Goal: Task Accomplishment & Management: Complete application form

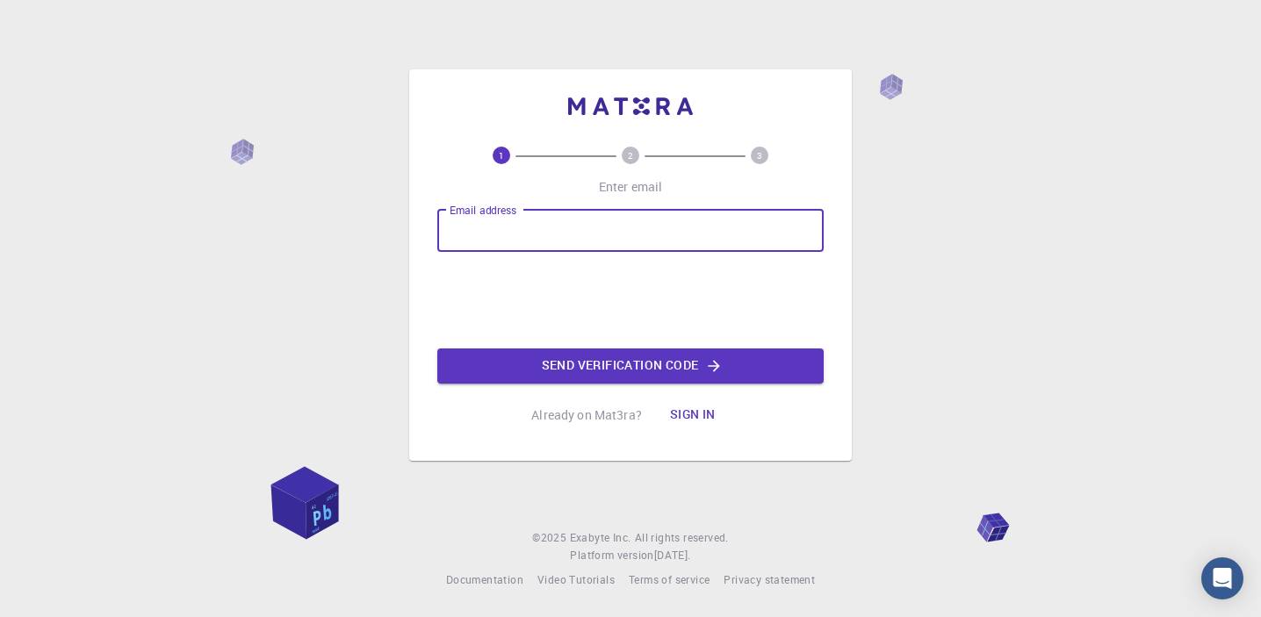
click at [620, 233] on input "Email address" at bounding box center [630, 231] width 386 height 42
type input "m"
type input "[EMAIL_ADDRESS][DOMAIN_NAME]"
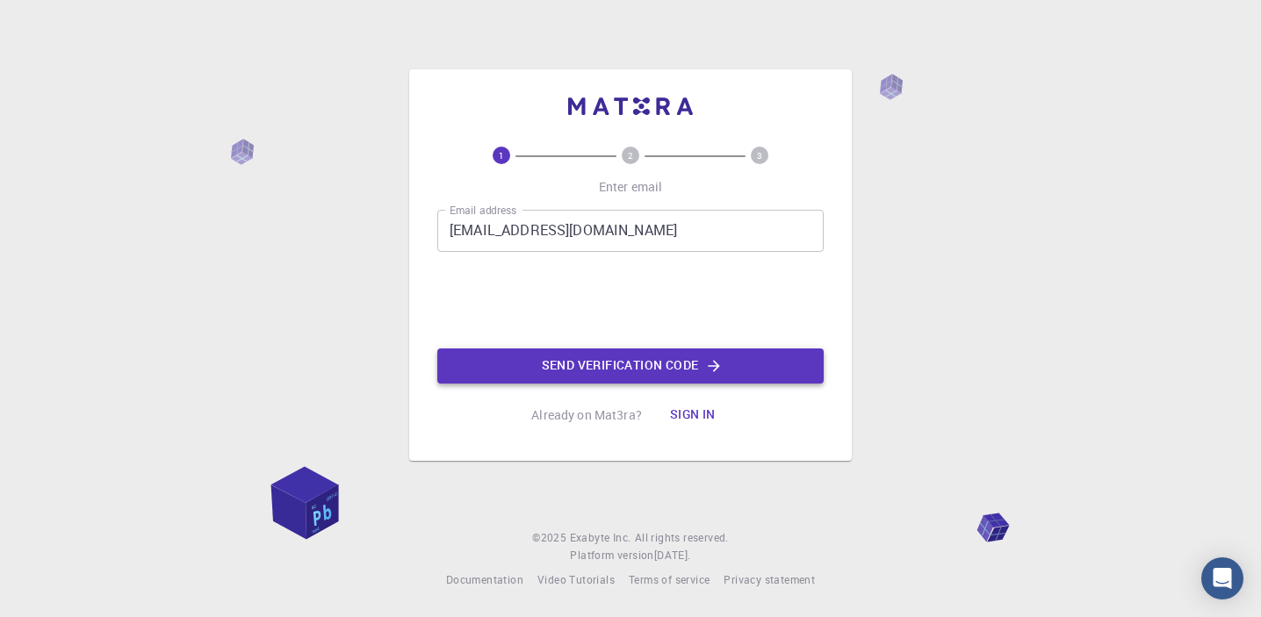
click at [571, 355] on button "Send verification code" at bounding box center [630, 366] width 386 height 35
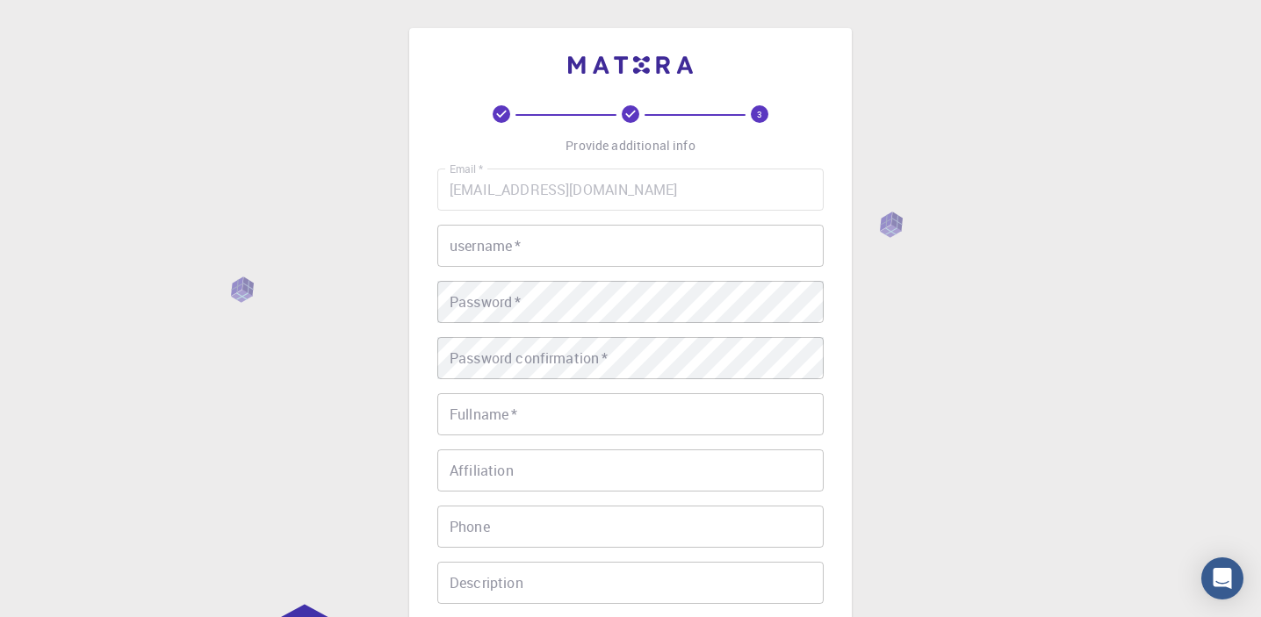
click at [736, 241] on input "username   *" at bounding box center [630, 246] width 386 height 42
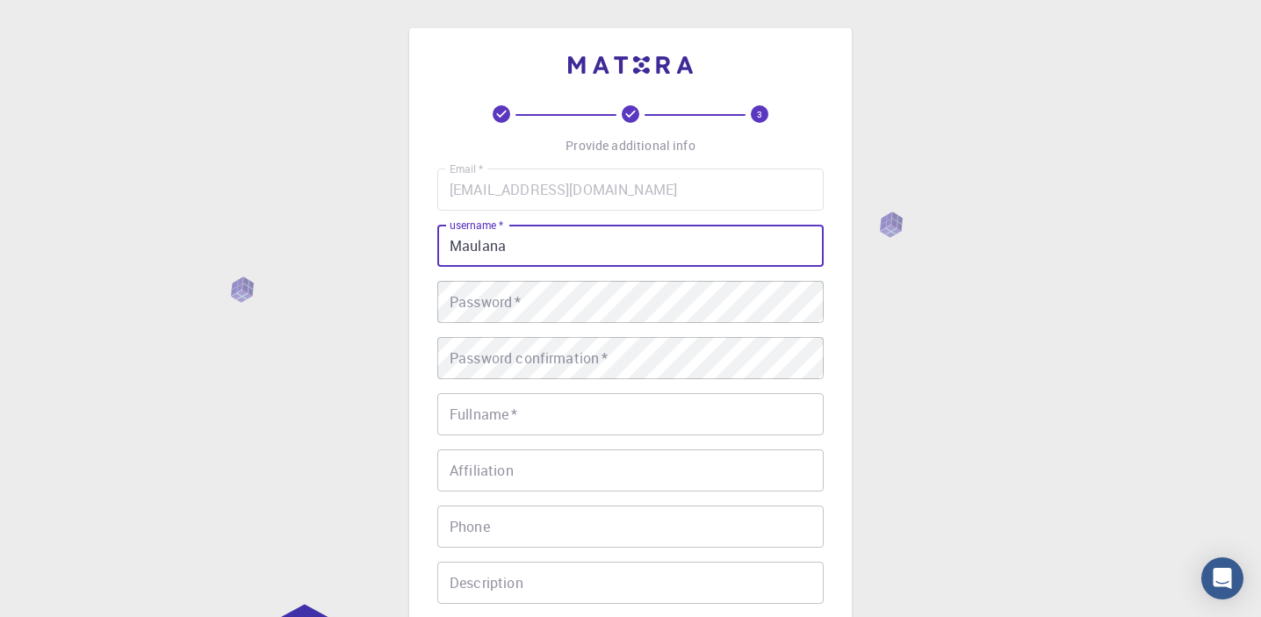
type input "Maulana"
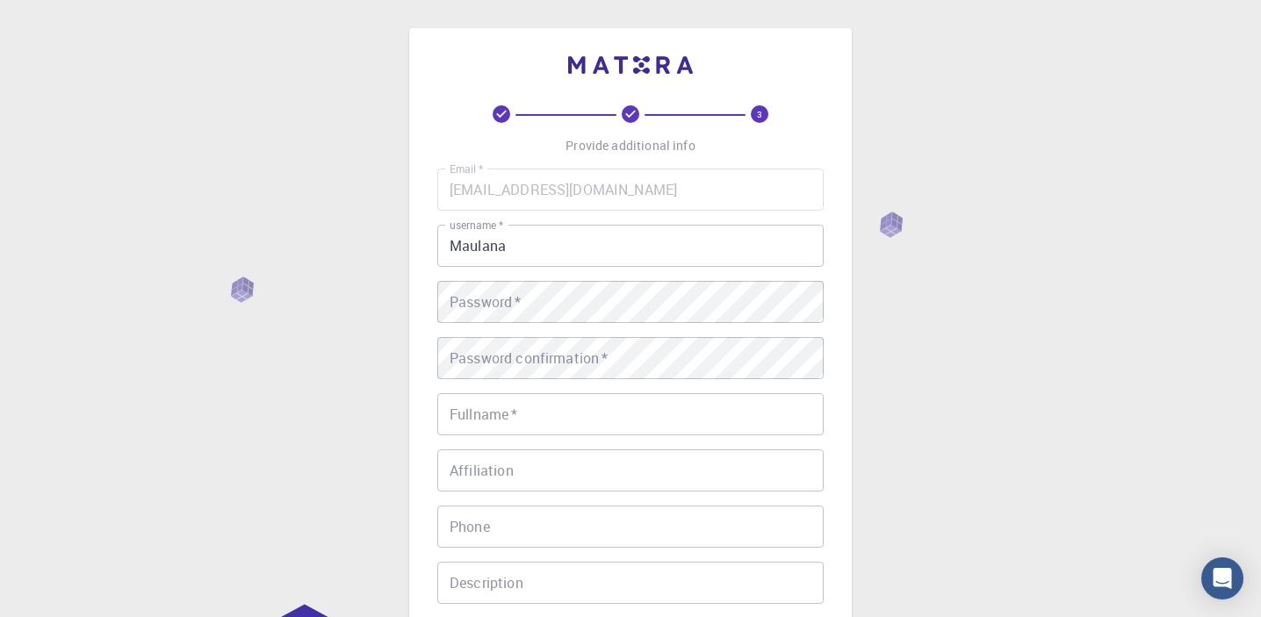
click at [650, 330] on div "Email   * [EMAIL_ADDRESS][DOMAIN_NAME] Email   * username   * Maulana username …" at bounding box center [630, 410] width 386 height 483
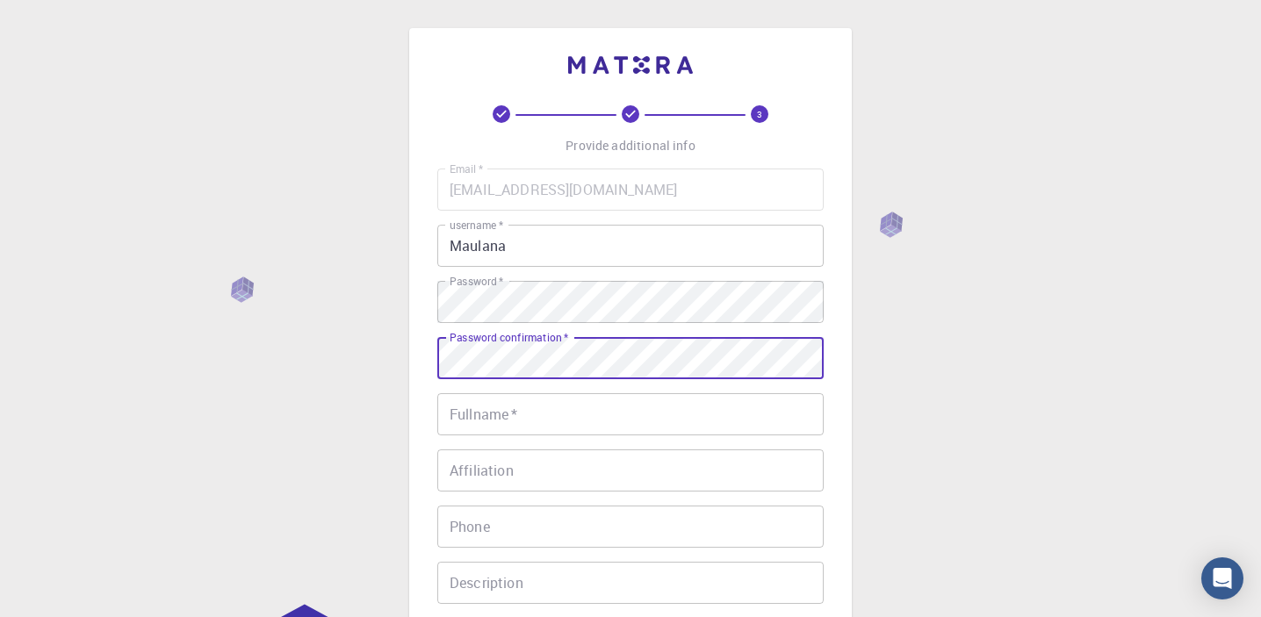
click at [534, 408] on input "Fullname   *" at bounding box center [630, 414] width 386 height 42
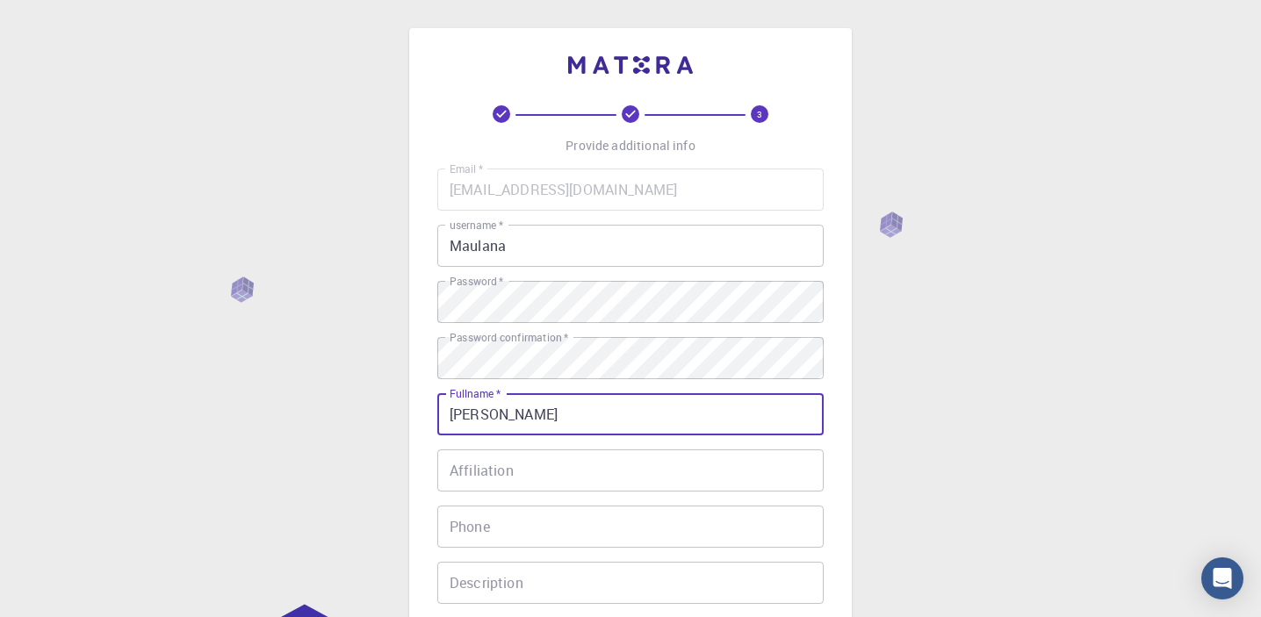
scroll to position [279, 0]
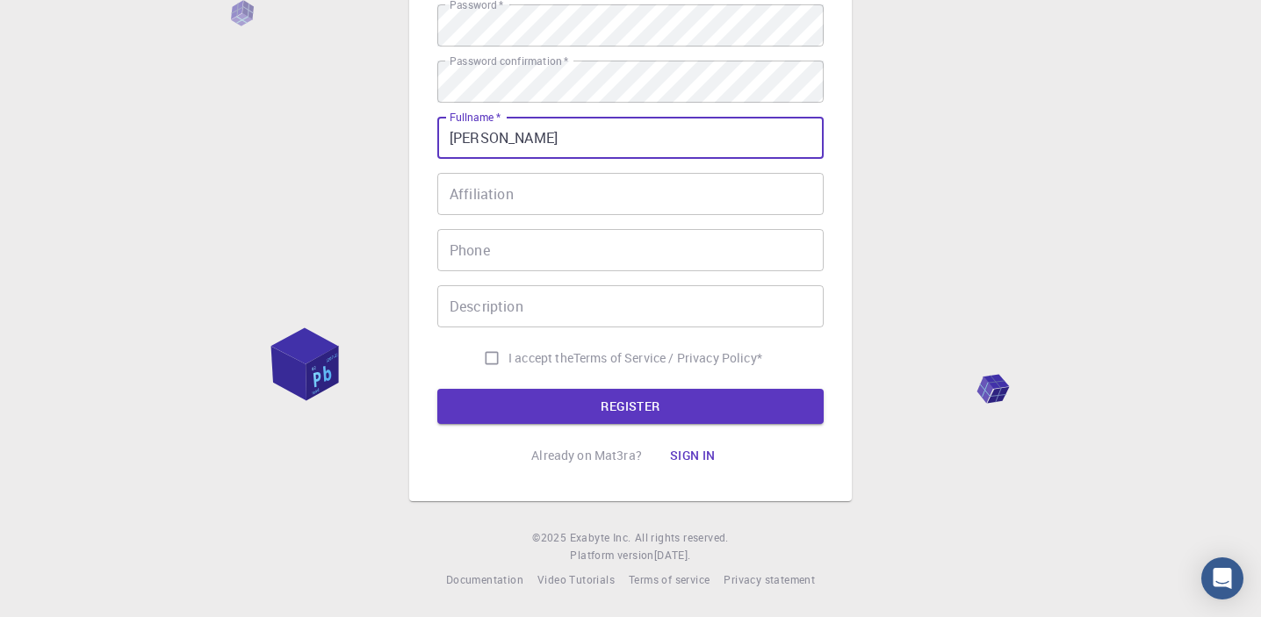
type input "[PERSON_NAME]"
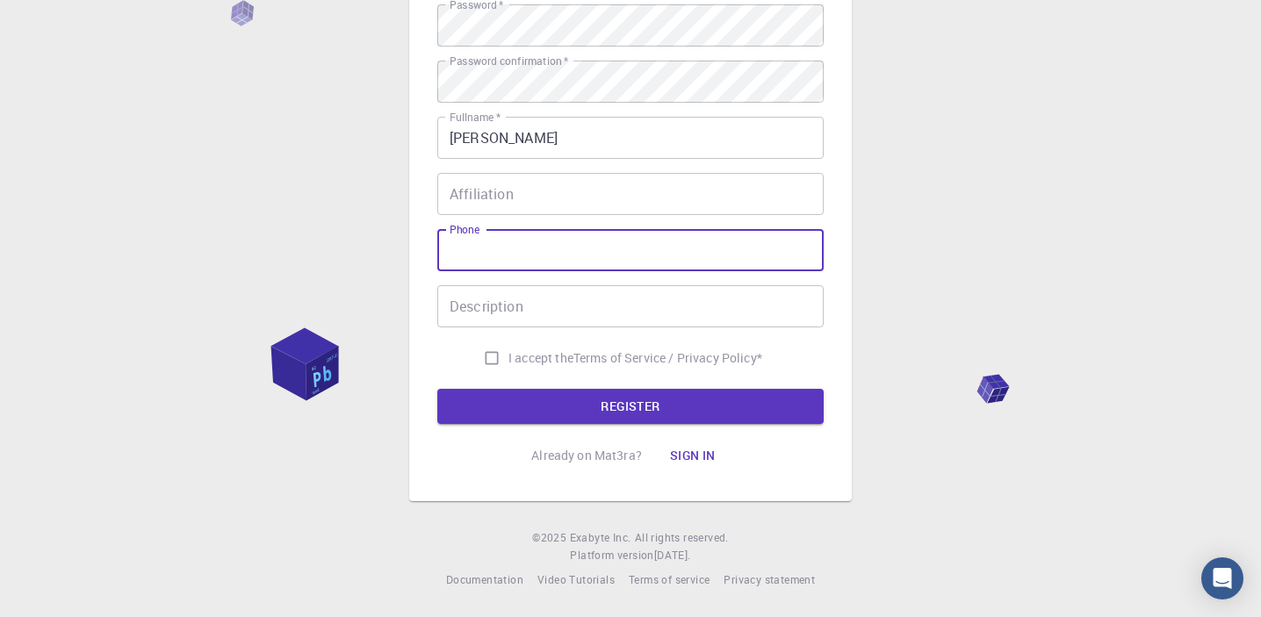
click at [506, 248] on input "Phone" at bounding box center [630, 250] width 386 height 42
type input "085363780938"
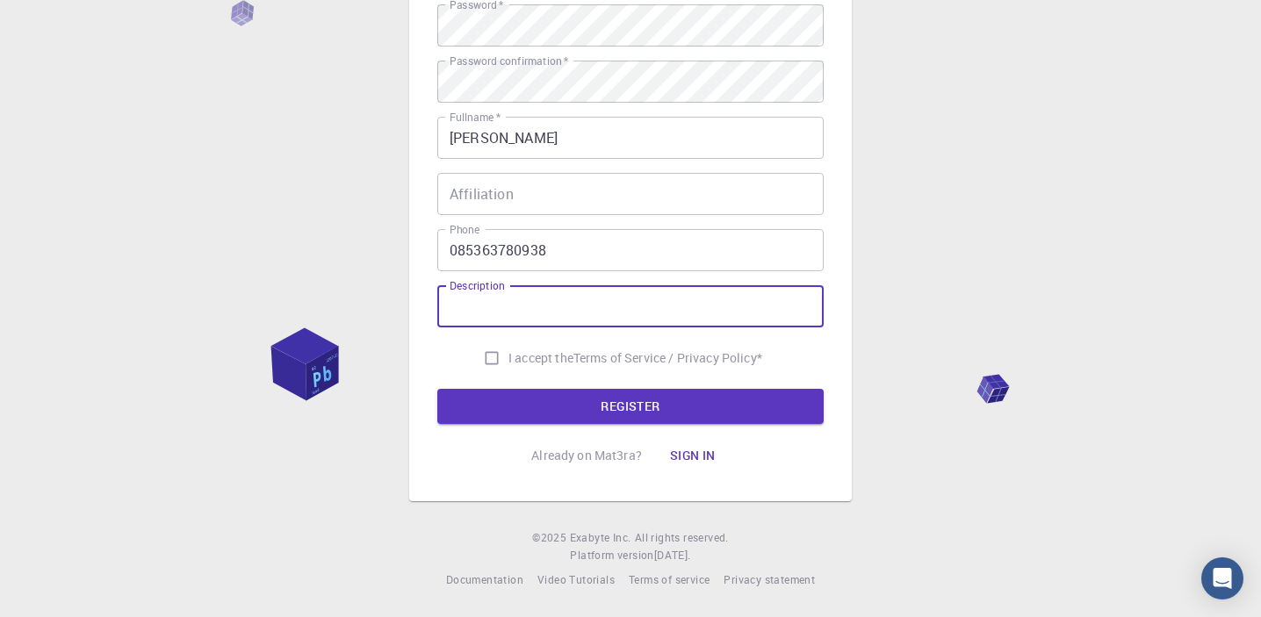
click at [479, 325] on input "Description" at bounding box center [630, 306] width 386 height 42
type input "student physisc"
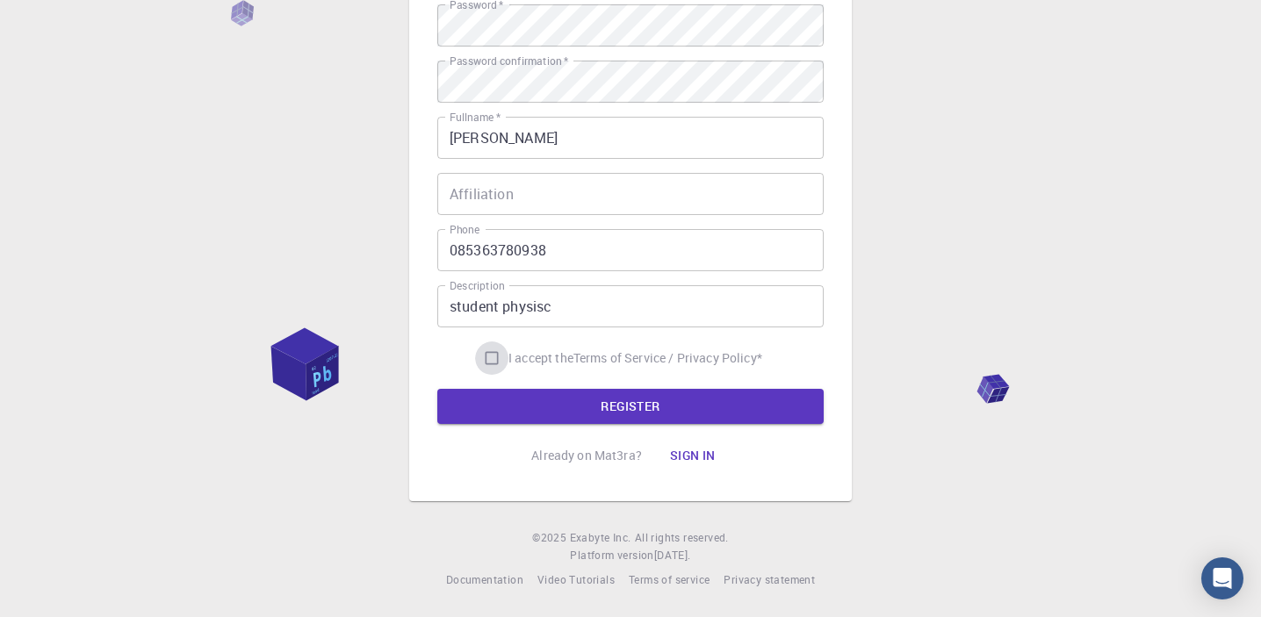
click at [497, 345] on input "I accept the Terms of Service / Privacy Policy *" at bounding box center [491, 358] width 33 height 33
checkbox input "true"
click at [560, 406] on button "REGISTER" at bounding box center [630, 406] width 386 height 35
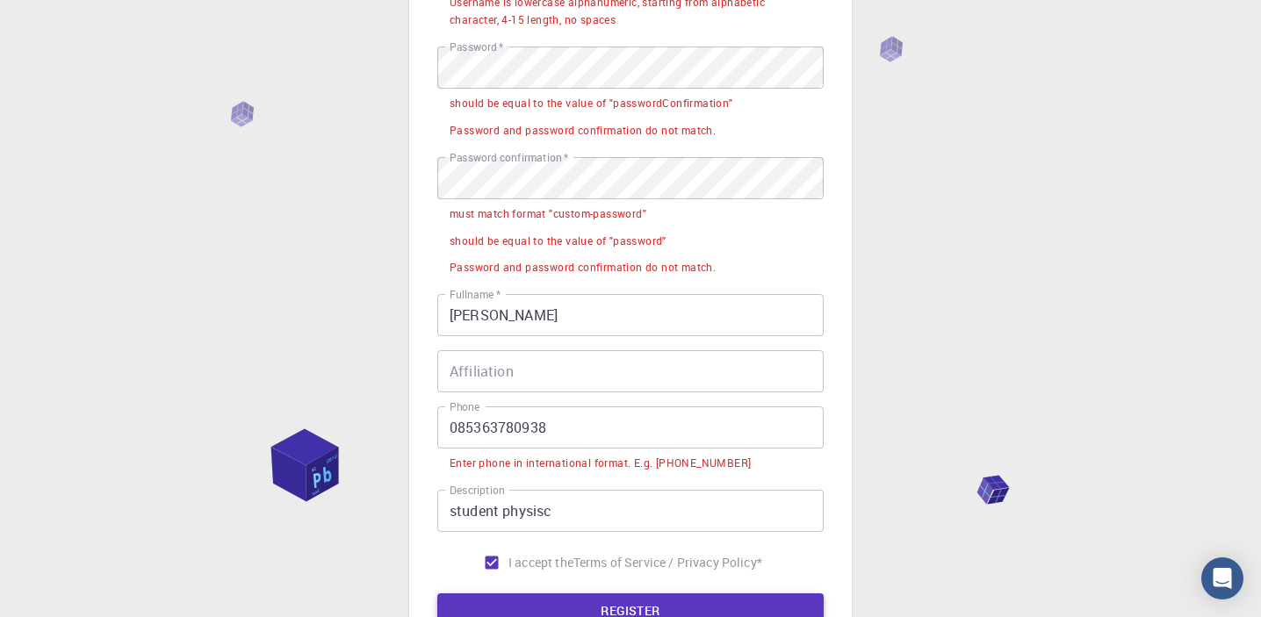
scroll to position [323, 0]
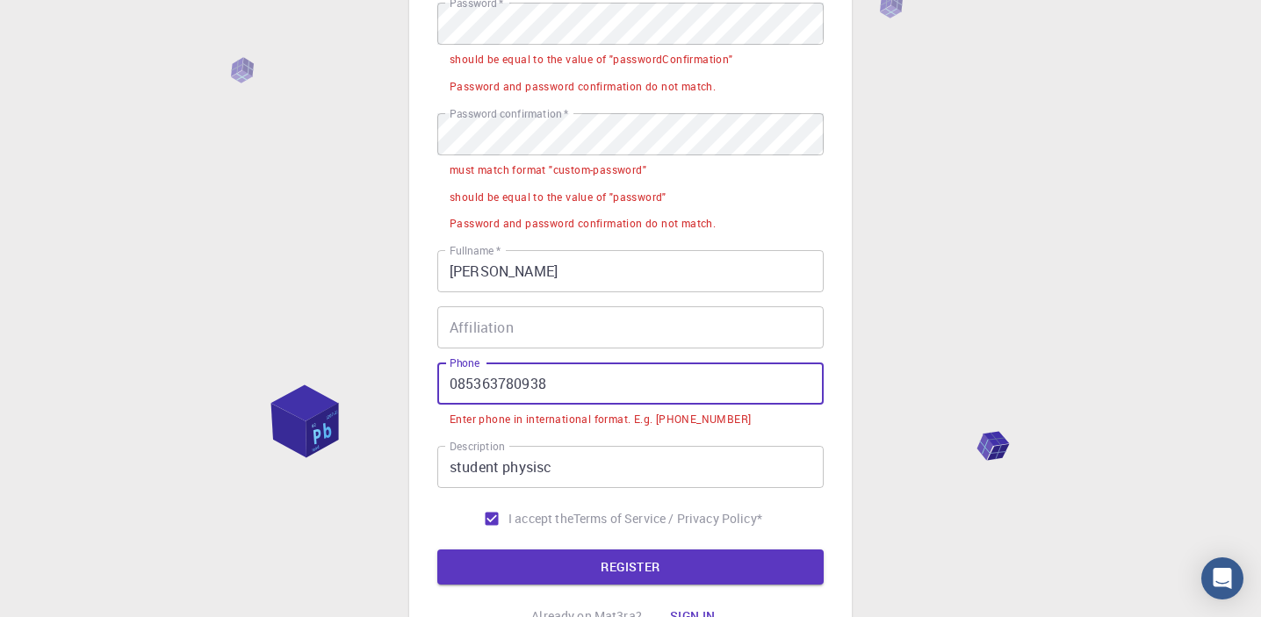
click at [589, 381] on input "085363780938" at bounding box center [630, 384] width 386 height 42
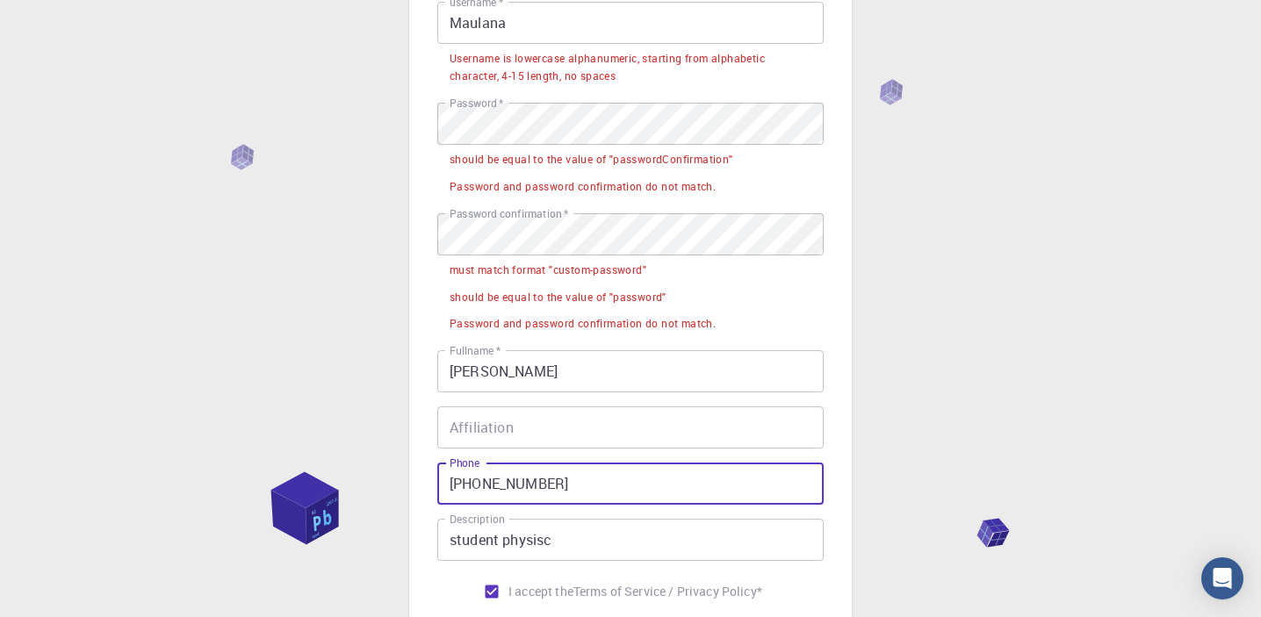
scroll to position [0, 0]
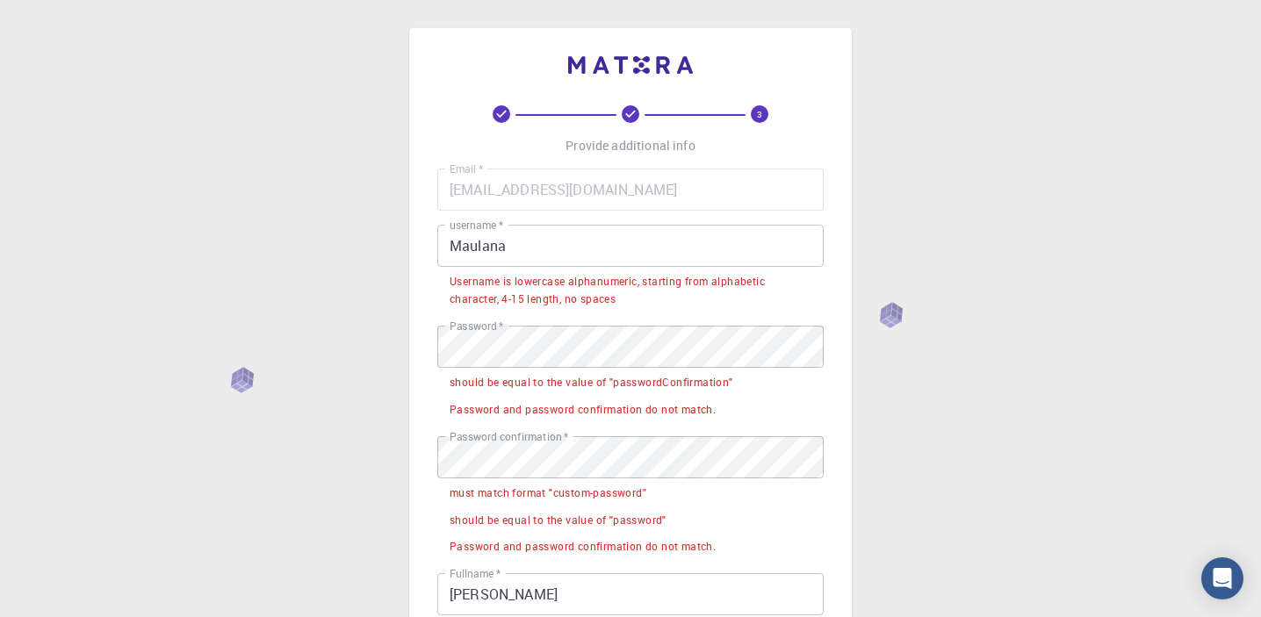
type input "[PHONE_NUMBER]"
click at [549, 242] on input "Maulana" at bounding box center [630, 246] width 386 height 42
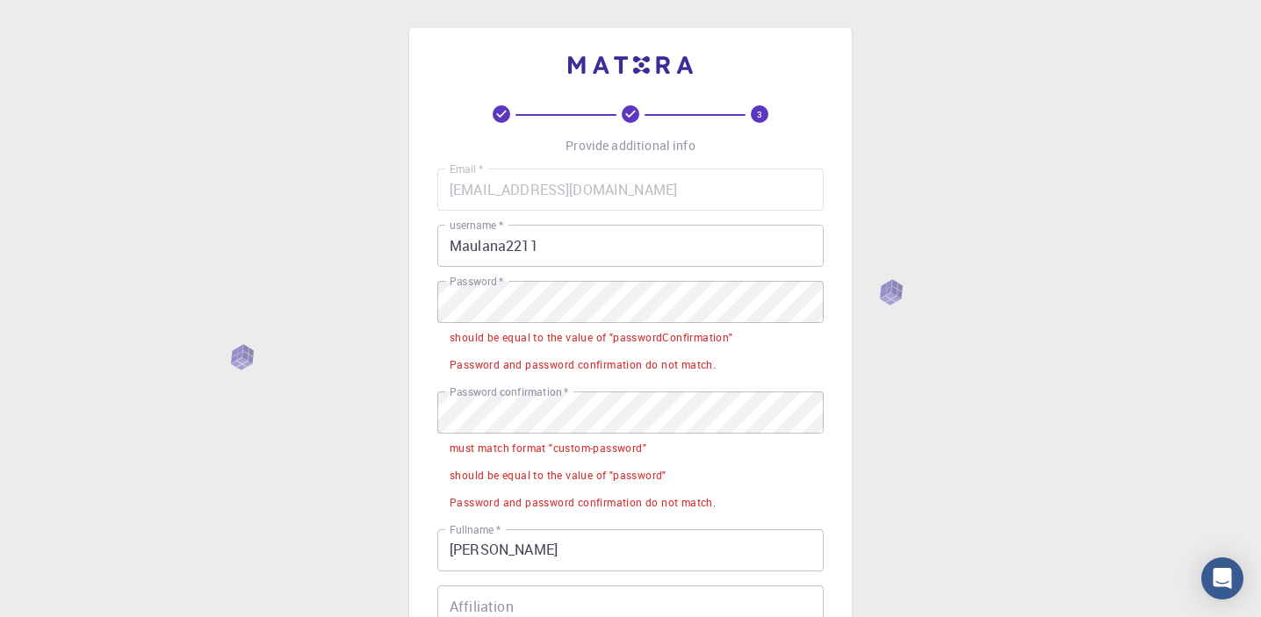
click at [722, 379] on div "Email   * [EMAIL_ADDRESS][DOMAIN_NAME] Email   * username   * Maulana2211 usern…" at bounding box center [630, 478] width 386 height 619
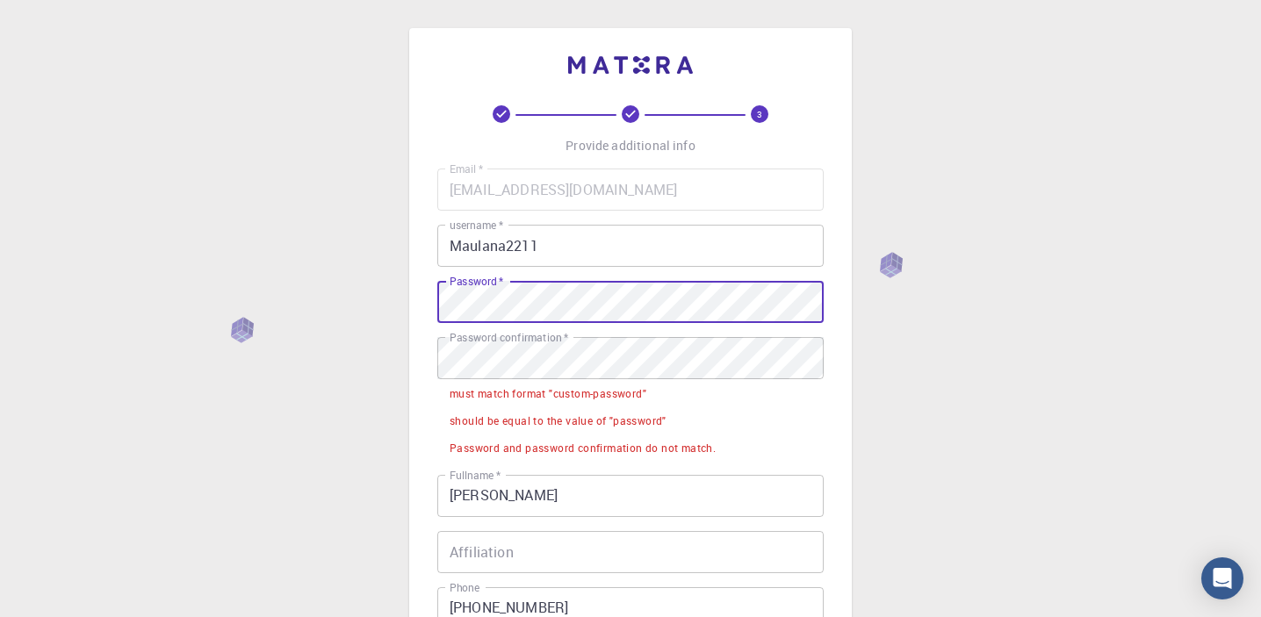
scroll to position [361, 0]
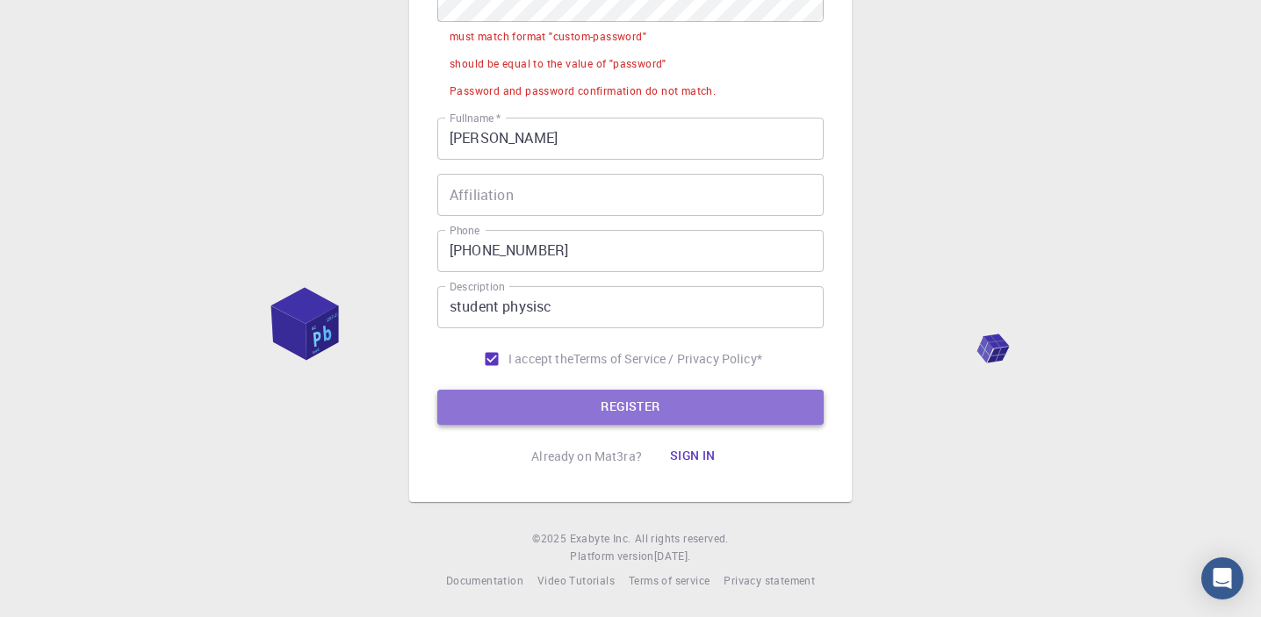
click at [656, 415] on button "REGISTER" at bounding box center [630, 407] width 386 height 35
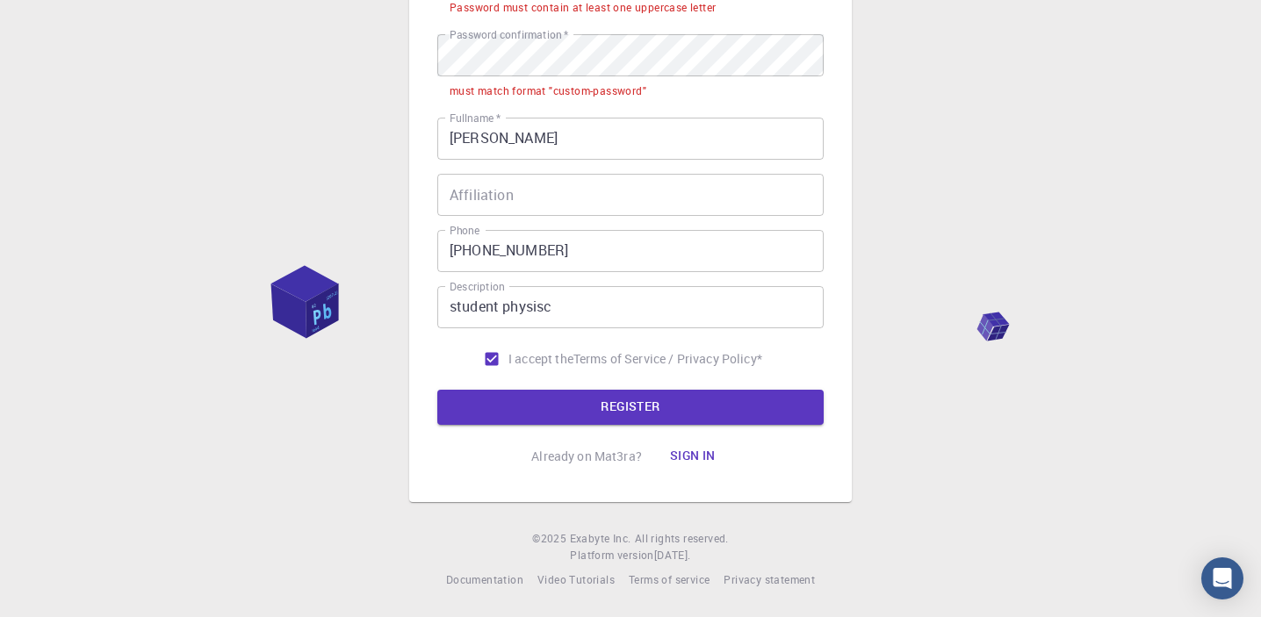
scroll to position [105, 0]
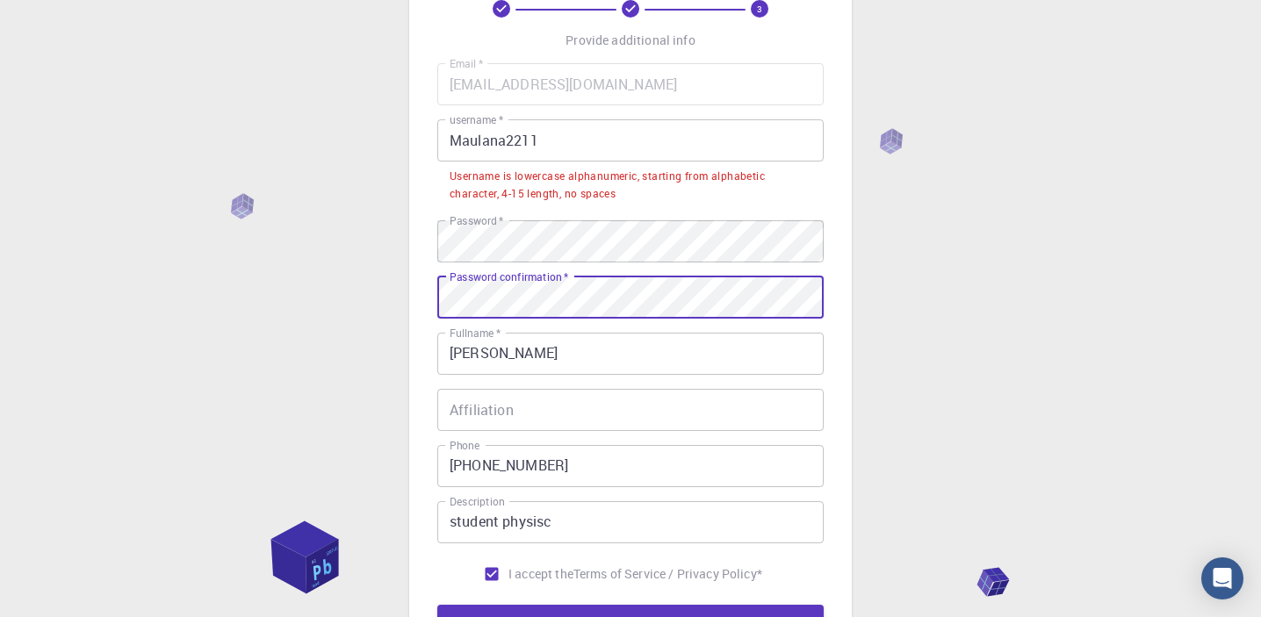
click at [437, 605] on button "REGISTER" at bounding box center [630, 622] width 386 height 35
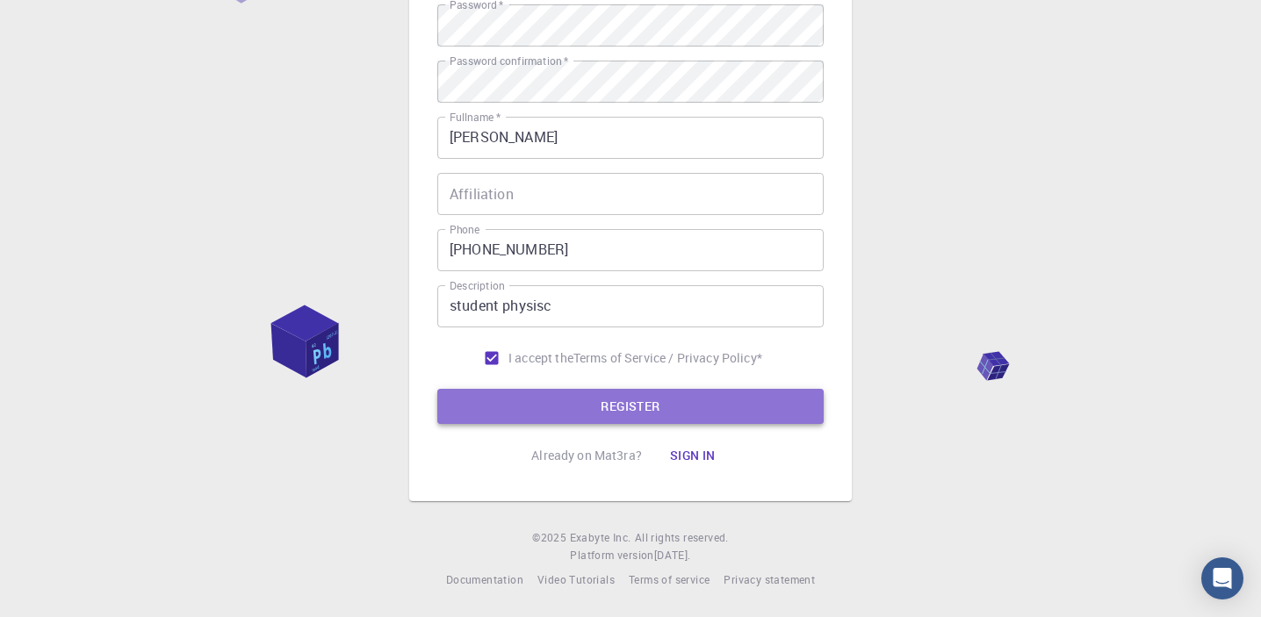
click at [587, 404] on button "REGISTER" at bounding box center [630, 406] width 386 height 35
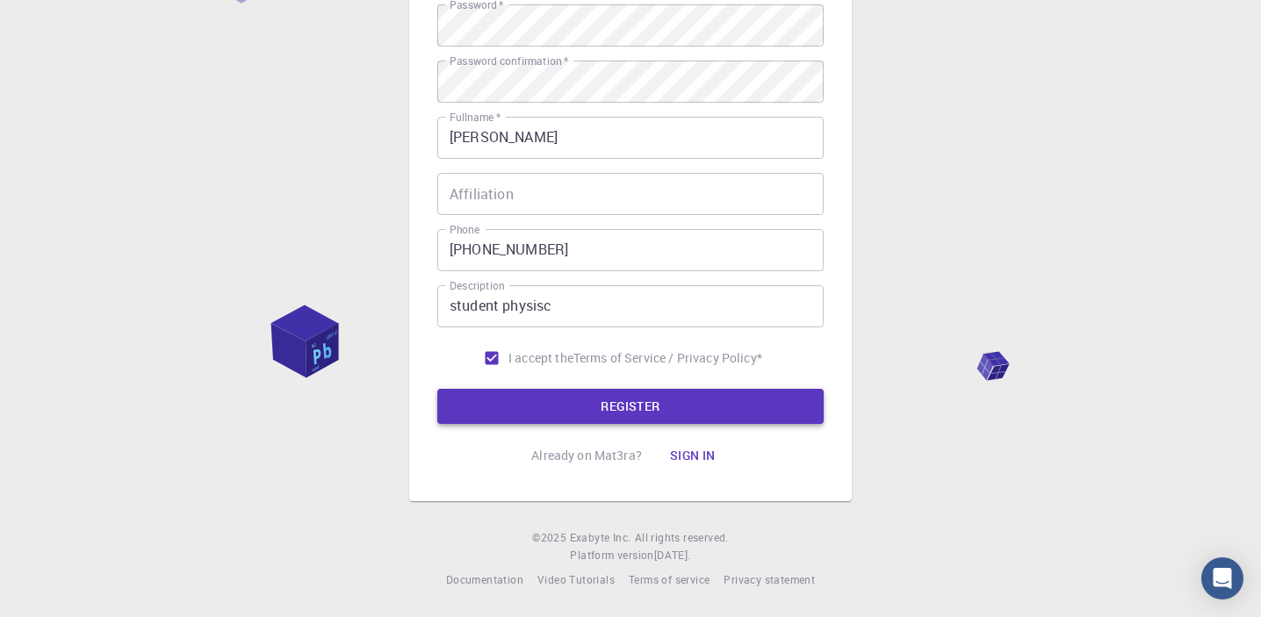
scroll to position [0, 0]
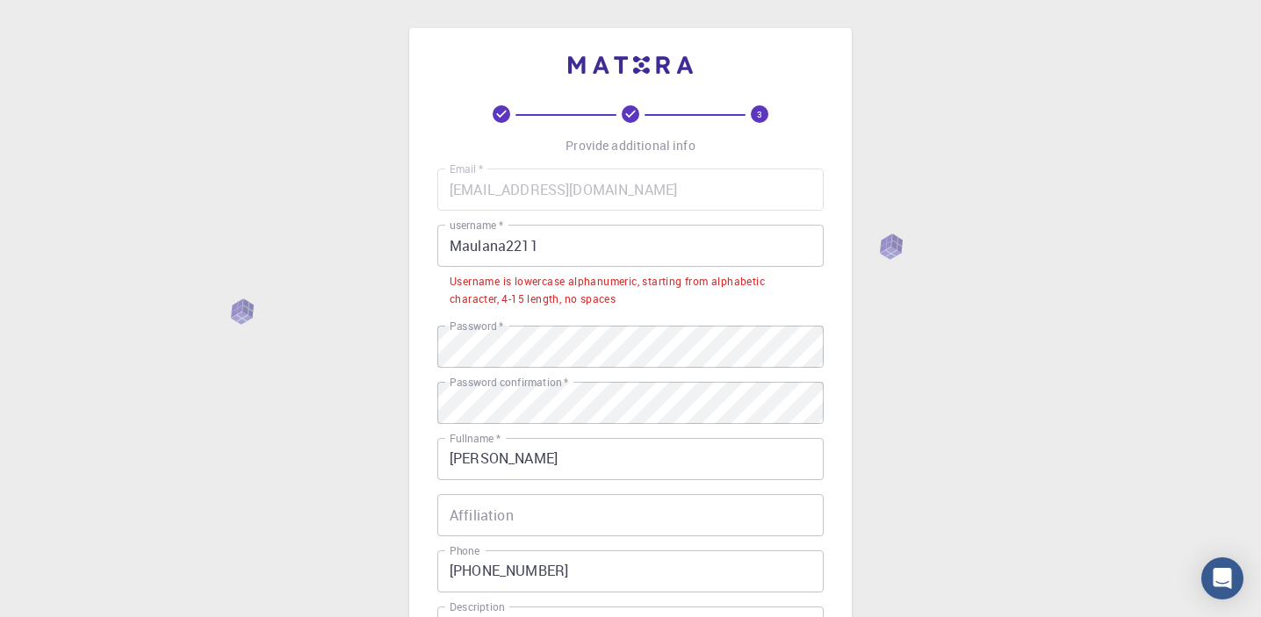
click at [596, 227] on div "Email   * [EMAIL_ADDRESS][DOMAIN_NAME] Email   * username   * Maulana2211 usern…" at bounding box center [630, 433] width 386 height 528
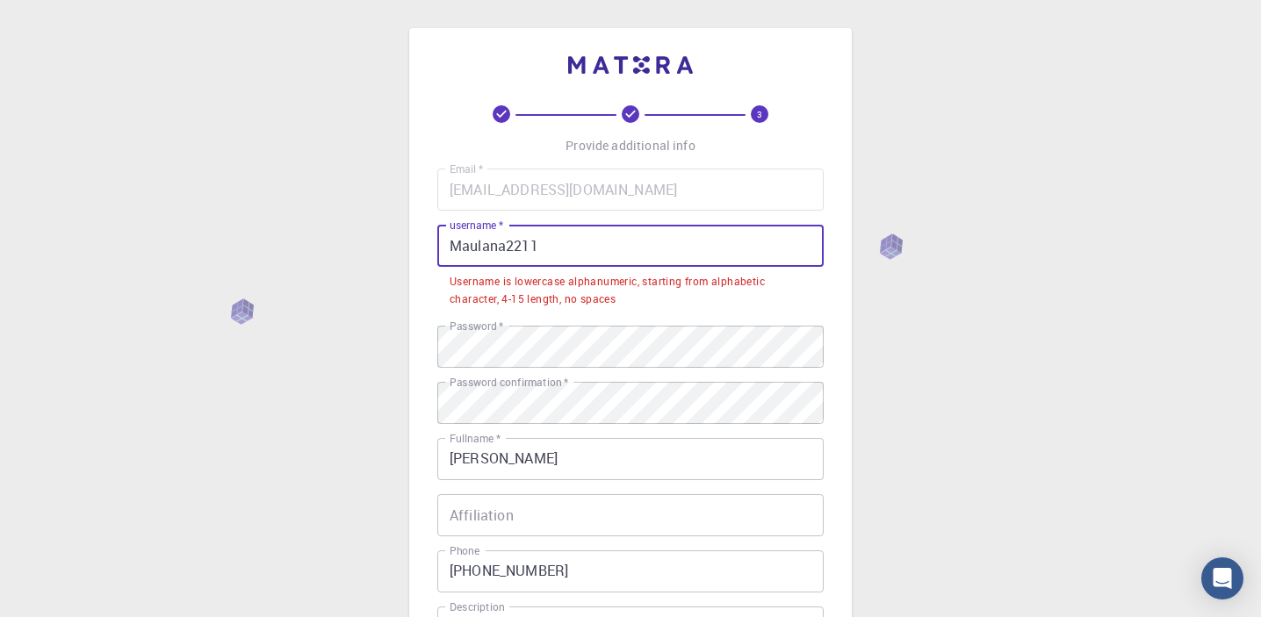
click at [613, 242] on input "Maulana2211" at bounding box center [630, 246] width 386 height 42
click at [838, 311] on div "3 Provide additional info Email   * [EMAIL_ADDRESS][DOMAIN_NAME] Email   * user…" at bounding box center [630, 425] width 443 height 795
click at [571, 250] on input "Maulana2211" at bounding box center [630, 246] width 386 height 42
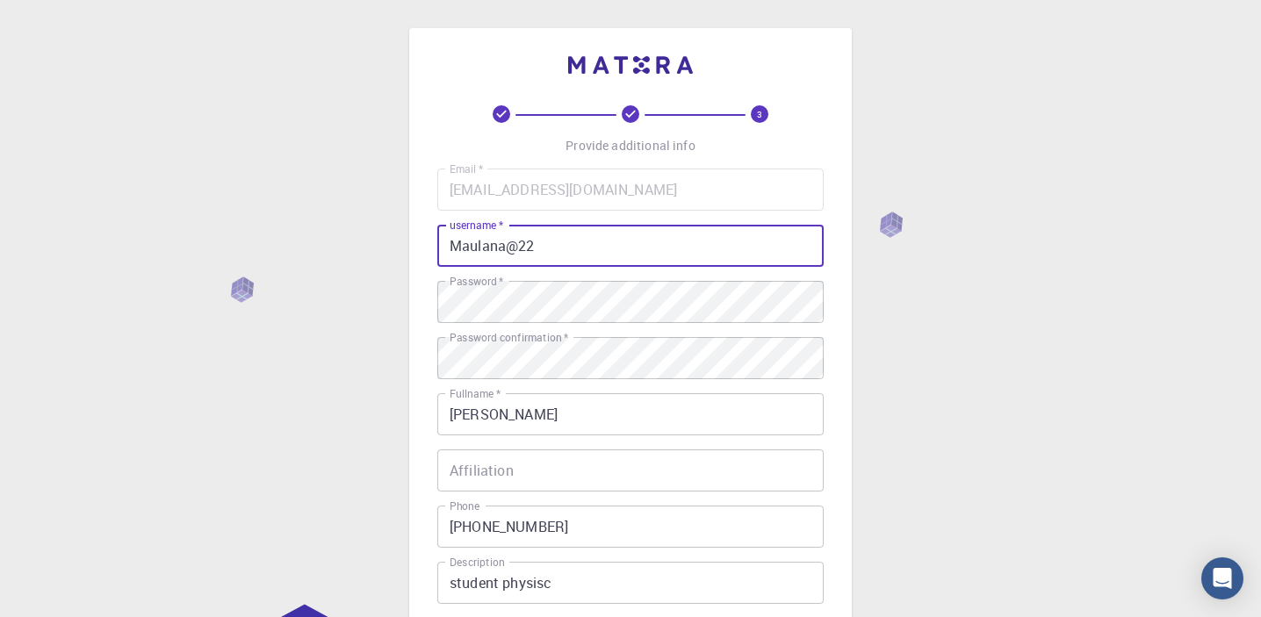
scroll to position [279, 0]
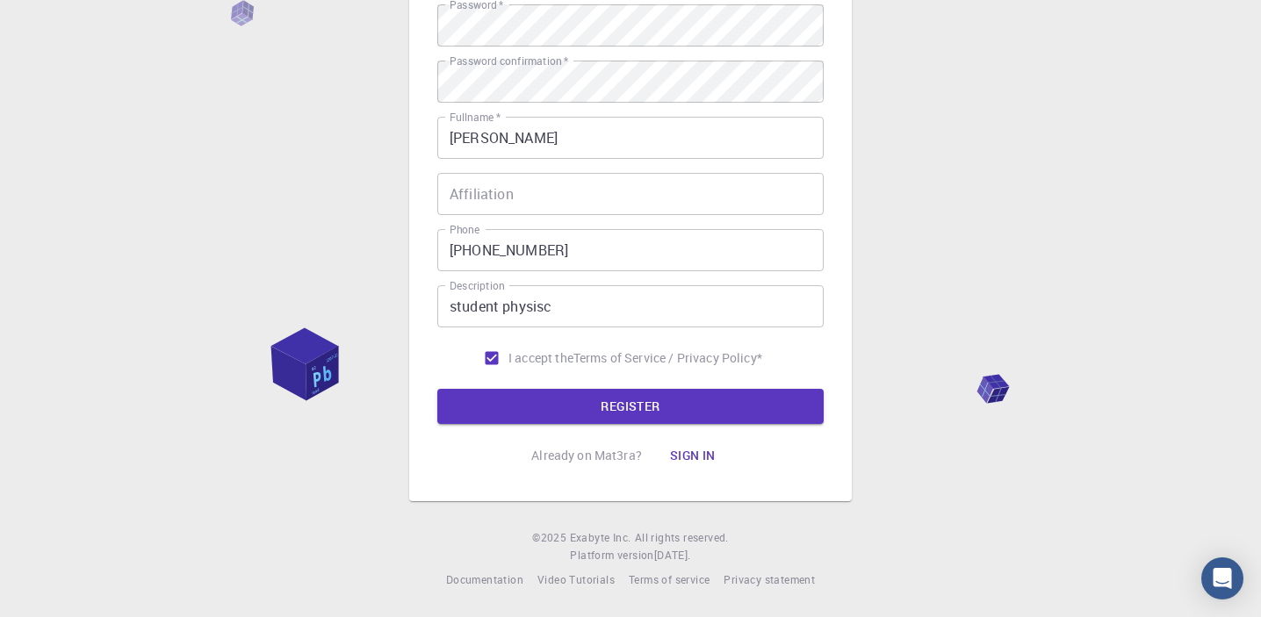
click at [555, 386] on form "Email   * [EMAIL_ADDRESS][DOMAIN_NAME] Email   * username   * Maulana@22 userna…" at bounding box center [630, 158] width 386 height 532
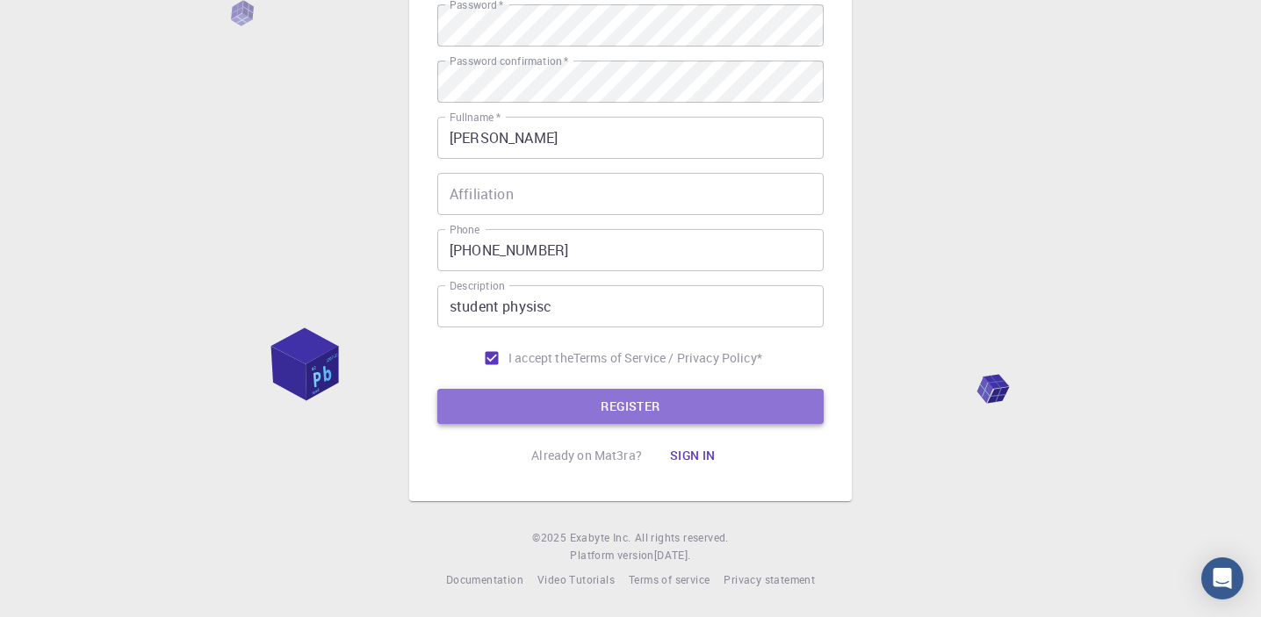
click at [562, 404] on button "REGISTER" at bounding box center [630, 406] width 386 height 35
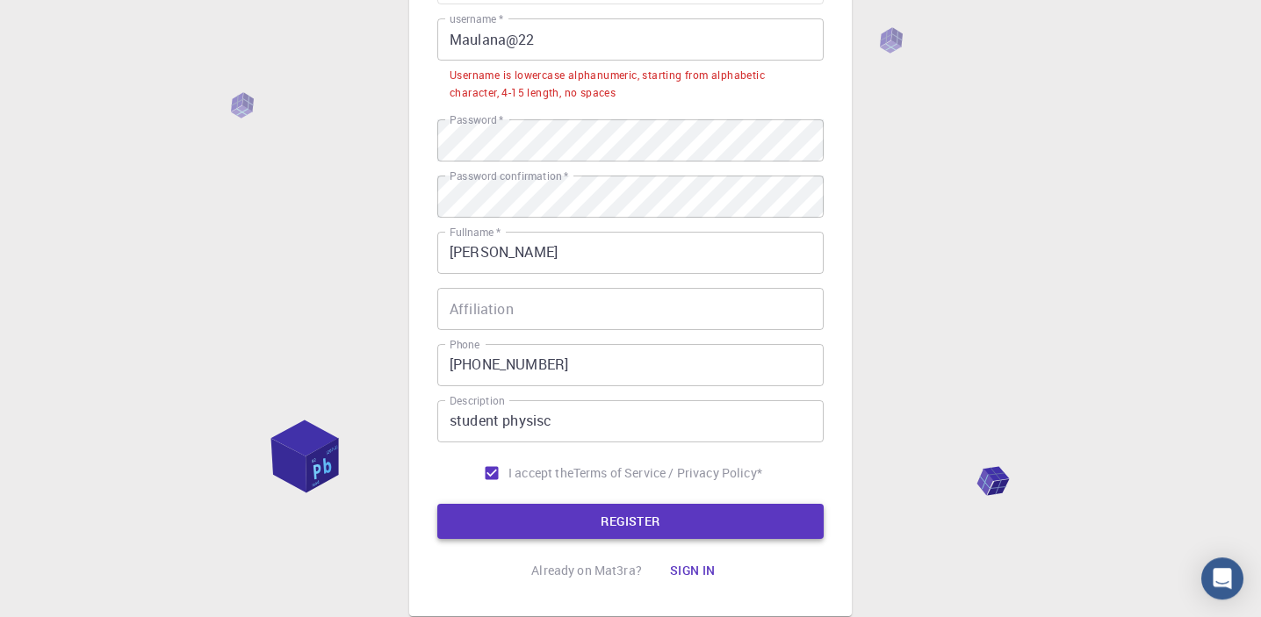
scroll to position [23, 0]
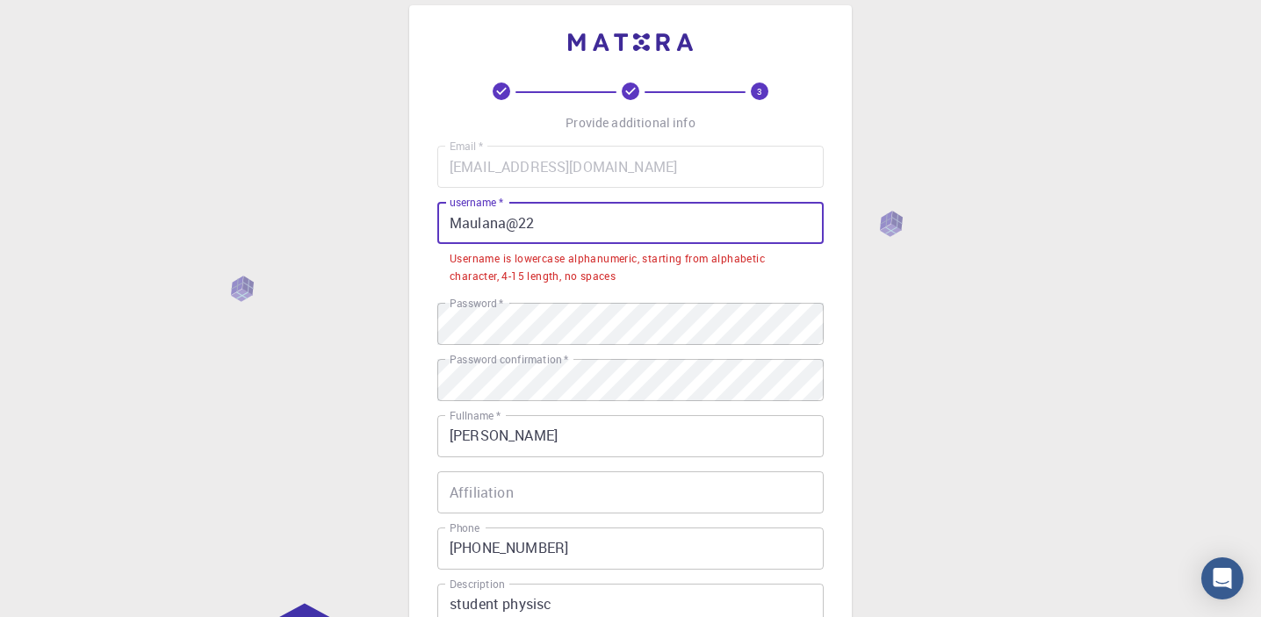
click at [571, 218] on input "Maulana@22" at bounding box center [630, 223] width 386 height 42
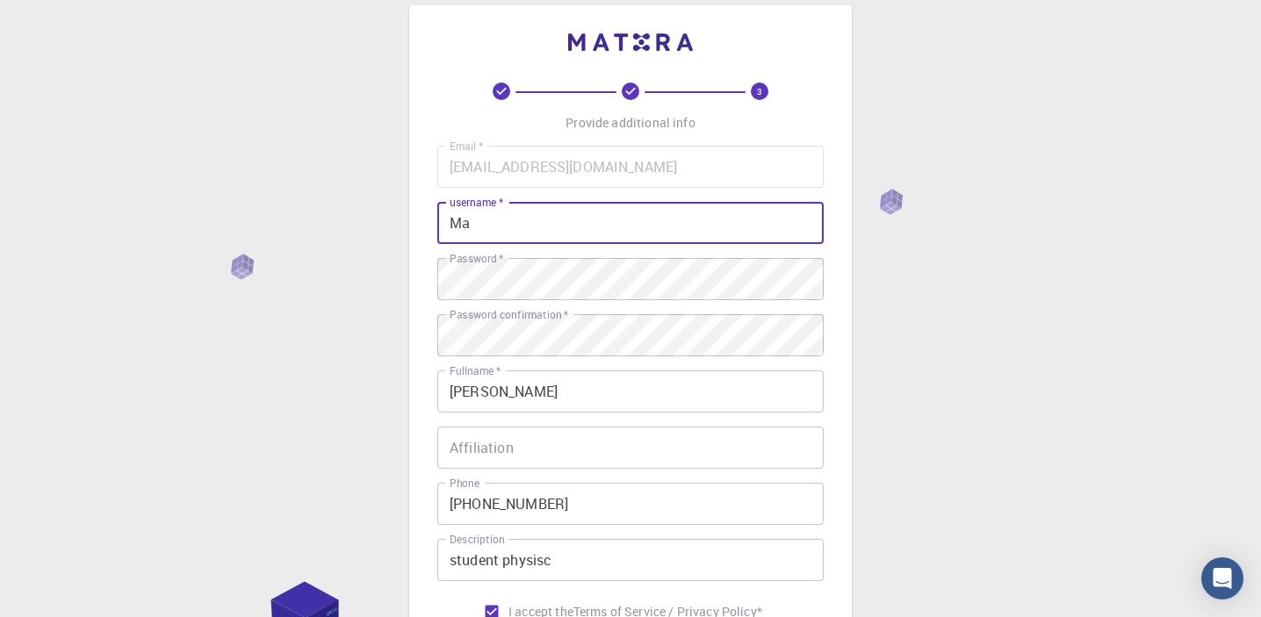
type input "M"
type input "m"
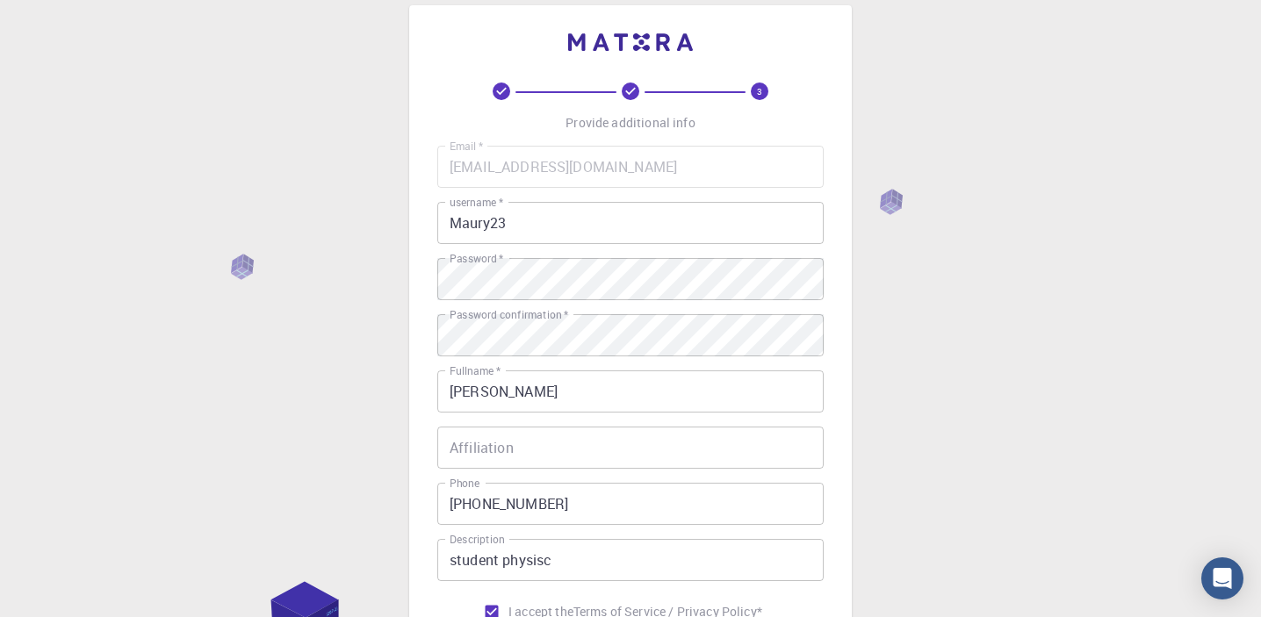
click at [848, 360] on div "3 Provide additional info Email   * [EMAIL_ADDRESS][DOMAIN_NAME] Email   * user…" at bounding box center [630, 380] width 443 height 750
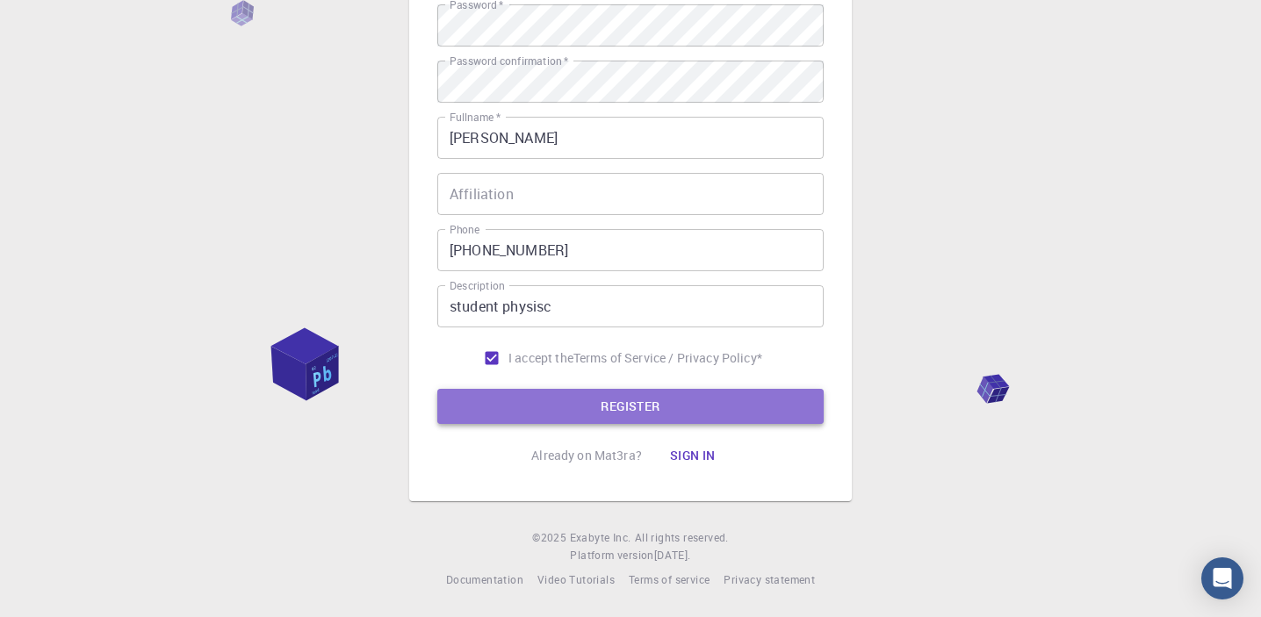
click at [703, 406] on button "REGISTER" at bounding box center [630, 406] width 386 height 35
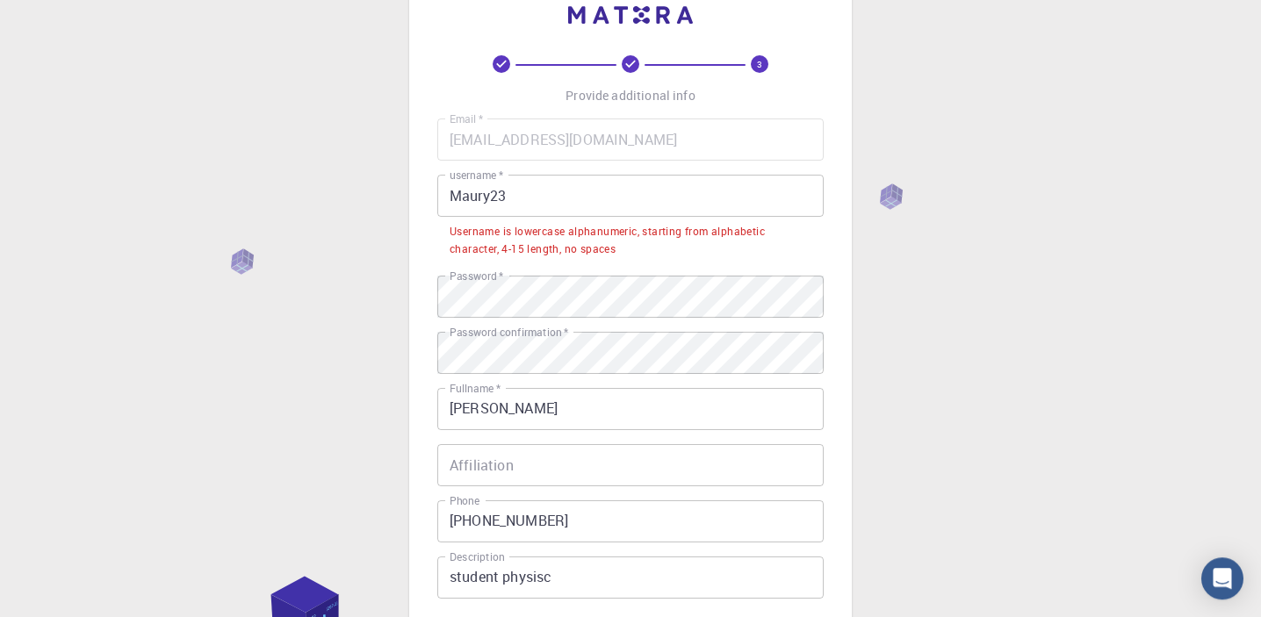
scroll to position [0, 0]
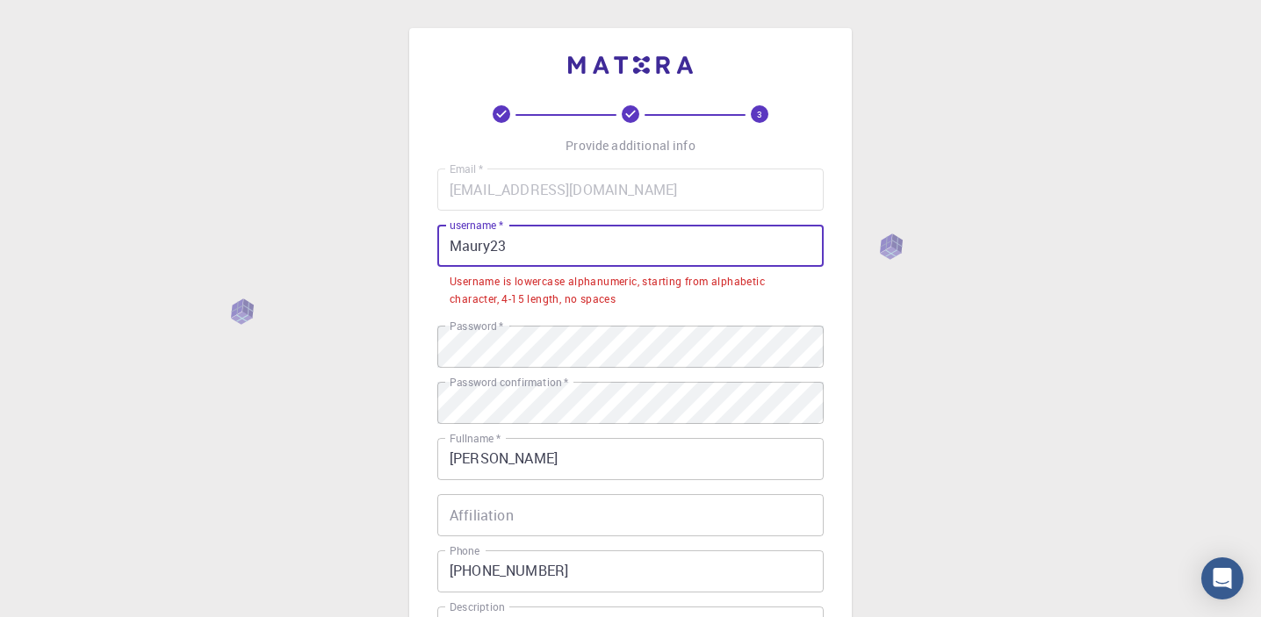
click at [595, 230] on input "Maury23" at bounding box center [630, 246] width 386 height 42
click at [859, 348] on div "3 Provide additional info Email   * [EMAIL_ADDRESS][DOMAIN_NAME] Email   * user…" at bounding box center [630, 469] width 1261 height 939
click at [494, 252] on input "Maury23" at bounding box center [630, 246] width 386 height 42
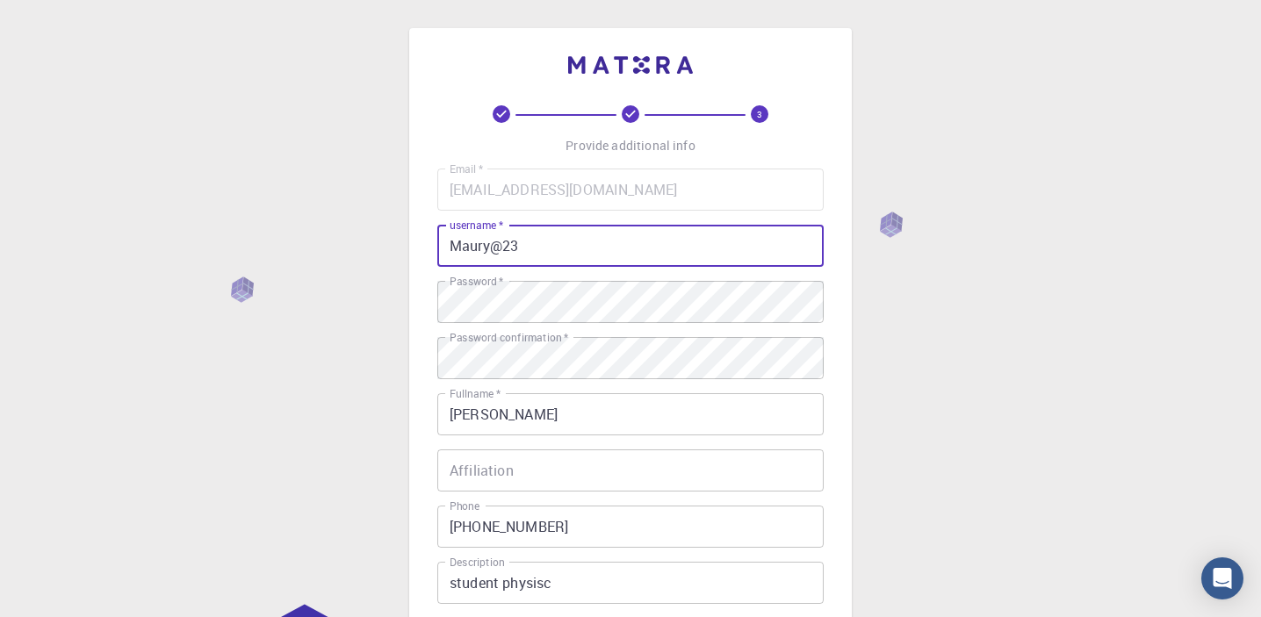
scroll to position [279, 0]
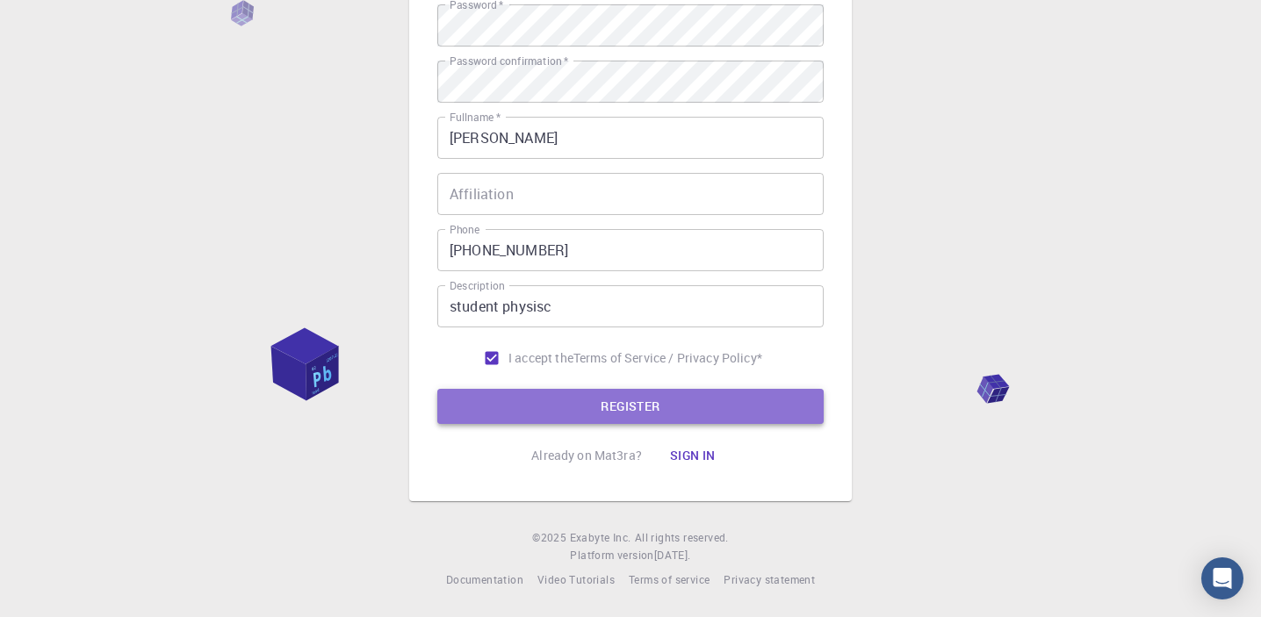
click at [570, 414] on button "REGISTER" at bounding box center [630, 406] width 386 height 35
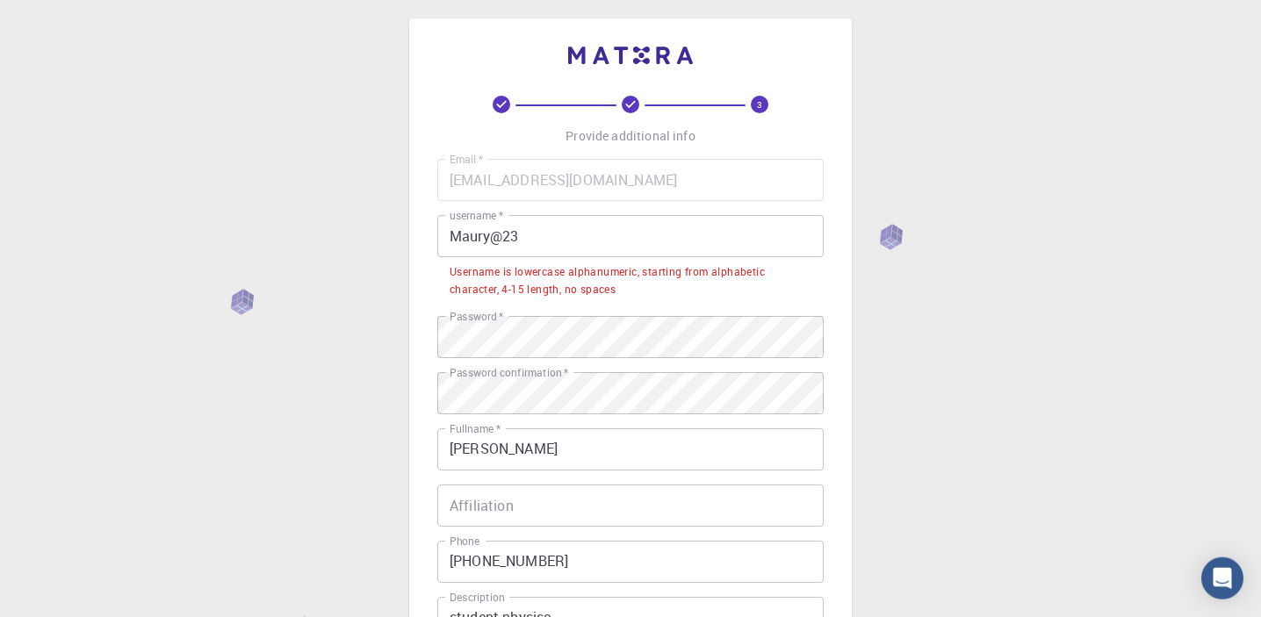
scroll to position [0, 0]
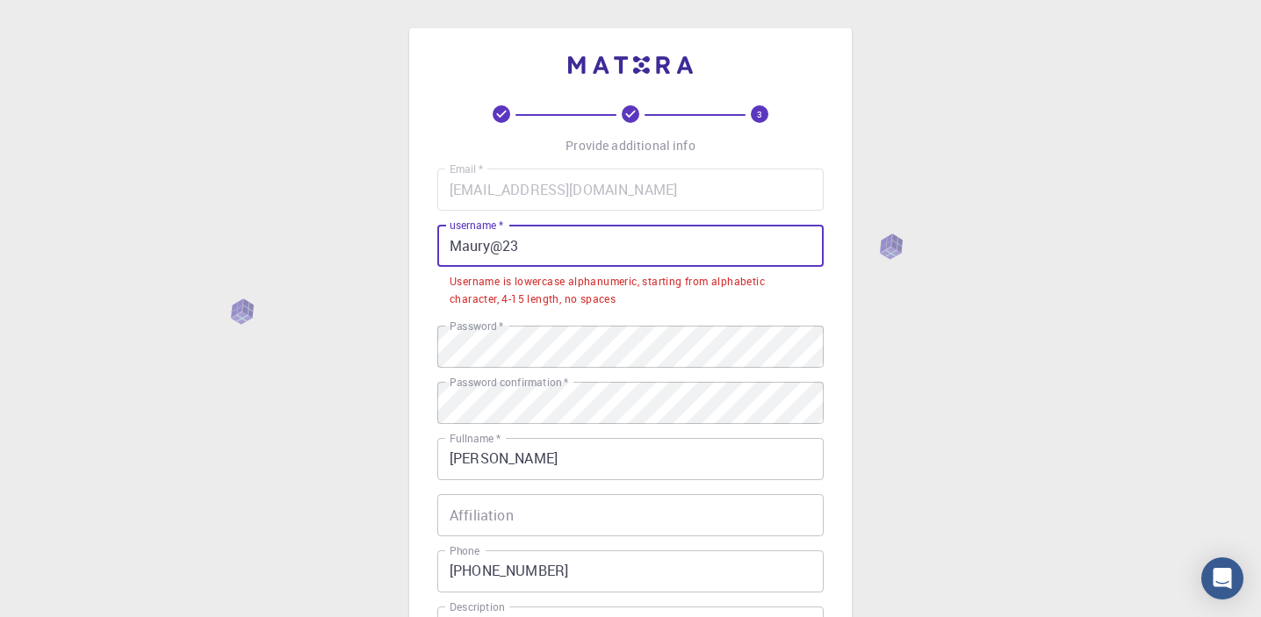
click at [587, 258] on input "Maury@23" at bounding box center [630, 246] width 386 height 42
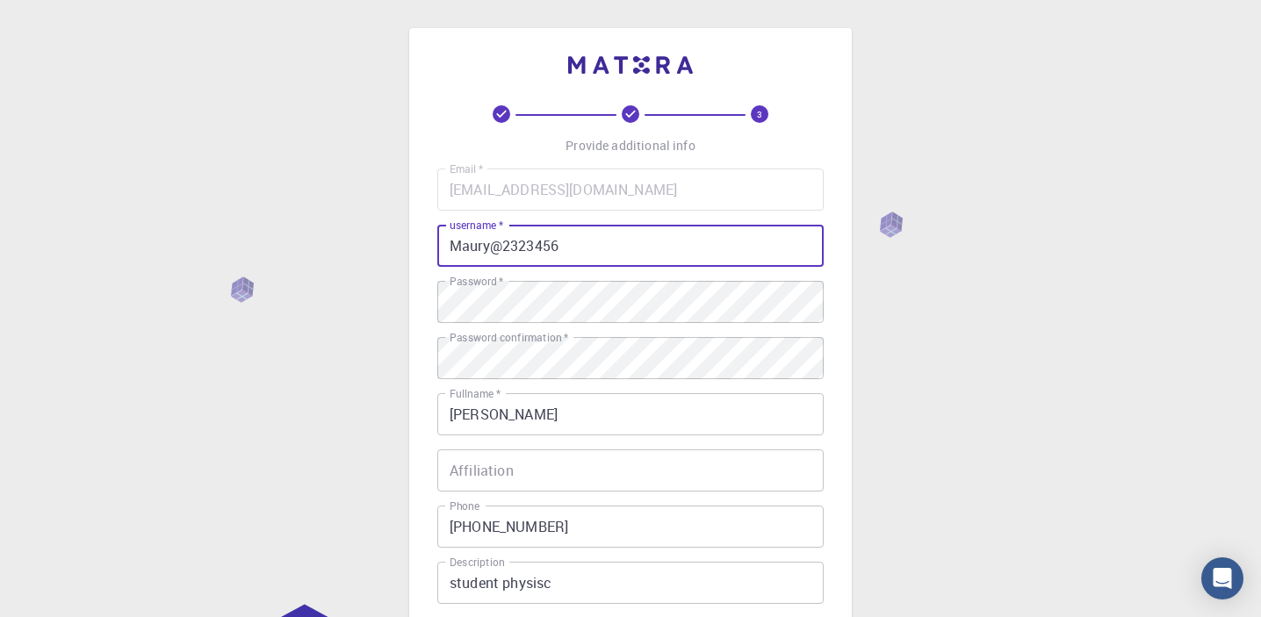
scroll to position [279, 0]
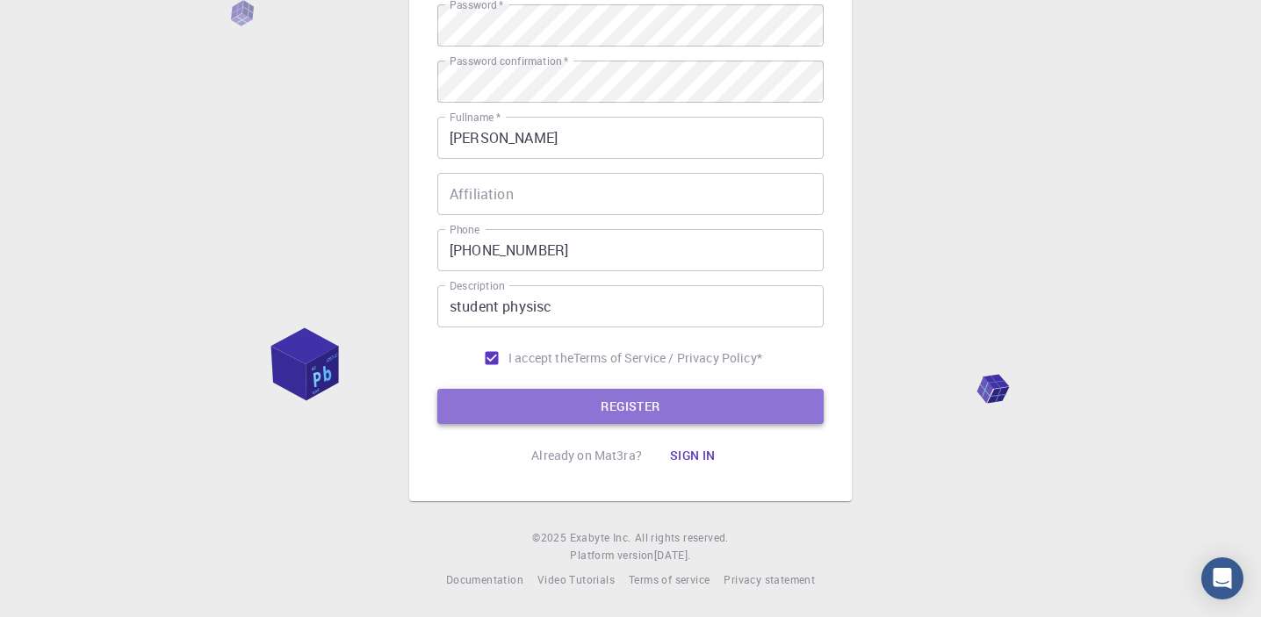
click at [597, 405] on button "REGISTER" at bounding box center [630, 406] width 386 height 35
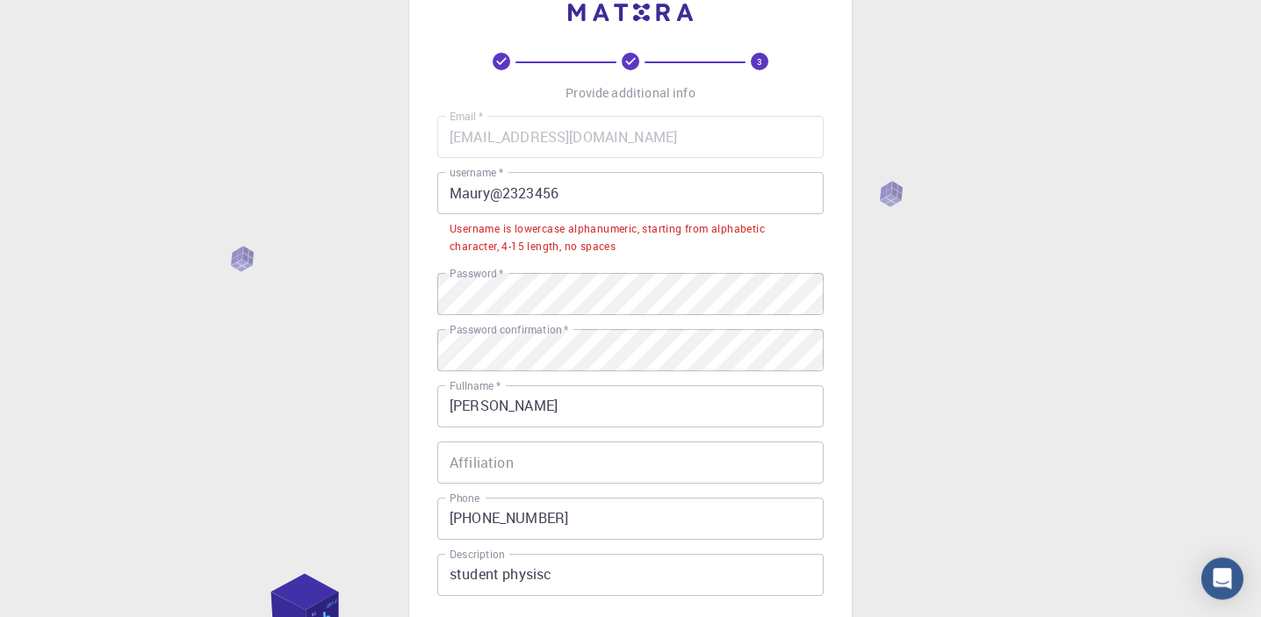
scroll to position [0, 0]
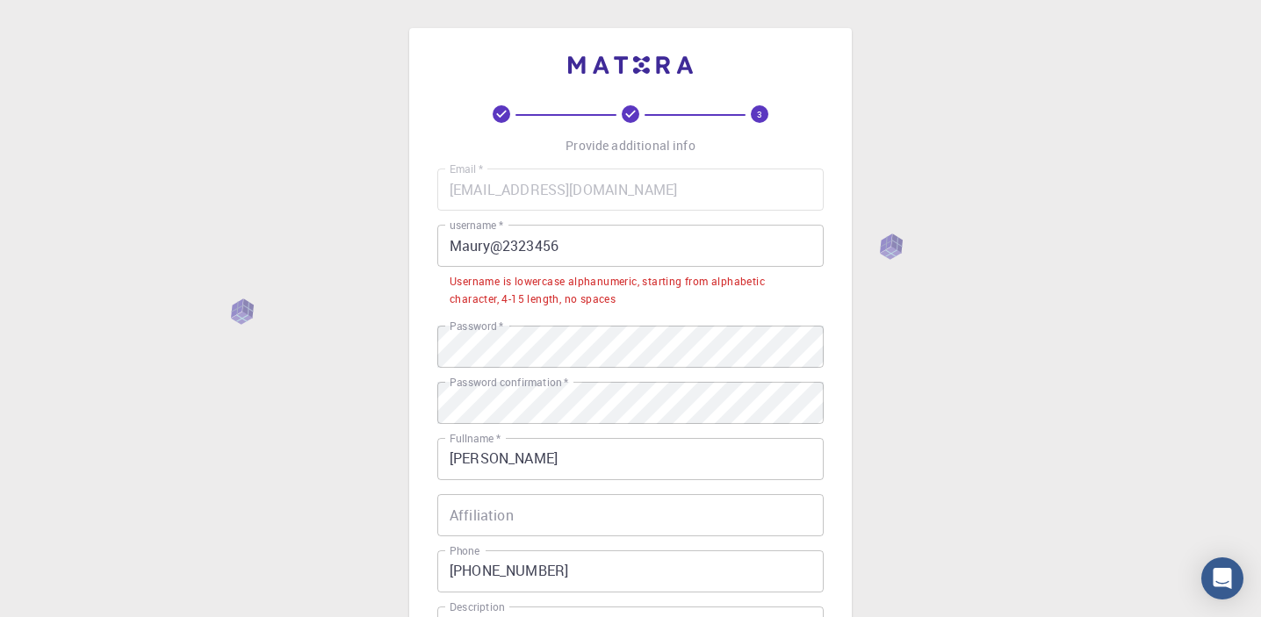
click at [606, 244] on input "Maury@2323456" at bounding box center [630, 246] width 386 height 42
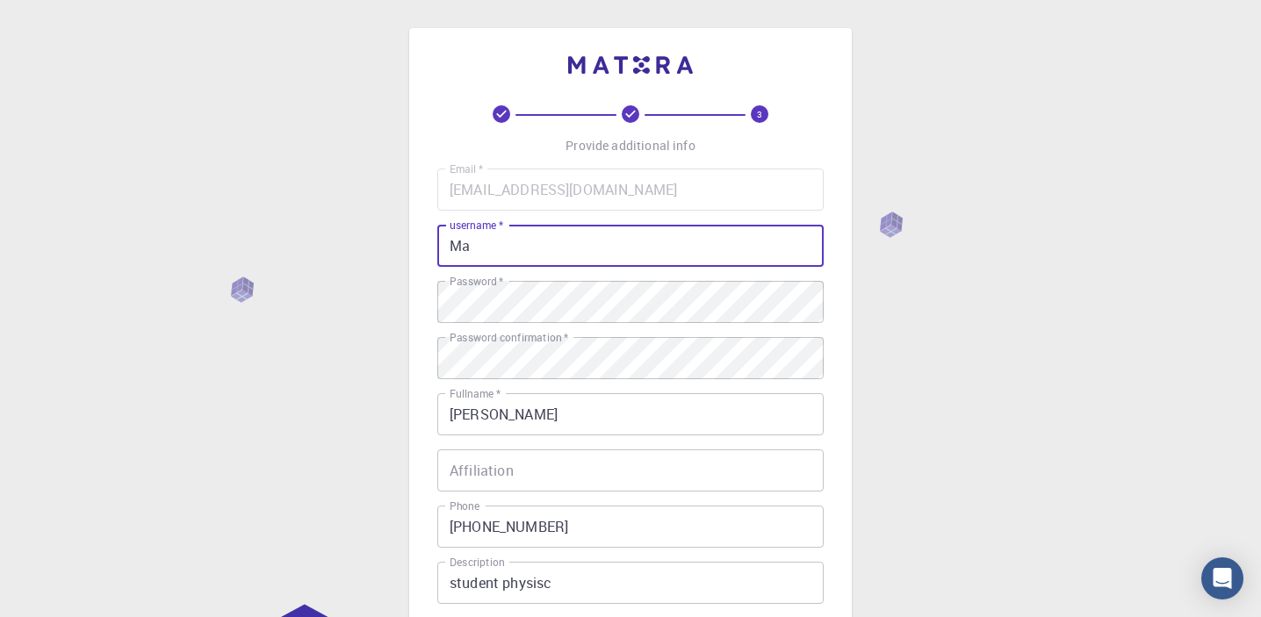
type input "M"
type input "wfbjfwek"
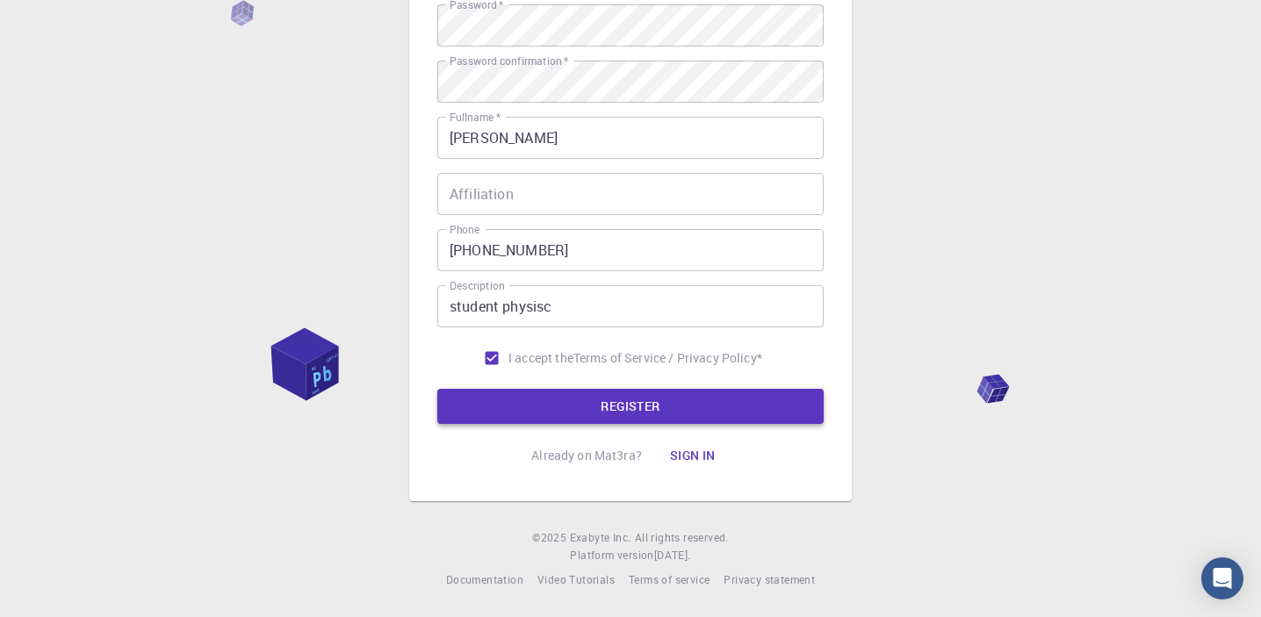
click at [607, 406] on button "REGISTER" at bounding box center [630, 406] width 386 height 35
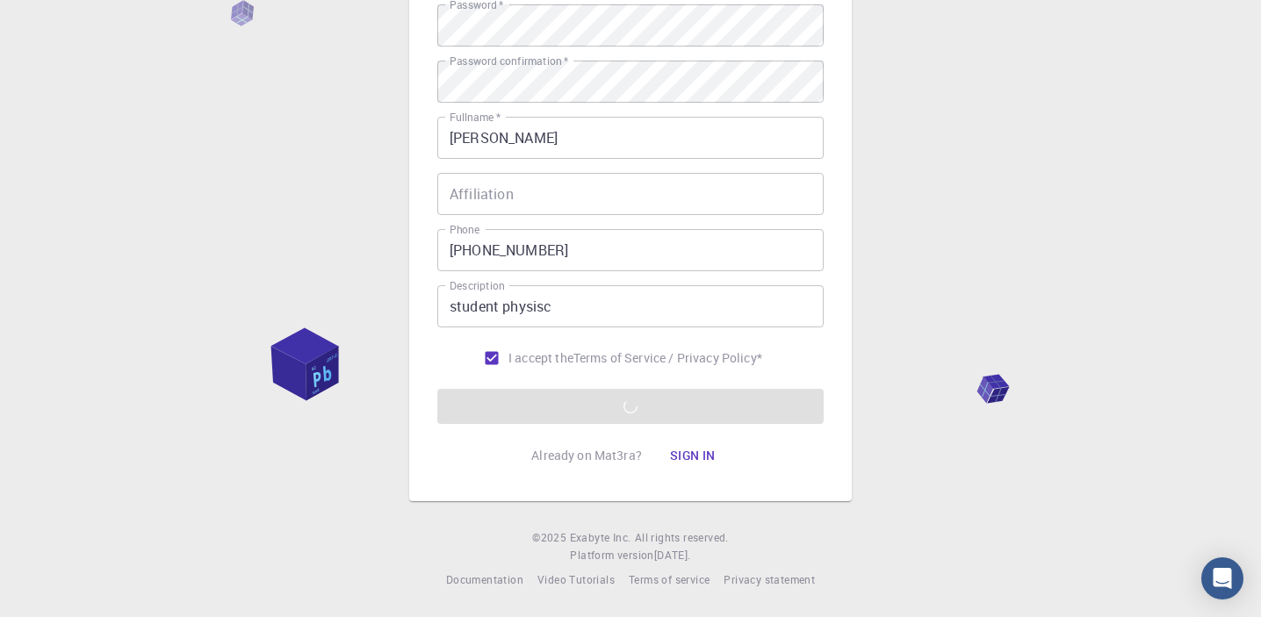
click at [694, 396] on form "Email   * [EMAIL_ADDRESS][DOMAIN_NAME] Email   * username   * wfbjfwek username…" at bounding box center [630, 158] width 386 height 532
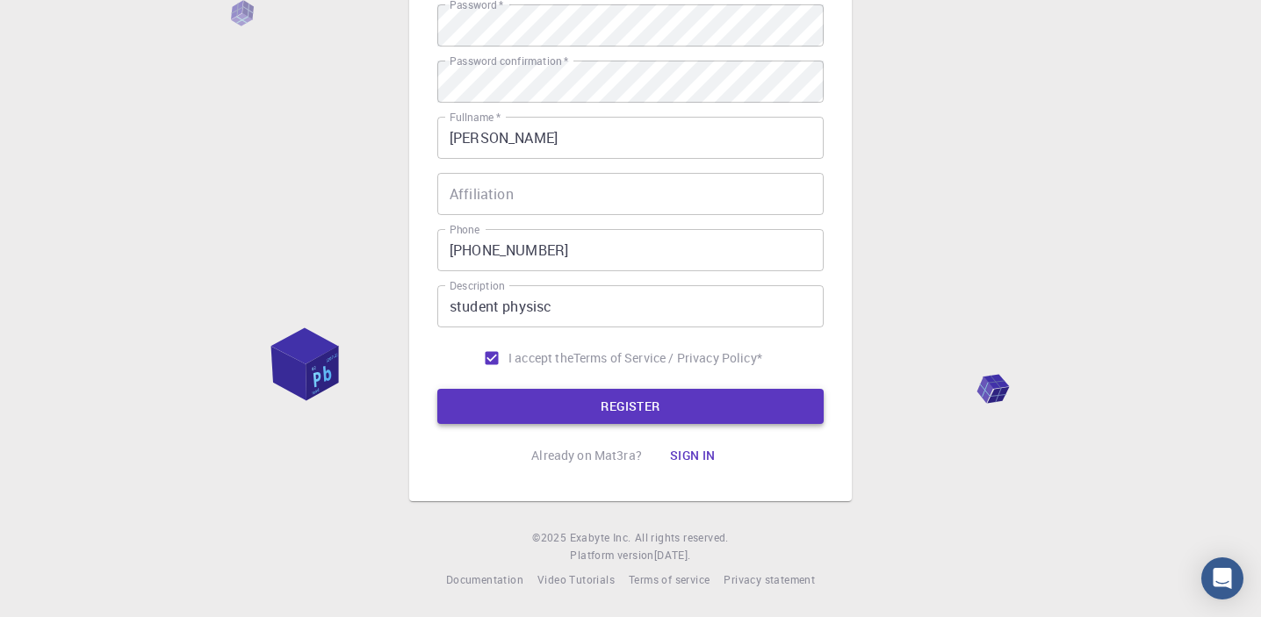
click at [633, 407] on button "REGISTER" at bounding box center [630, 406] width 386 height 35
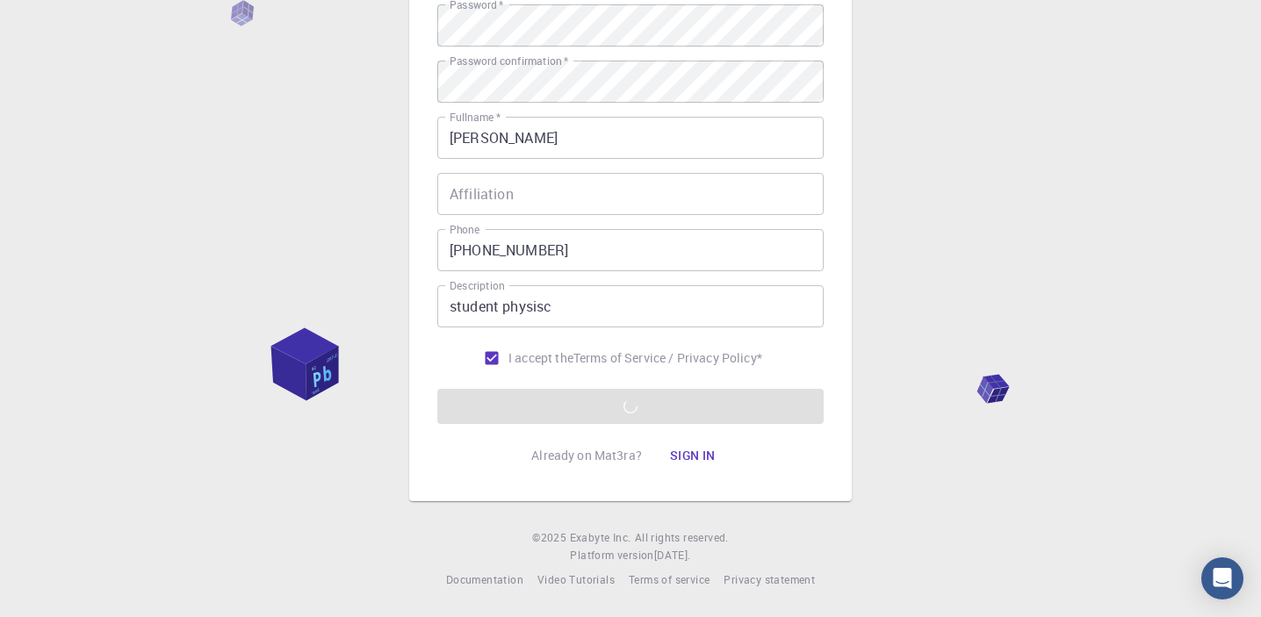
click at [633, 407] on form "Email   * [EMAIL_ADDRESS][DOMAIN_NAME] Email   * username   * wfbjfwek username…" at bounding box center [630, 158] width 386 height 532
click at [880, 366] on div "3 Provide additional info Email   * [EMAIL_ADDRESS][DOMAIN_NAME] Email   * user…" at bounding box center [630, 170] width 1261 height 894
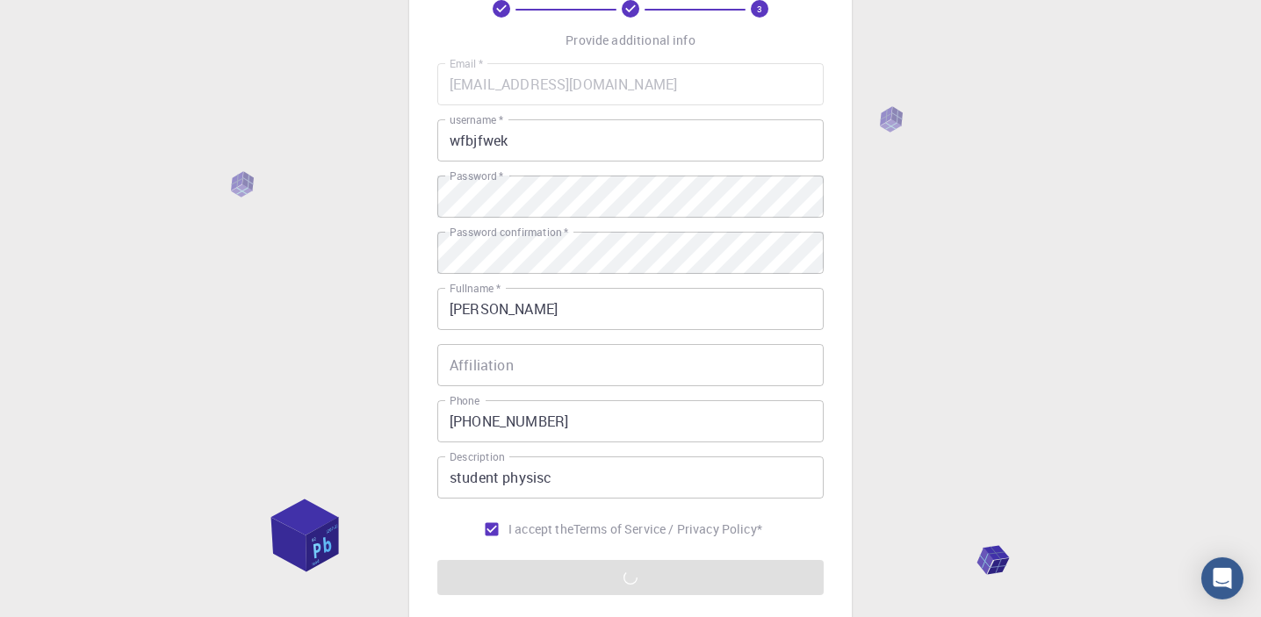
scroll to position [0, 0]
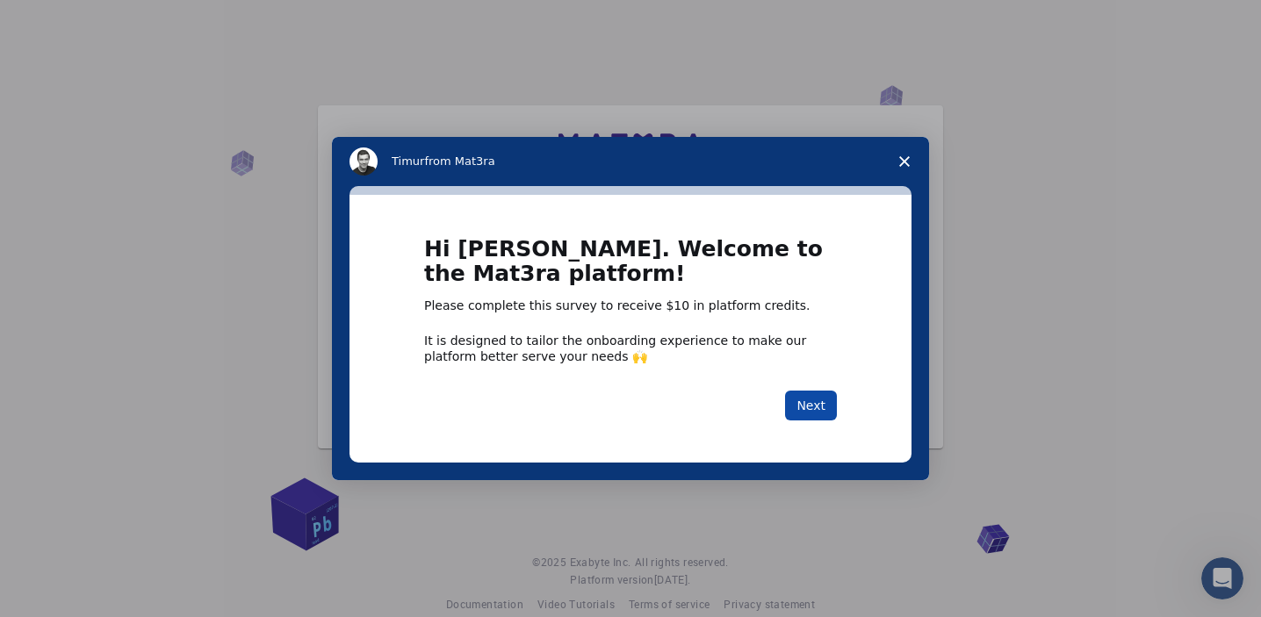
click at [805, 400] on button "Next" at bounding box center [811, 406] width 52 height 30
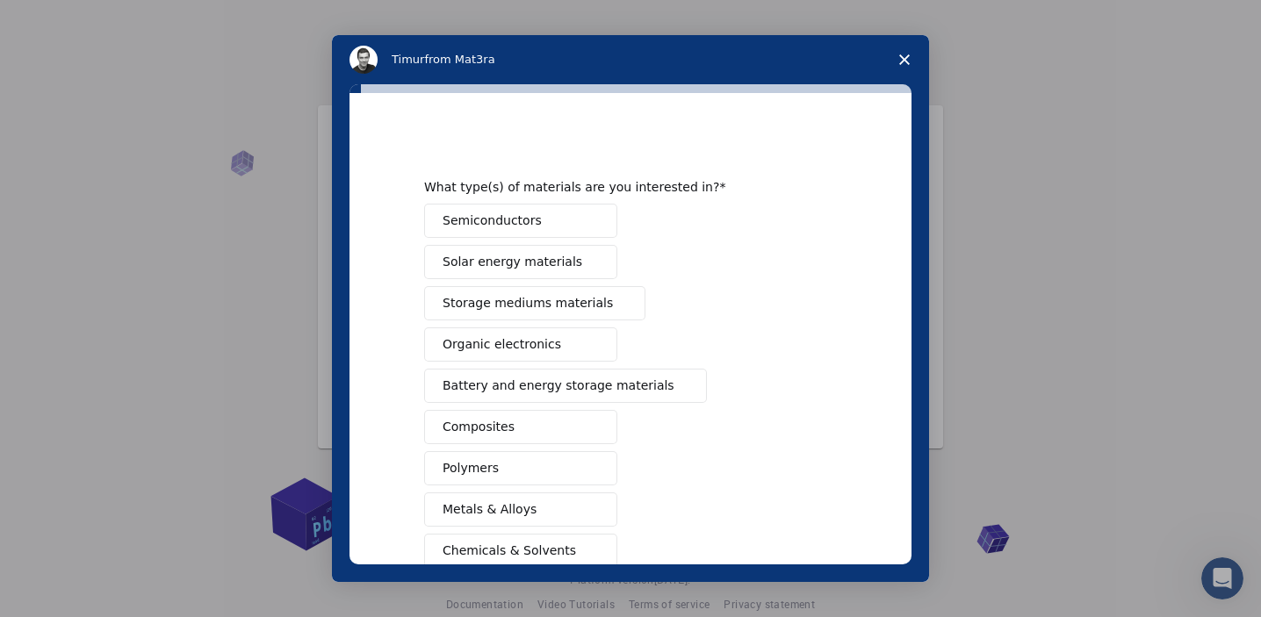
scroll to position [230, 0]
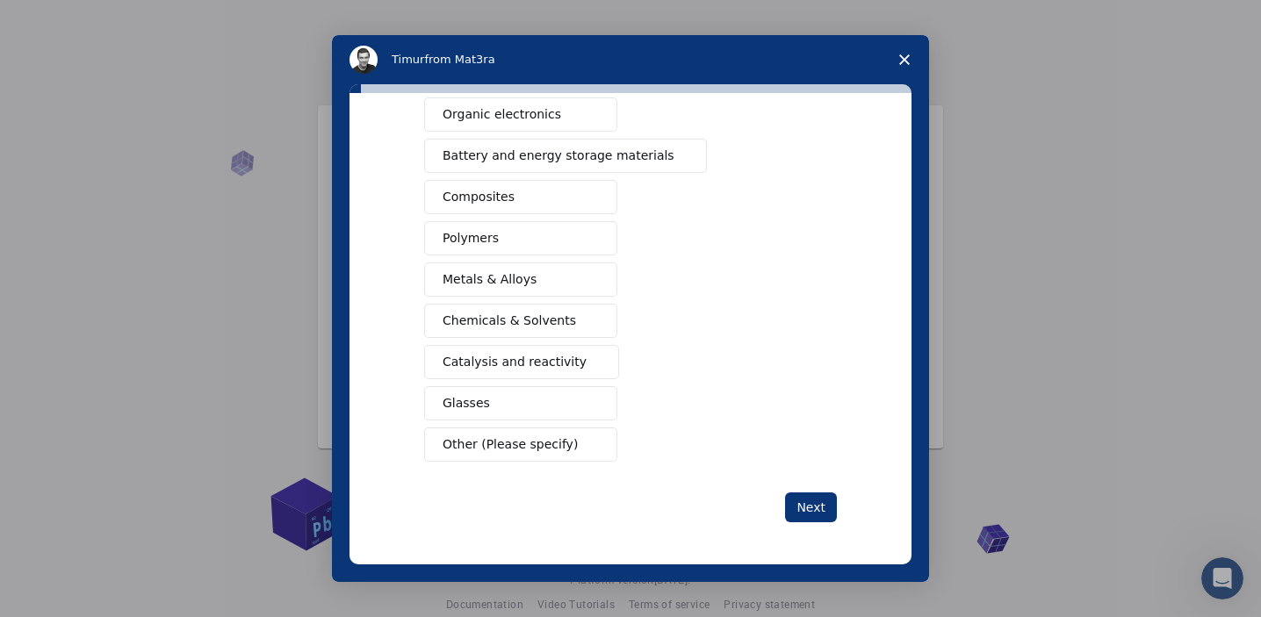
click at [519, 363] on span "Catalysis and reactivity" at bounding box center [515, 362] width 144 height 18
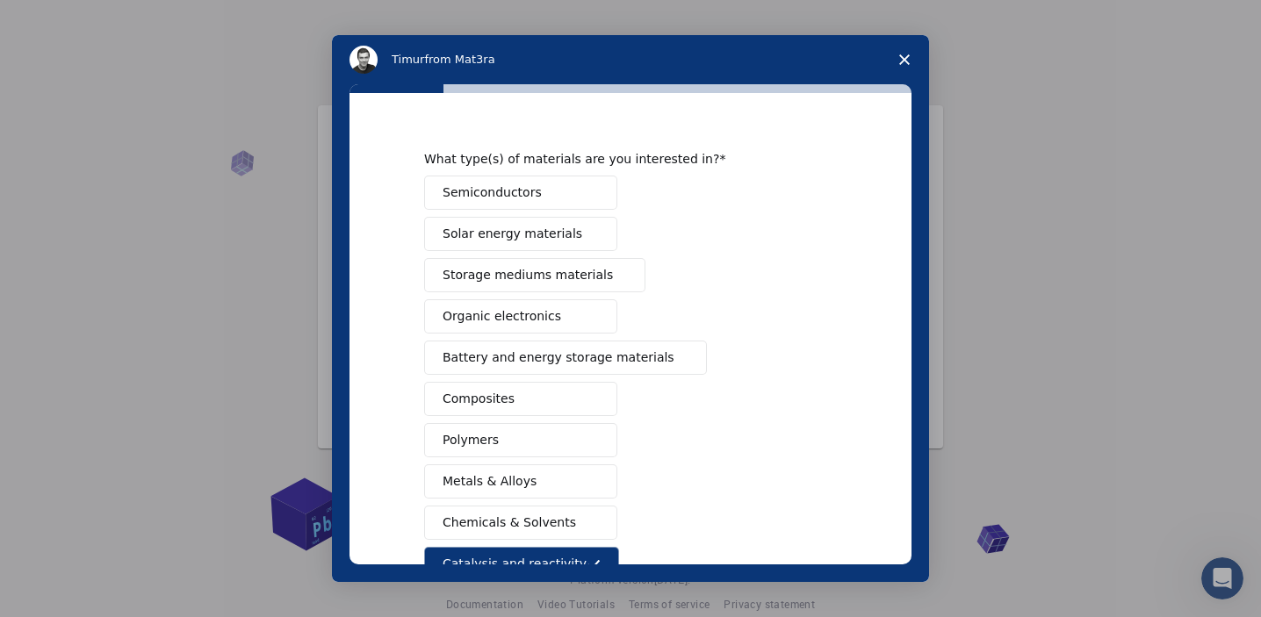
scroll to position [0, 0]
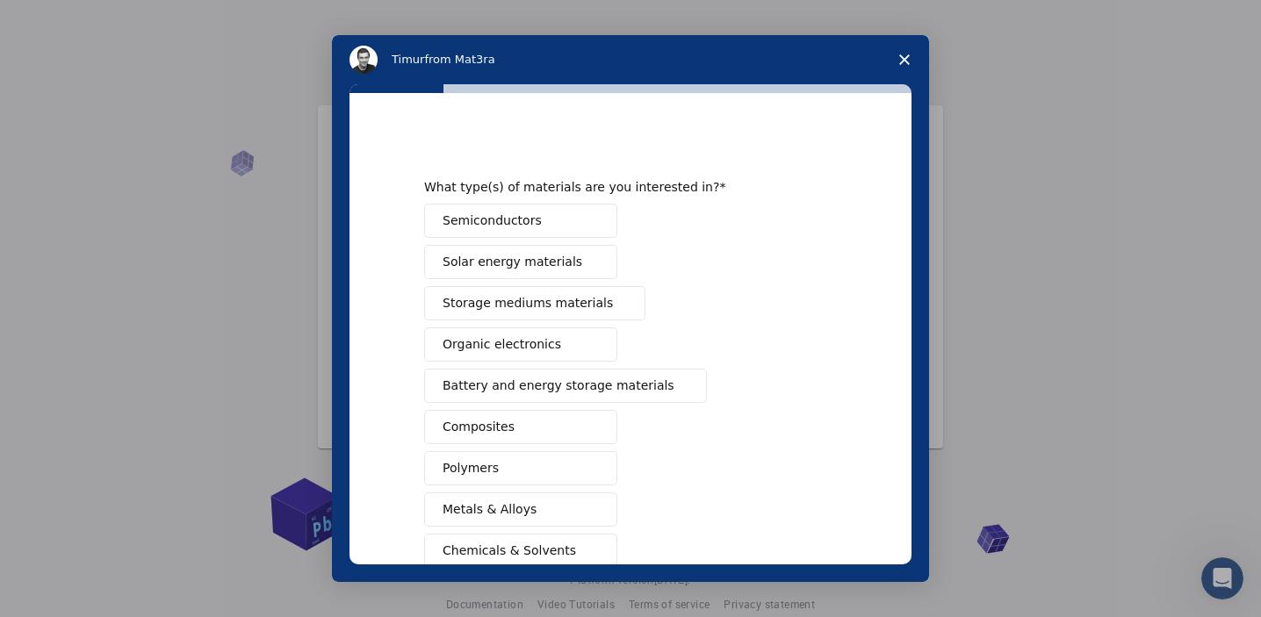
click at [493, 224] on span "Semiconductors" at bounding box center [492, 221] width 99 height 18
click at [504, 269] on span "Solar energy materials" at bounding box center [513, 262] width 140 height 18
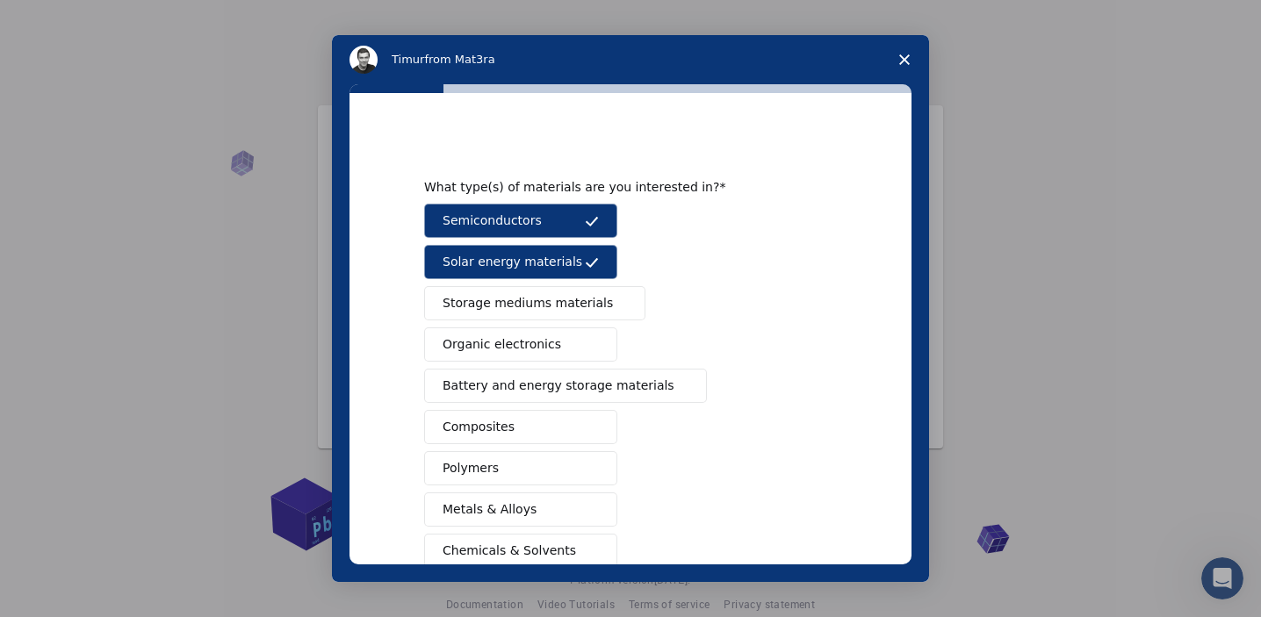
click at [513, 335] on button "Organic electronics" at bounding box center [520, 345] width 193 height 34
click at [548, 390] on span "Battery and energy storage materials" at bounding box center [559, 386] width 232 height 18
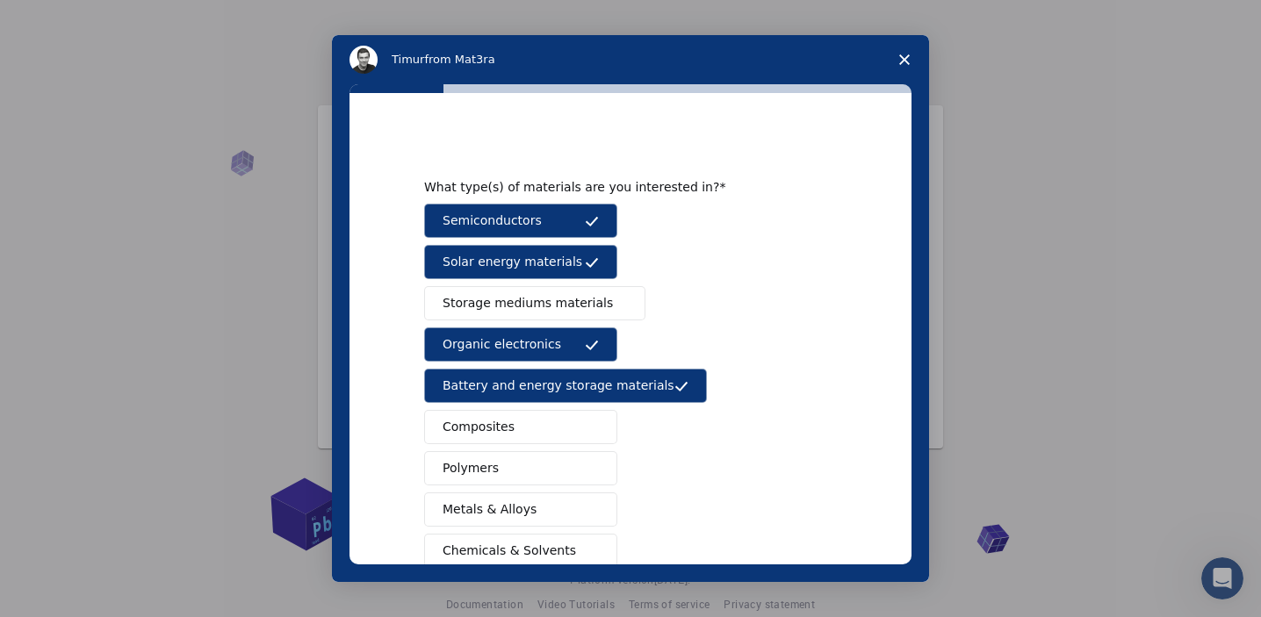
click at [523, 434] on button "Composites" at bounding box center [520, 427] width 193 height 34
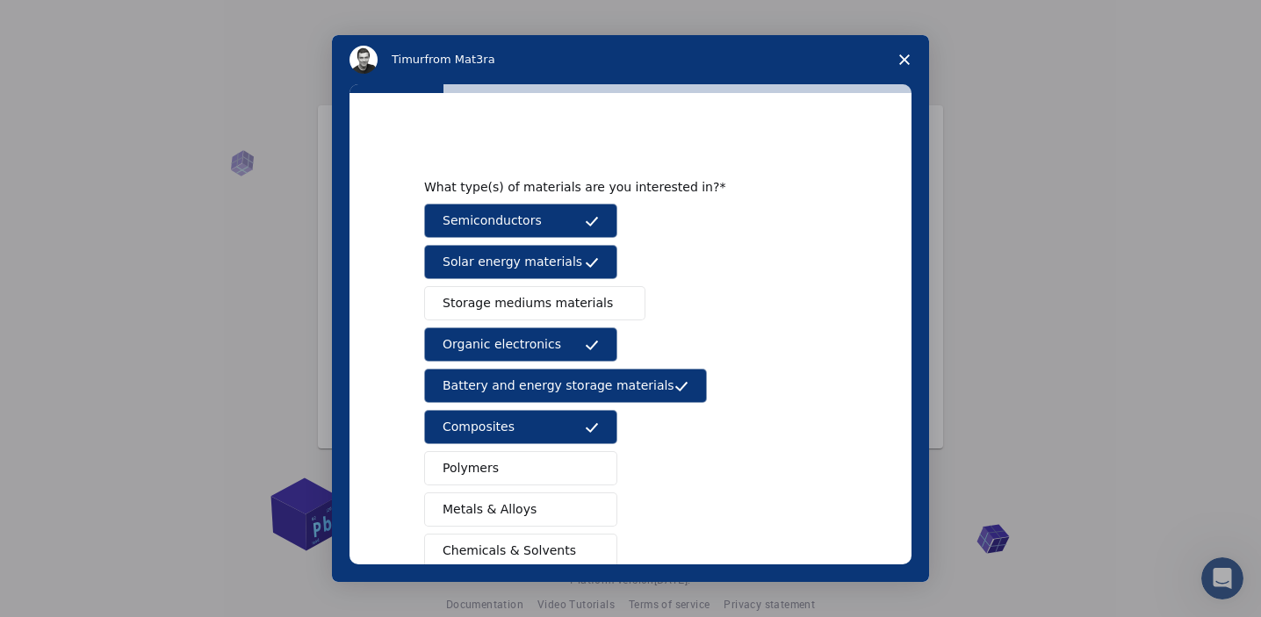
click at [530, 467] on button "Polymers" at bounding box center [520, 468] width 193 height 34
click at [526, 529] on div "Semiconductors Solar energy materials Storage mediums materials Organic electro…" at bounding box center [630, 448] width 413 height 488
click at [529, 525] on button "Metals & Alloys" at bounding box center [520, 510] width 193 height 34
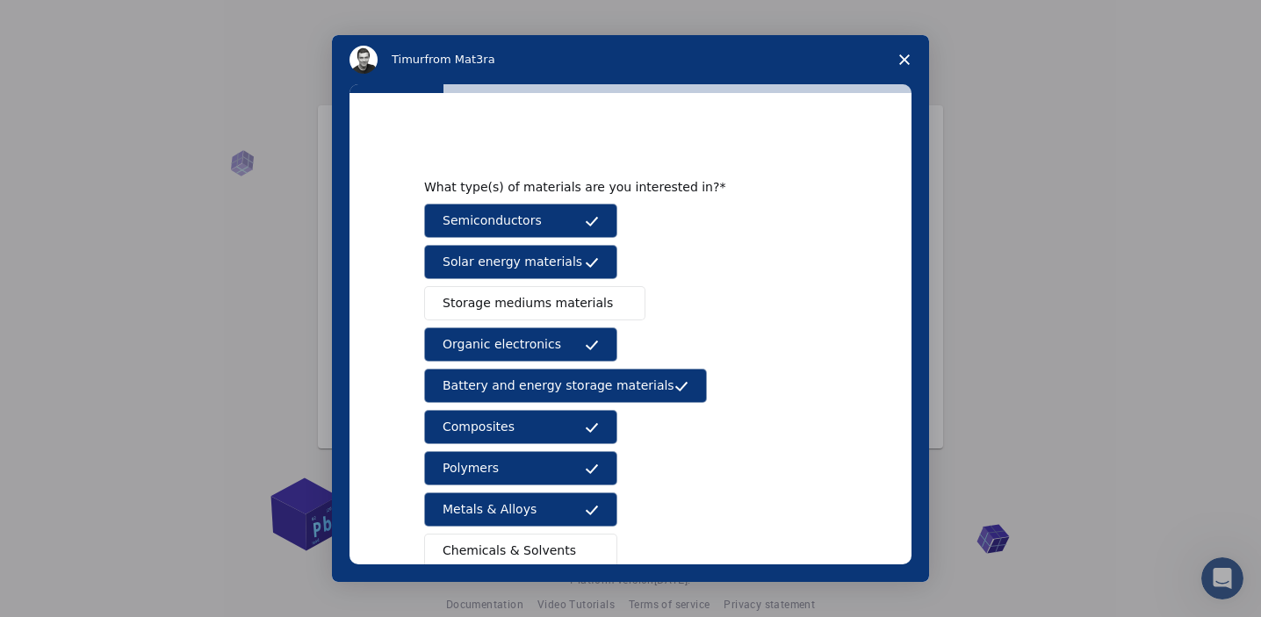
click at [538, 551] on span "Chemicals & Solvents" at bounding box center [509, 551] width 133 height 18
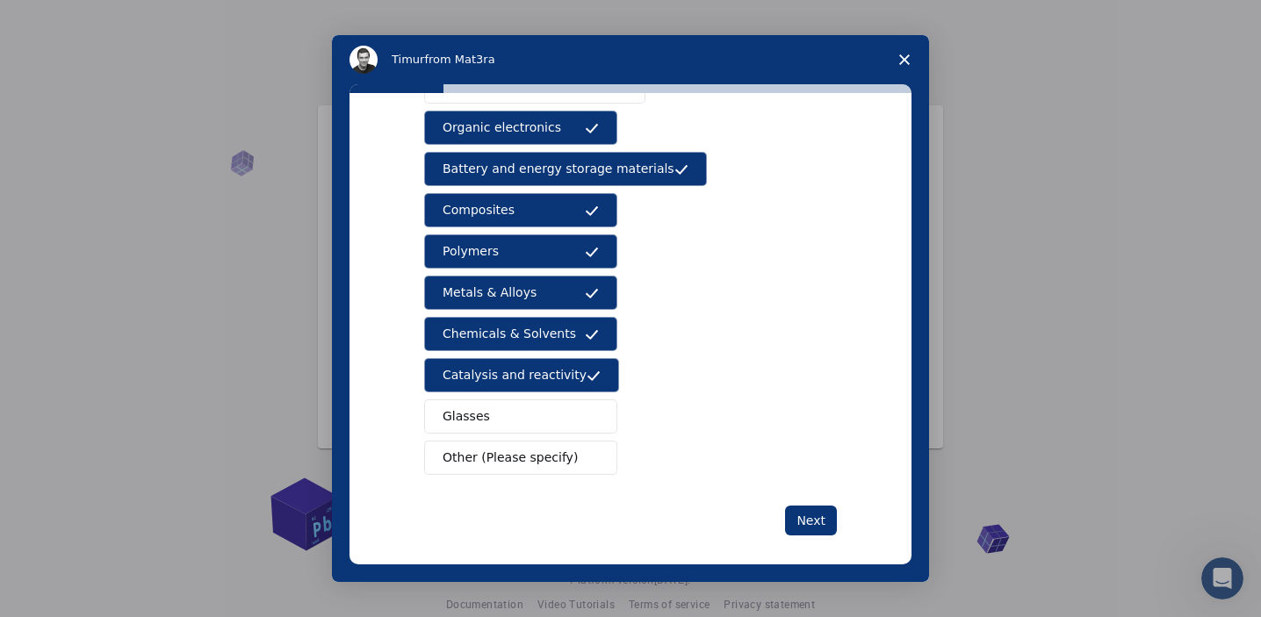
scroll to position [230, 0]
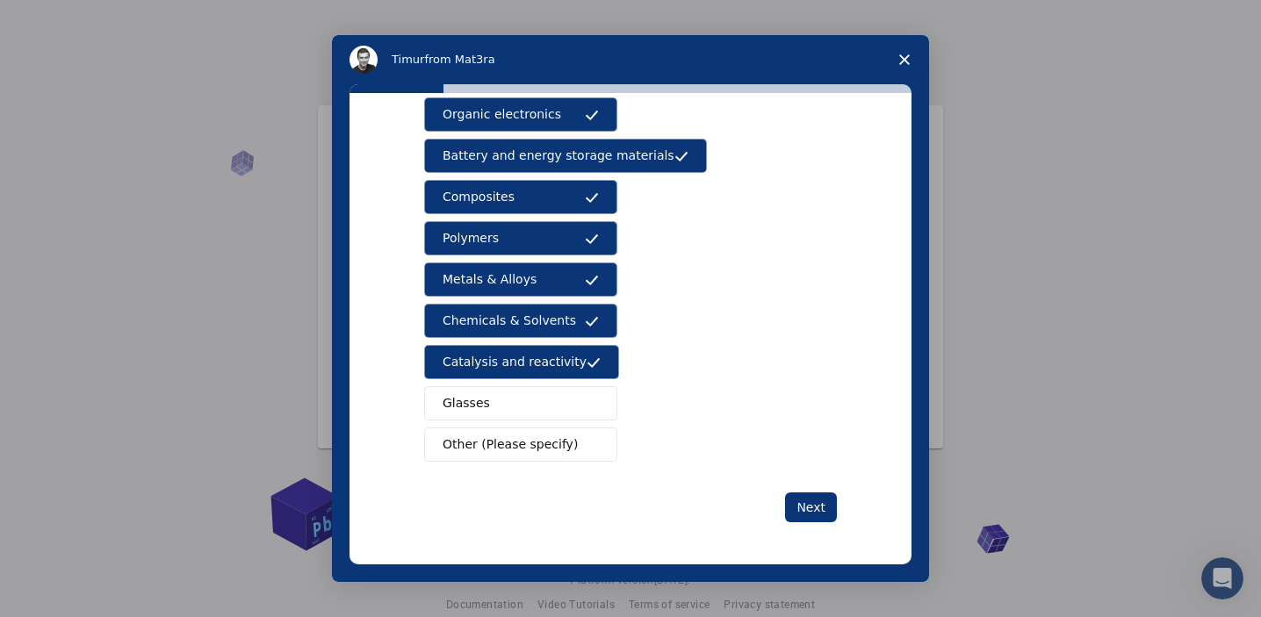
click at [523, 407] on button "Glasses" at bounding box center [520, 403] width 193 height 34
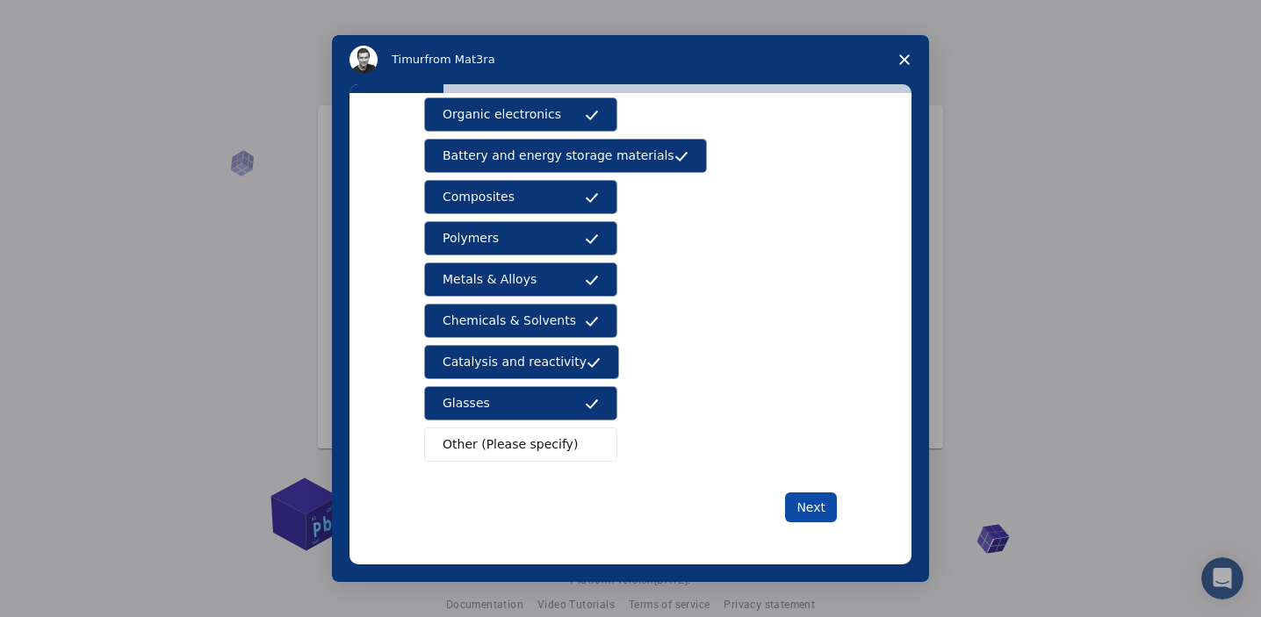
click at [817, 515] on button "Next" at bounding box center [811, 508] width 52 height 30
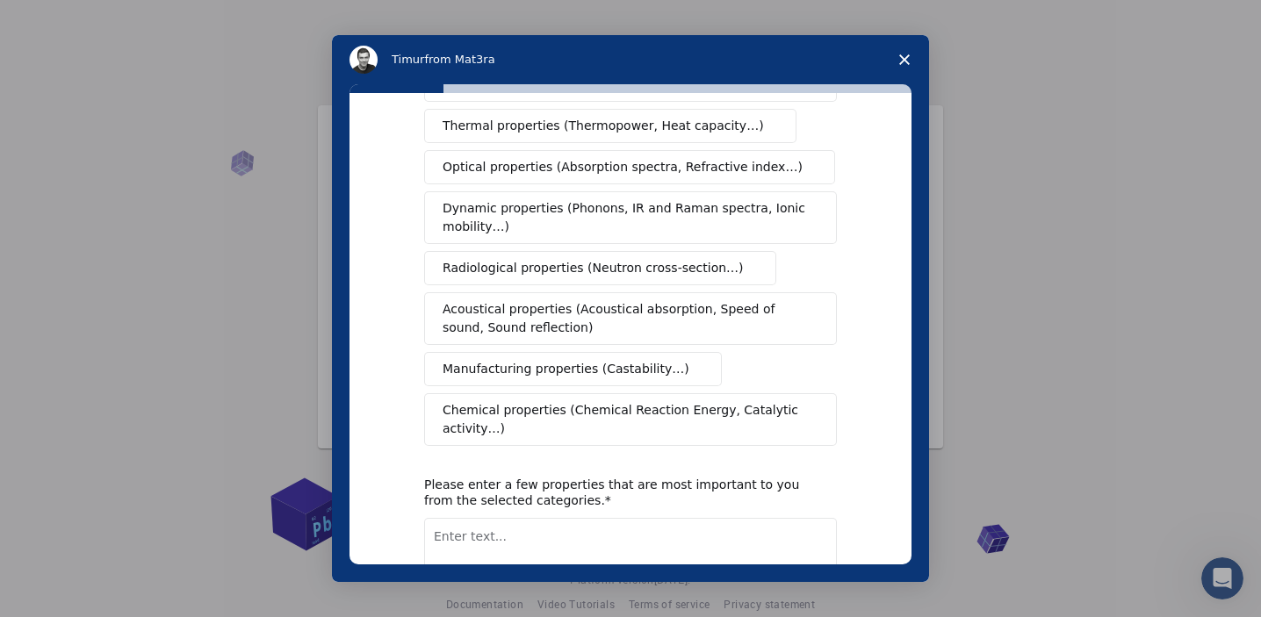
scroll to position [0, 0]
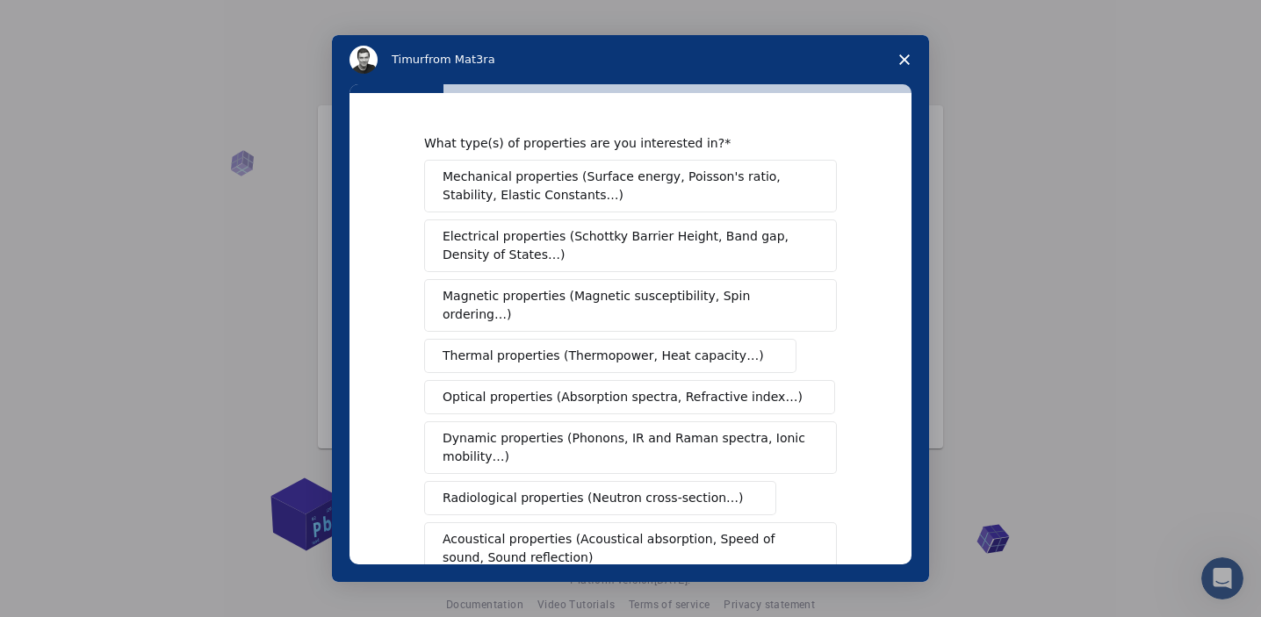
click at [614, 191] on span "Mechanical properties (Surface energy, Poisson's ratio, Stability, Elastic Cons…" at bounding box center [626, 186] width 366 height 37
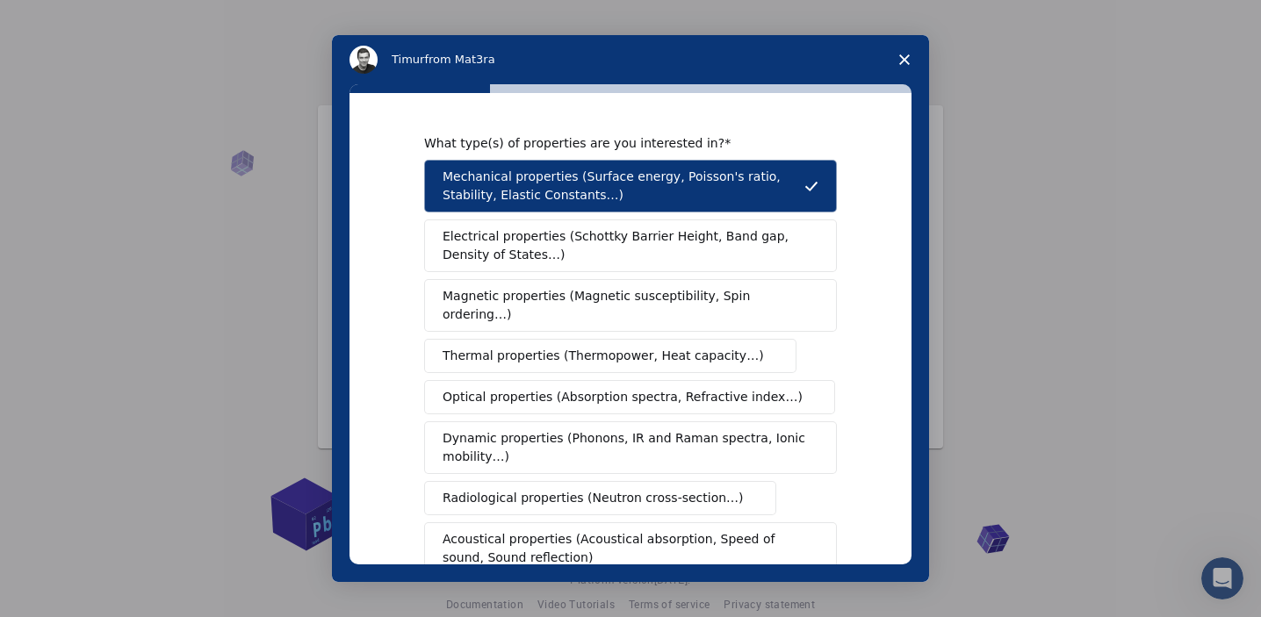
click at [604, 244] on span "Electrical properties (Schottky Barrier Height, Band gap, Density of States…)" at bounding box center [625, 245] width 365 height 37
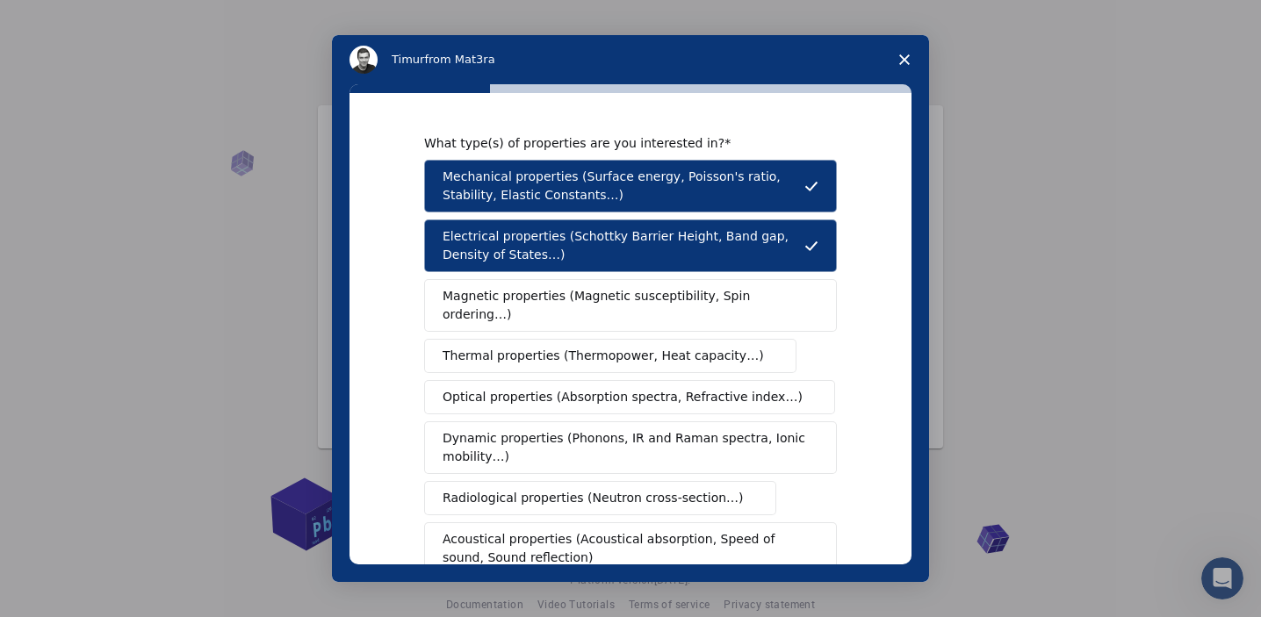
click at [608, 298] on span "Magnetic properties (Magnetic susceptibility, Spin ordering…)" at bounding box center [624, 305] width 363 height 37
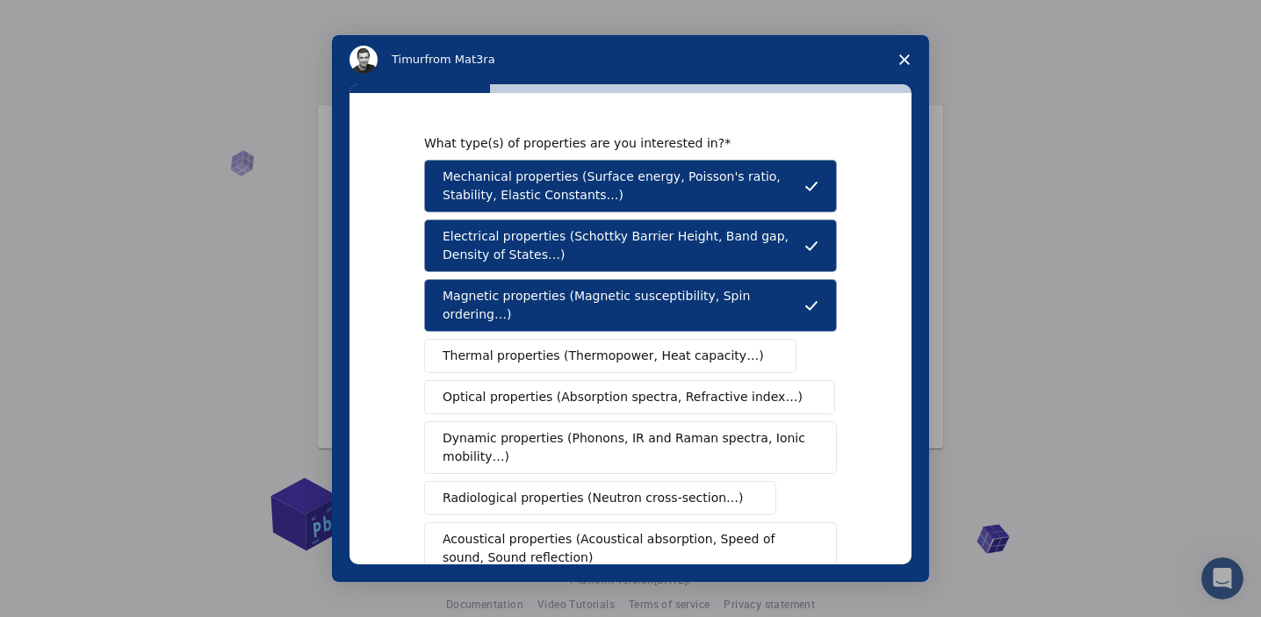
click at [605, 350] on button "Thermal properties (Thermopower, Heat capacity…)" at bounding box center [610, 356] width 372 height 34
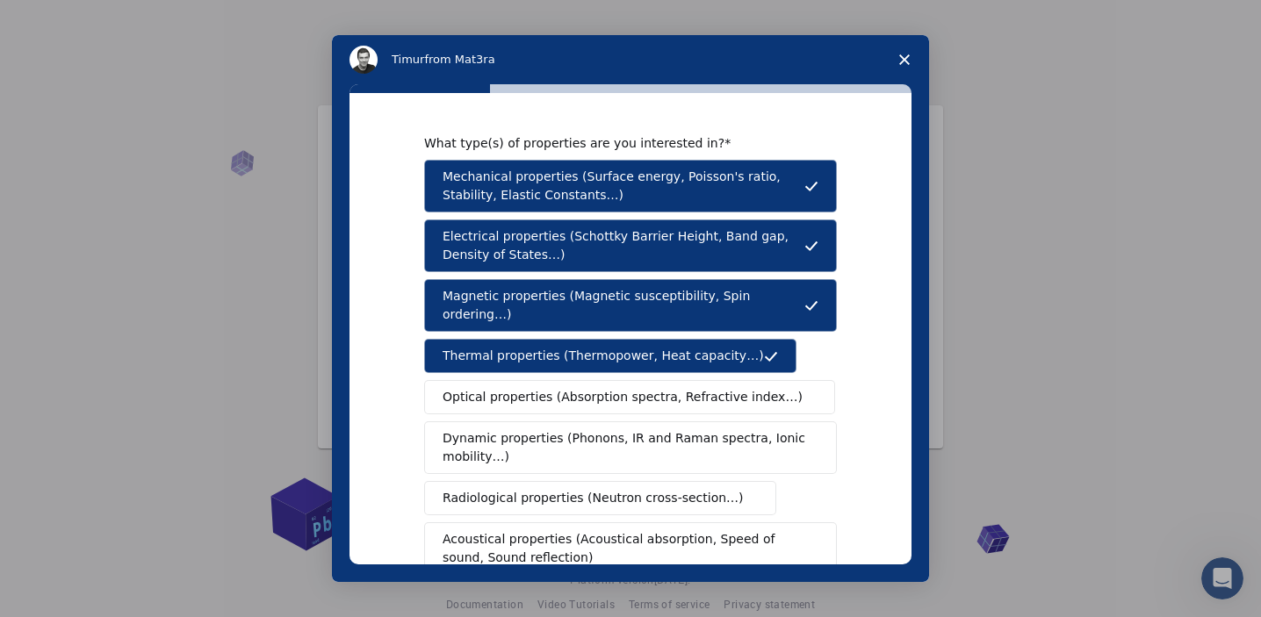
scroll to position [269, 0]
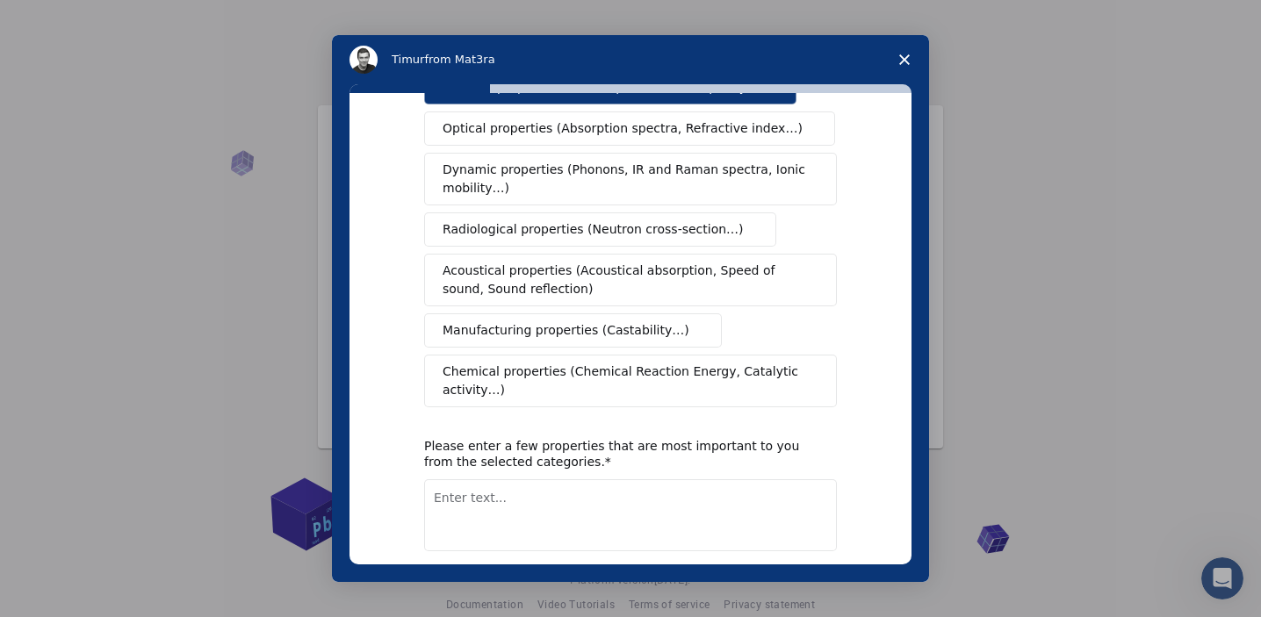
click at [551, 119] on span "Optical properties (Absorption spectra, Refractive index…)" at bounding box center [623, 128] width 360 height 18
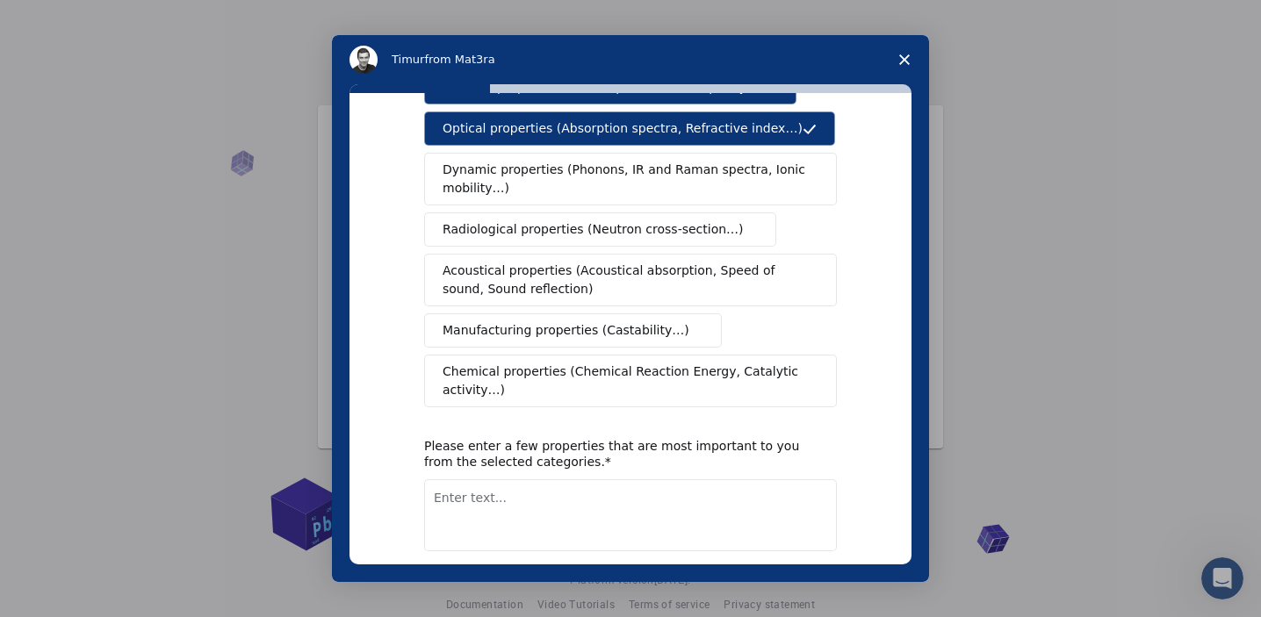
click at [558, 161] on span "Dynamic properties (Phonons, IR and Raman spectra, Ionic mobility…)" at bounding box center [625, 179] width 364 height 37
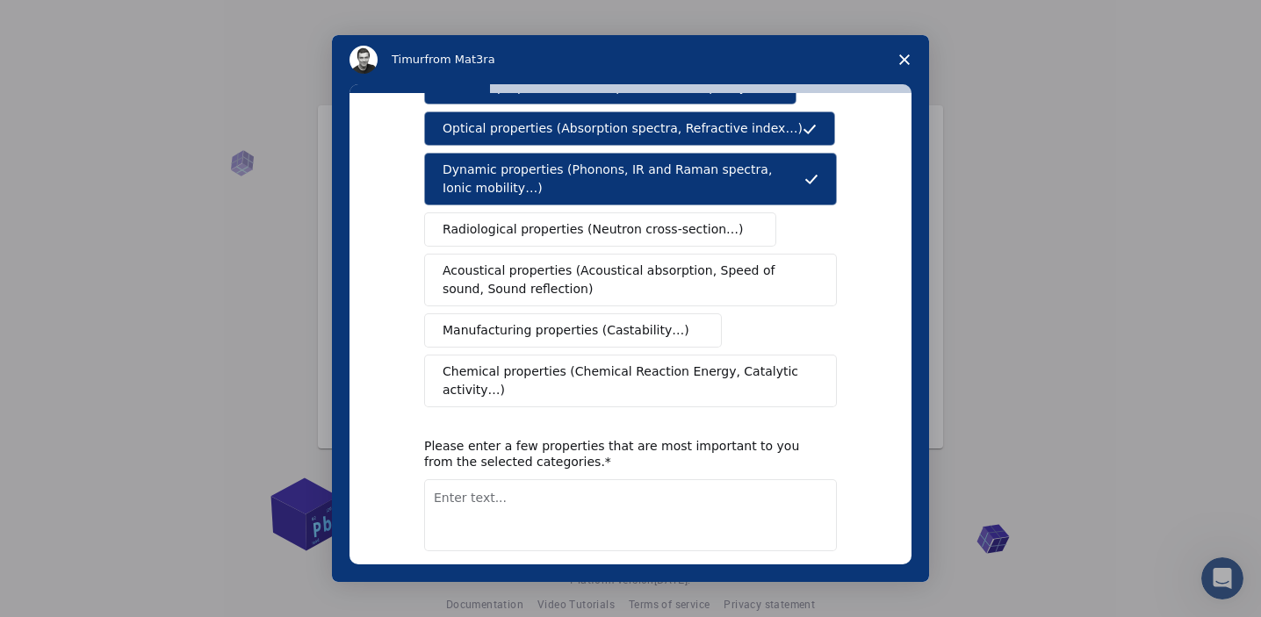
click at [562, 220] on span "Radiological properties (Neutron cross-section…)" at bounding box center [593, 229] width 301 height 18
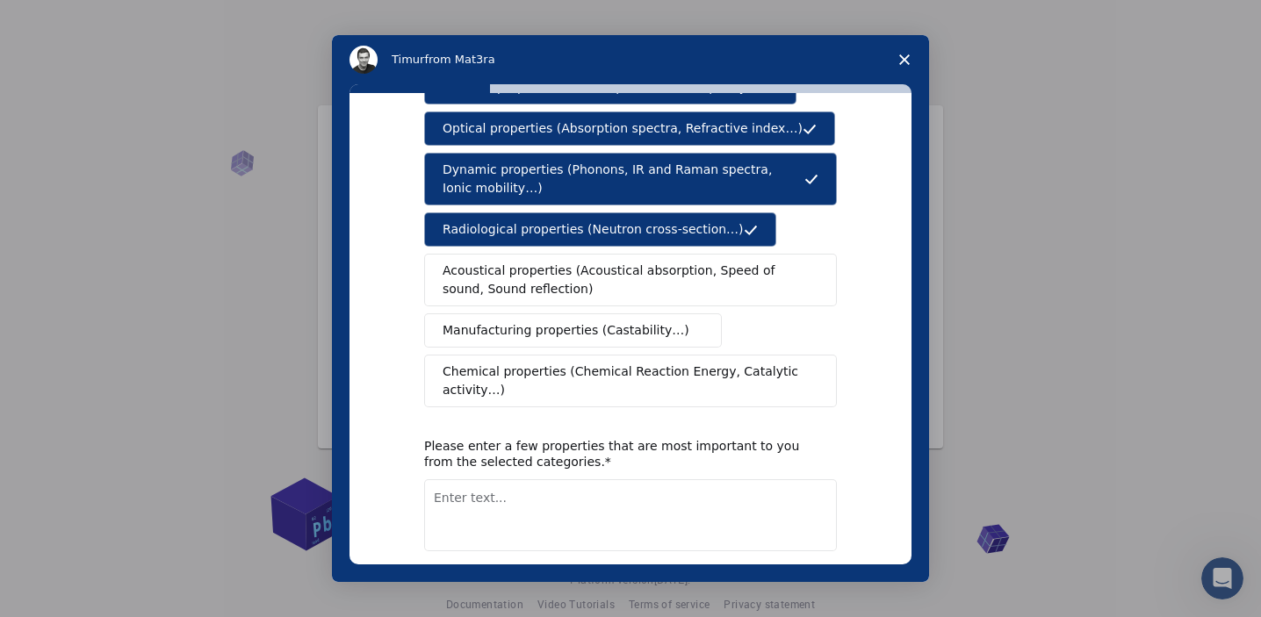
scroll to position [340, 0]
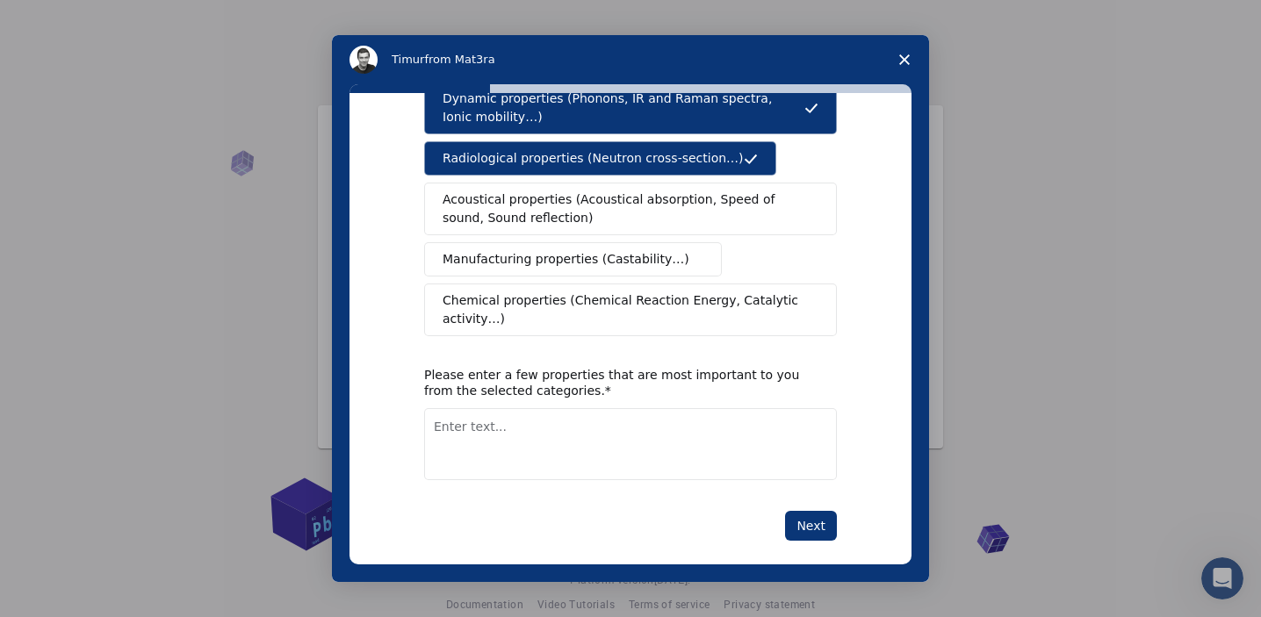
click at [674, 431] on textarea "Enter text..." at bounding box center [630, 444] width 413 height 72
type textarea "P"
type textarea "pure Physics material Design"
click at [807, 516] on button "Next" at bounding box center [811, 526] width 52 height 30
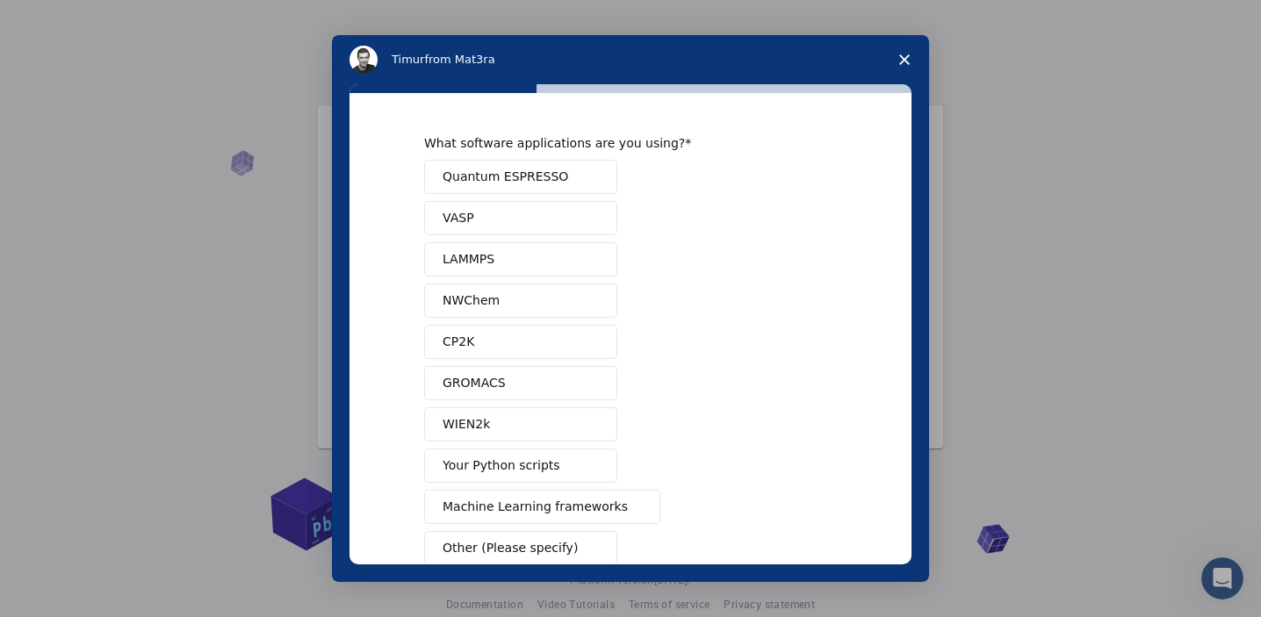
click at [566, 182] on button "Quantum ESPRESSO" at bounding box center [520, 177] width 193 height 34
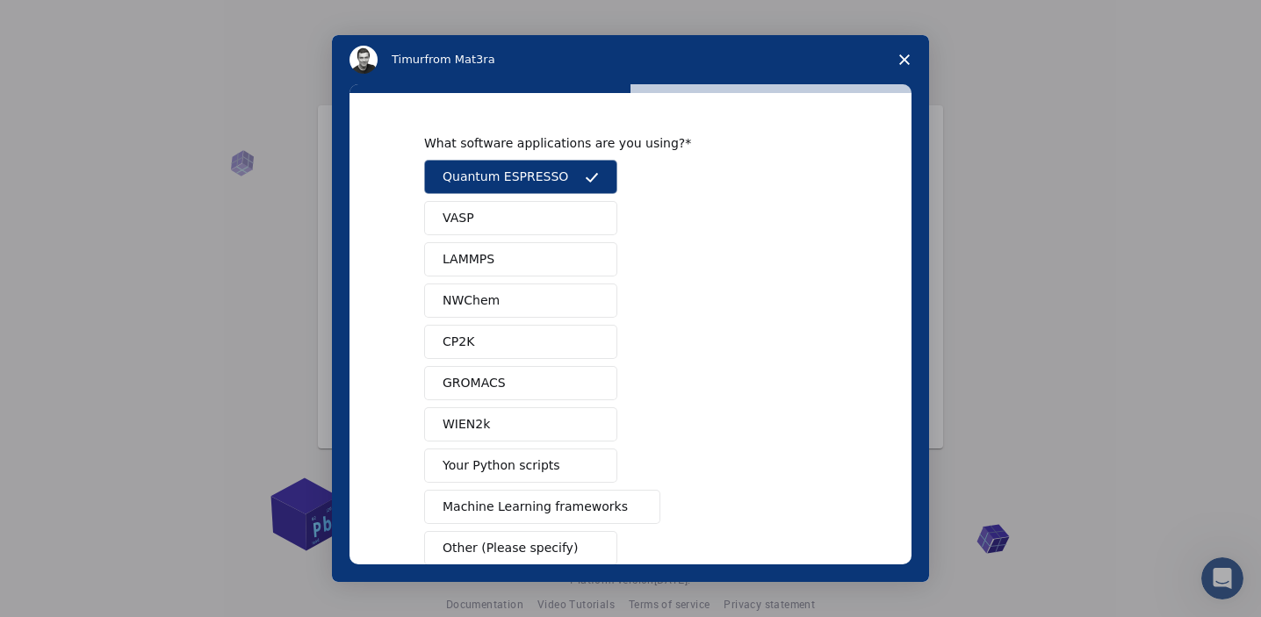
click at [528, 206] on button "VASP" at bounding box center [520, 218] width 193 height 34
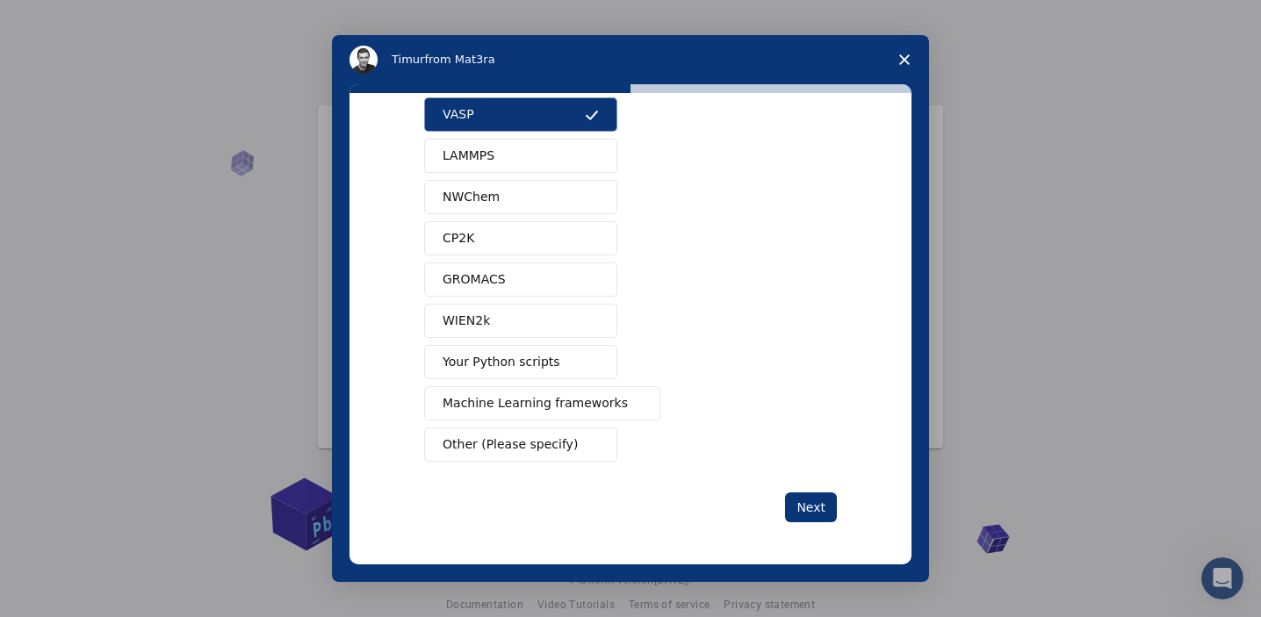
click at [514, 366] on span "Your Python scripts" at bounding box center [502, 362] width 118 height 18
click at [521, 411] on span "Machine Learning frameworks" at bounding box center [535, 403] width 185 height 18
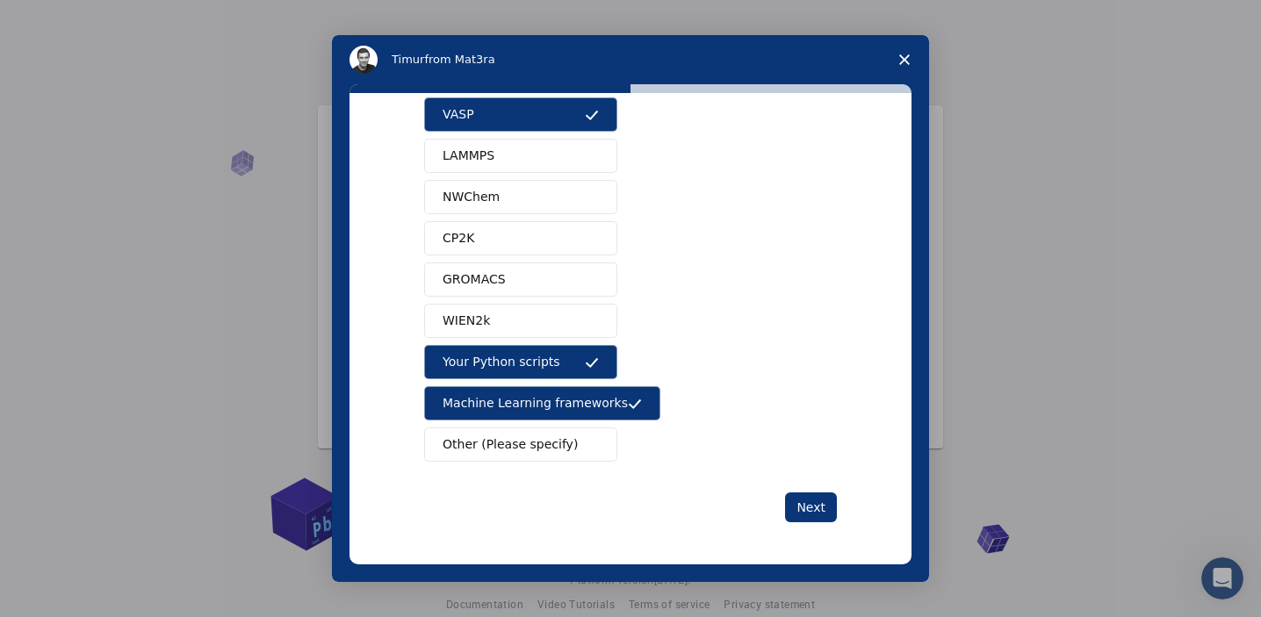
click at [485, 148] on span "LAMMPS" at bounding box center [469, 156] width 52 height 18
click at [494, 271] on span "GROMACS" at bounding box center [474, 279] width 63 height 18
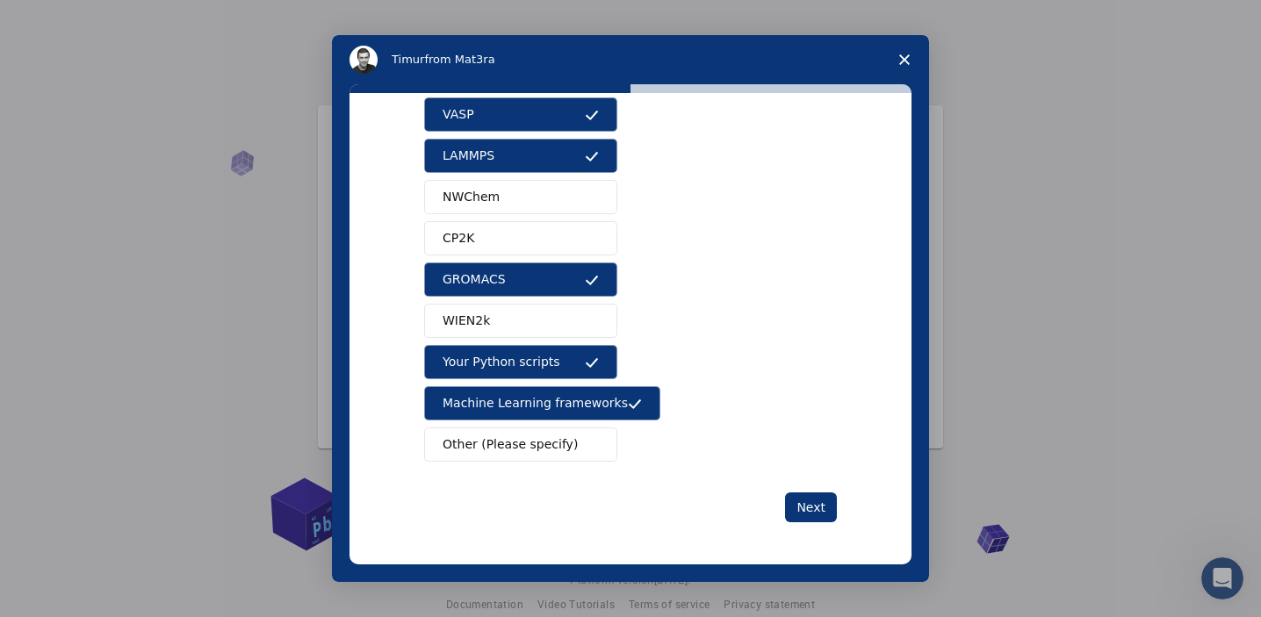
click at [492, 332] on button "WIEN2k" at bounding box center [520, 321] width 193 height 34
click at [498, 193] on button "NWChem" at bounding box center [520, 197] width 193 height 34
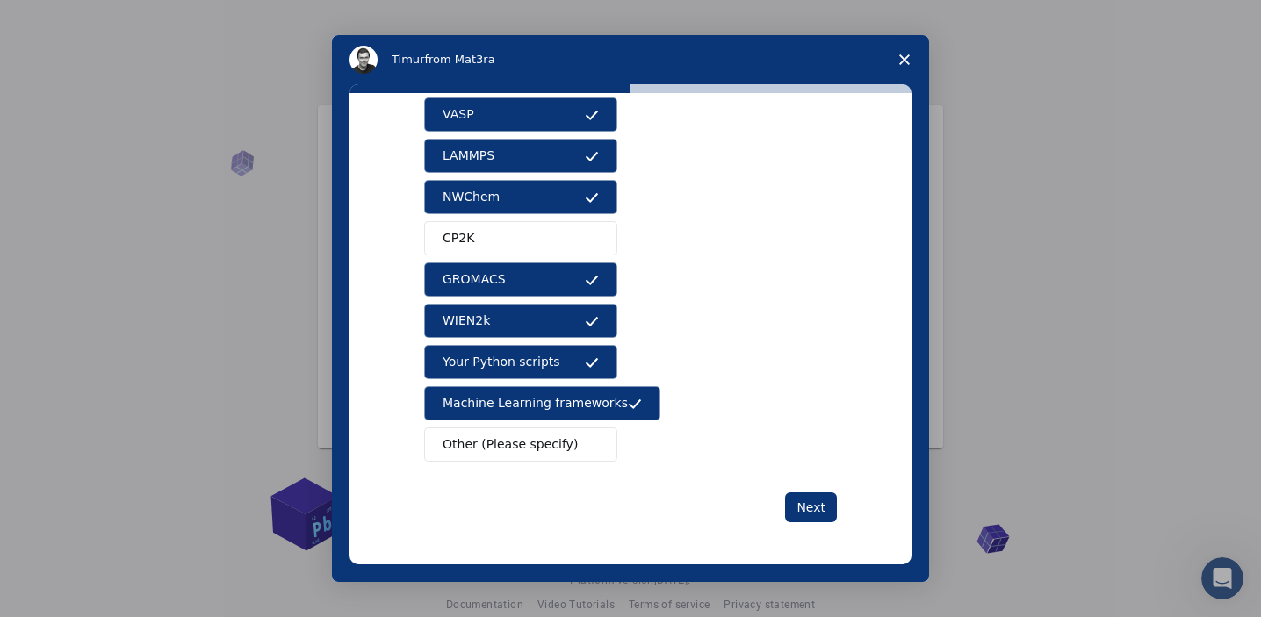
click at [499, 243] on button "CP2K" at bounding box center [520, 238] width 193 height 34
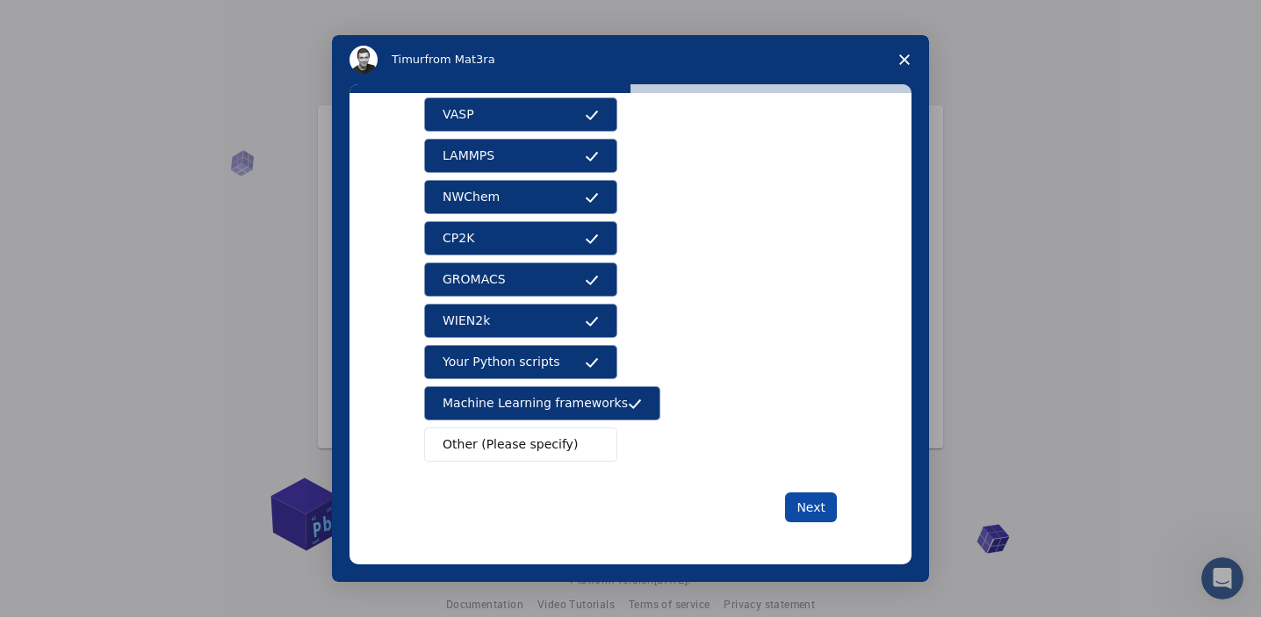
click at [812, 508] on button "Next" at bounding box center [811, 508] width 52 height 30
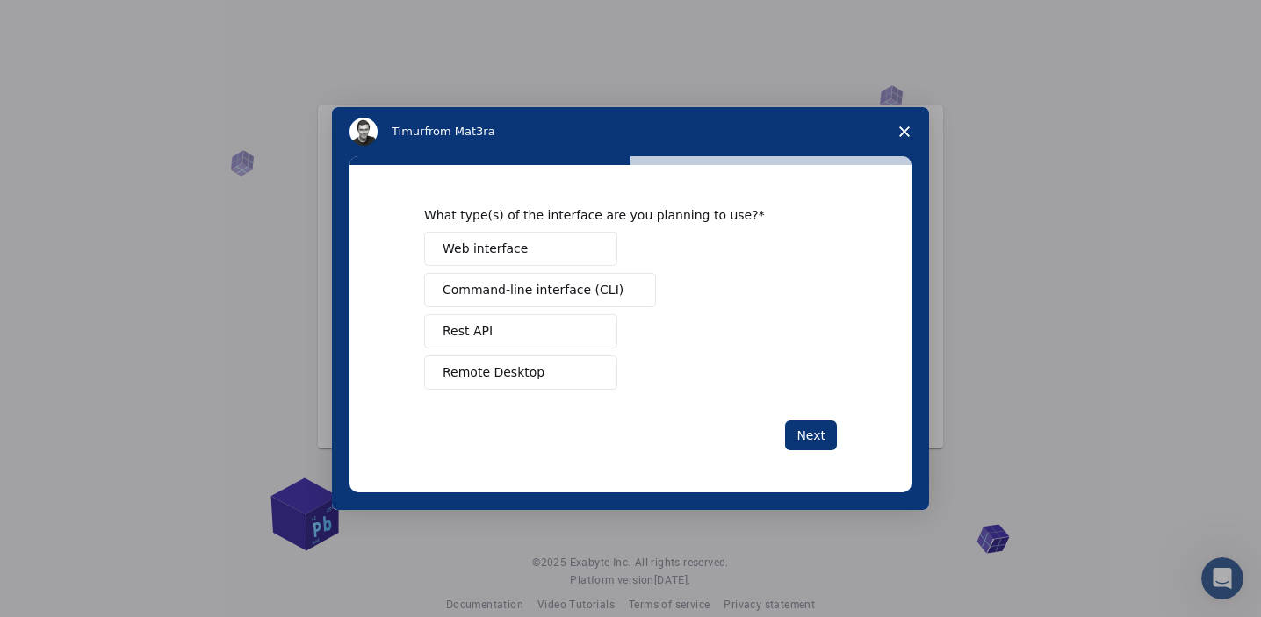
click at [530, 242] on button "Web interface" at bounding box center [520, 249] width 193 height 34
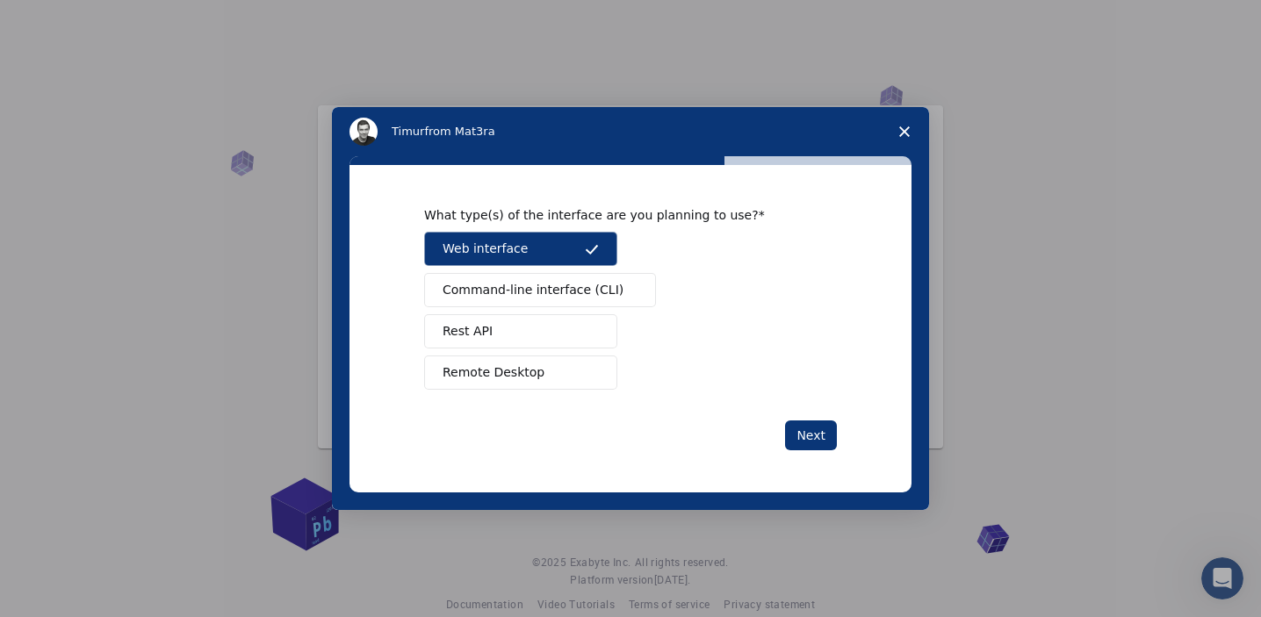
click at [521, 377] on span "Remote Desktop" at bounding box center [494, 373] width 102 height 18
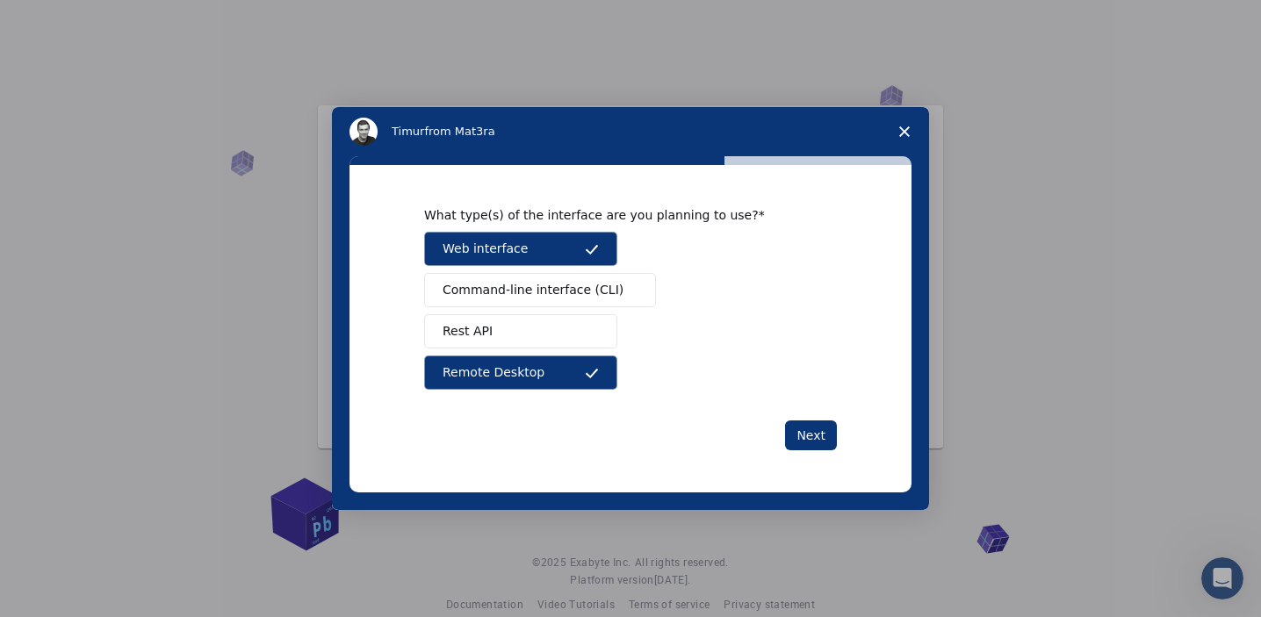
click at [527, 298] on span "Command-line interface (CLI)" at bounding box center [533, 290] width 181 height 18
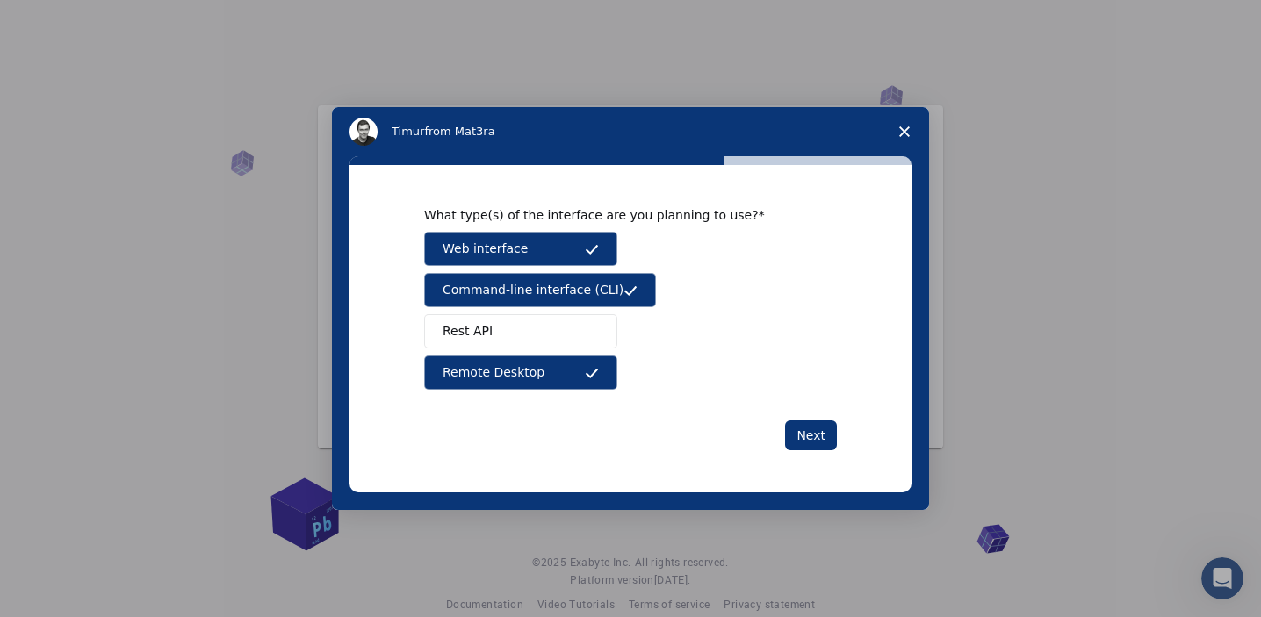
click at [529, 327] on button "Rest API" at bounding box center [520, 331] width 193 height 34
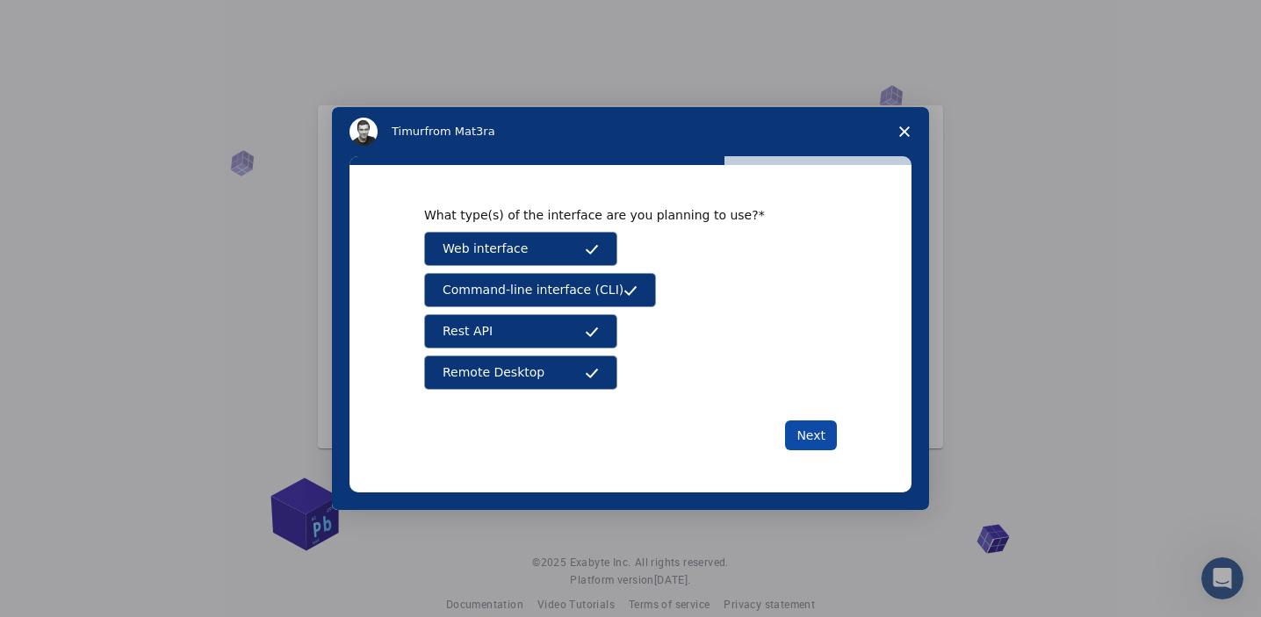
click at [813, 430] on button "Next" at bounding box center [811, 436] width 52 height 30
click at [822, 441] on button "Next" at bounding box center [811, 436] width 52 height 30
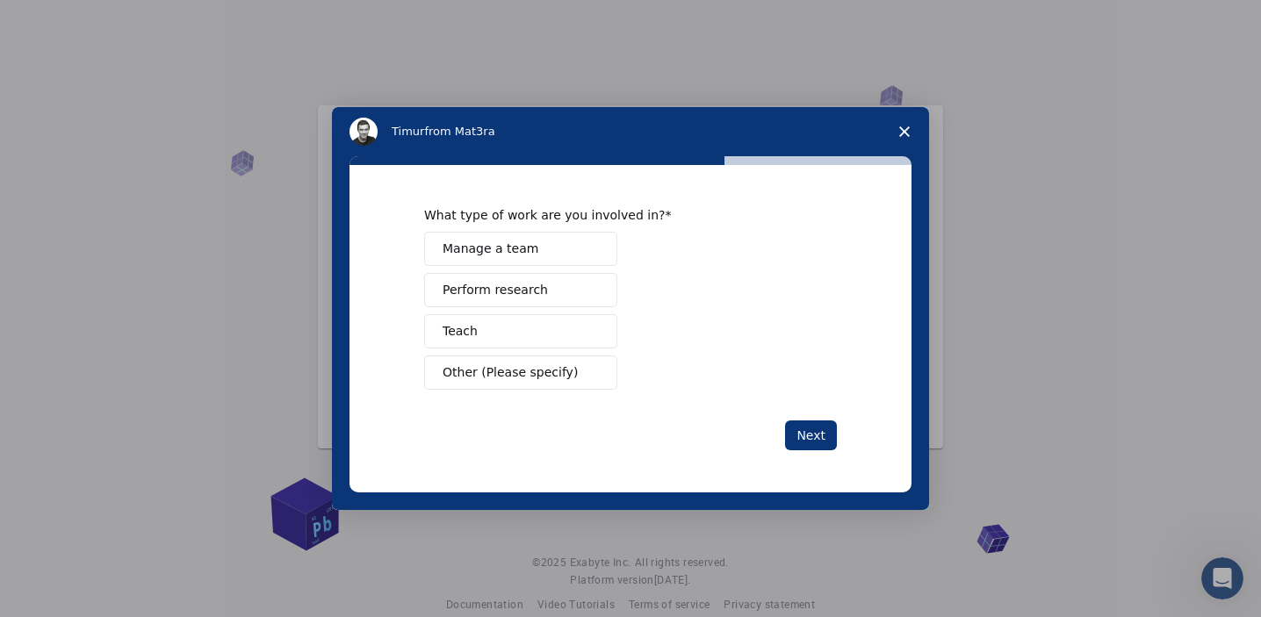
click at [487, 334] on button "Teach" at bounding box center [520, 331] width 193 height 34
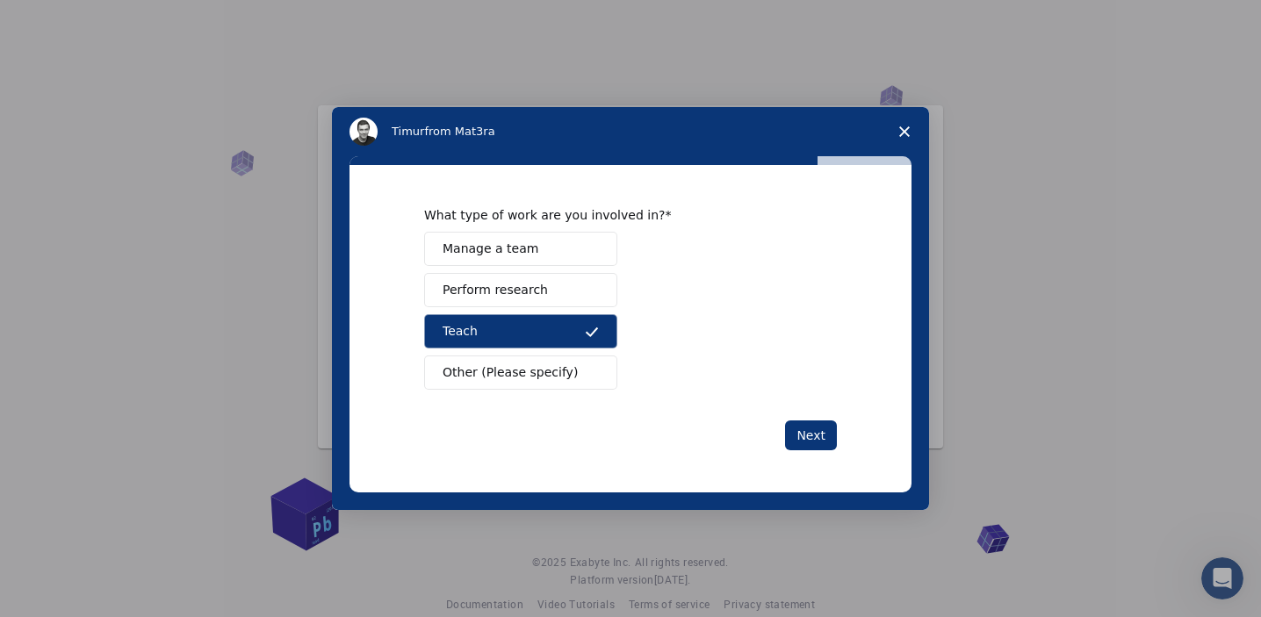
click at [510, 284] on span "Perform research" at bounding box center [495, 290] width 105 height 18
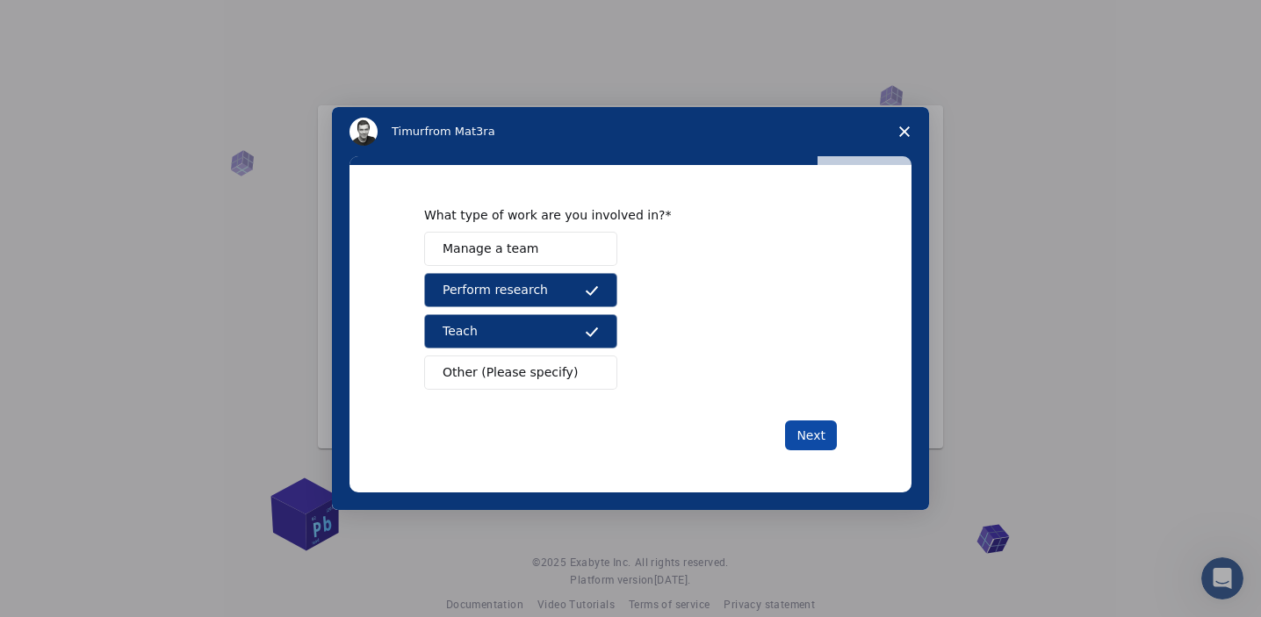
click at [825, 436] on button "Next" at bounding box center [811, 436] width 52 height 30
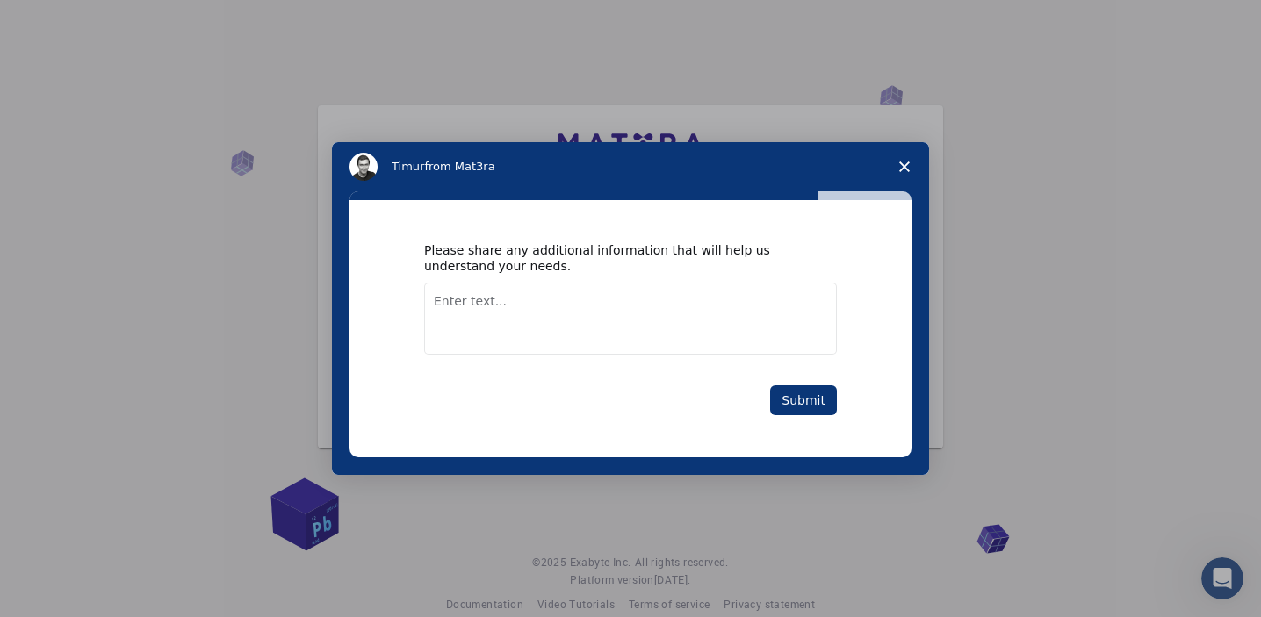
click at [829, 442] on div "Please share any additional information that will help us understand your needs…" at bounding box center [631, 328] width 562 height 257
click at [619, 314] on textarea "Enter text..." at bounding box center [630, 319] width 413 height 72
type textarea "q"
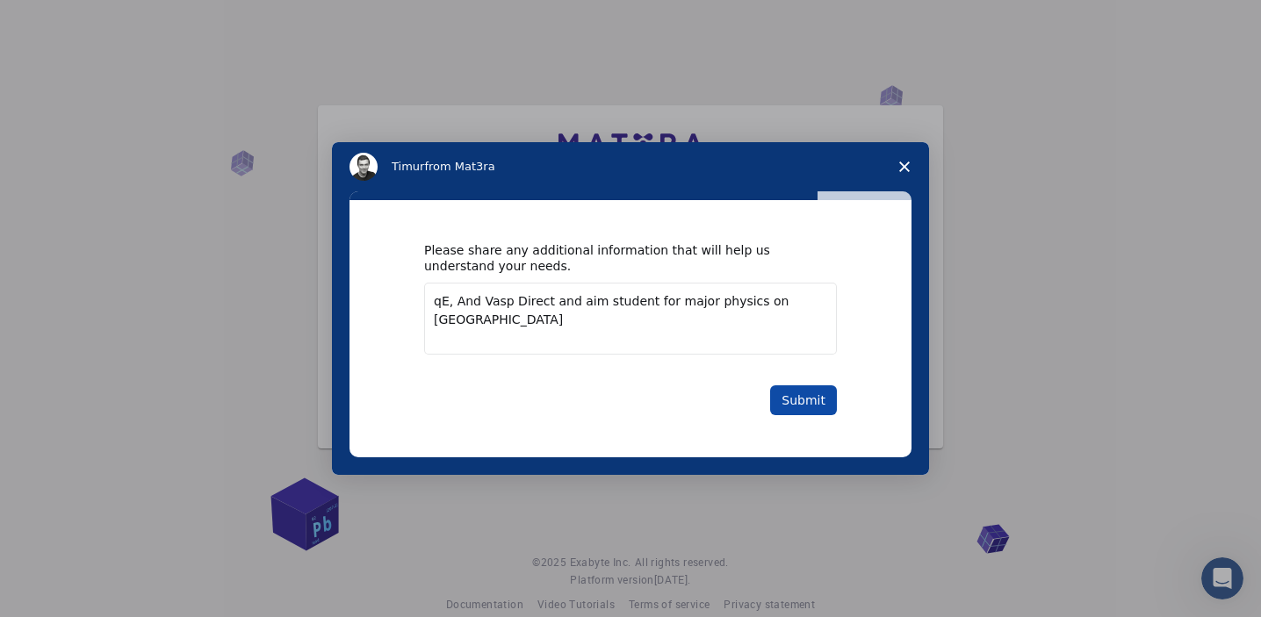
type textarea "qE, And Vasp Direct and aim student for major physics on [GEOGRAPHIC_DATA]"
click at [801, 409] on button "Submit" at bounding box center [803, 401] width 67 height 30
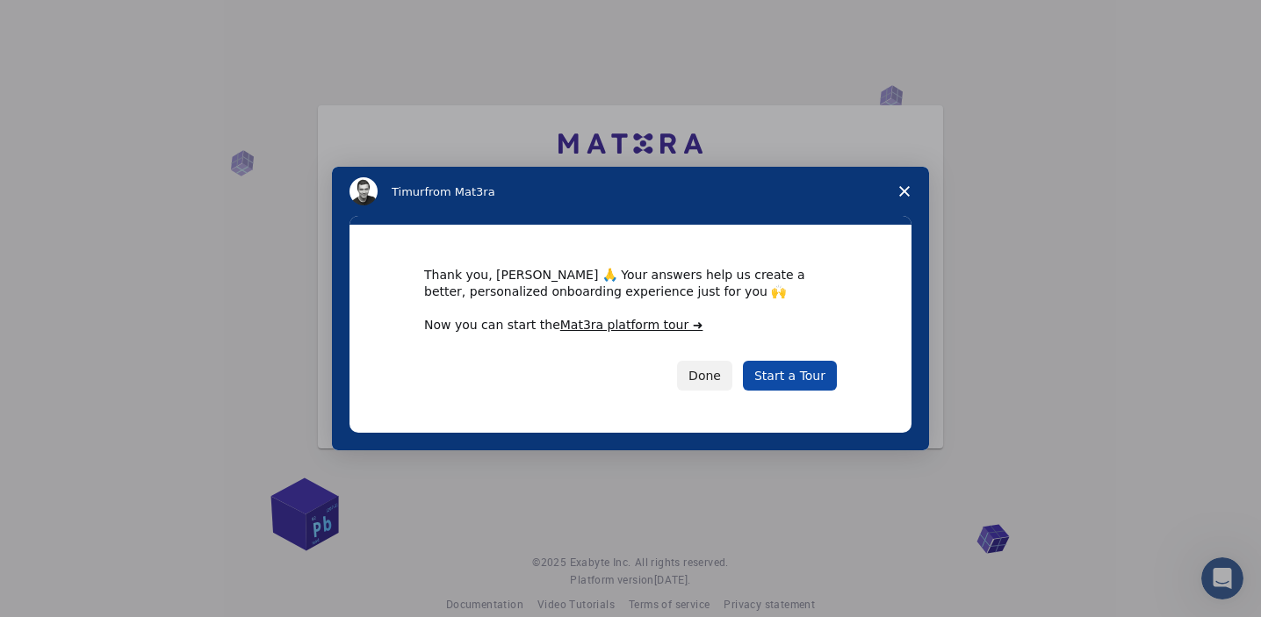
click at [793, 381] on link "Start a Tour" at bounding box center [790, 376] width 94 height 30
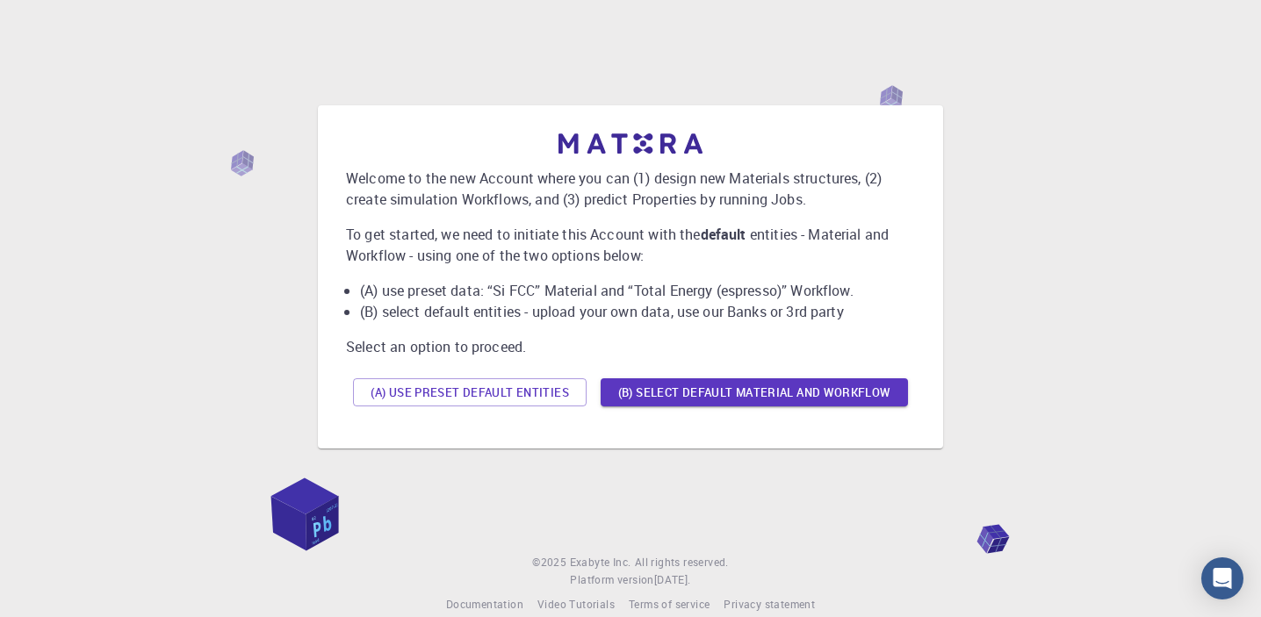
scroll to position [25, 0]
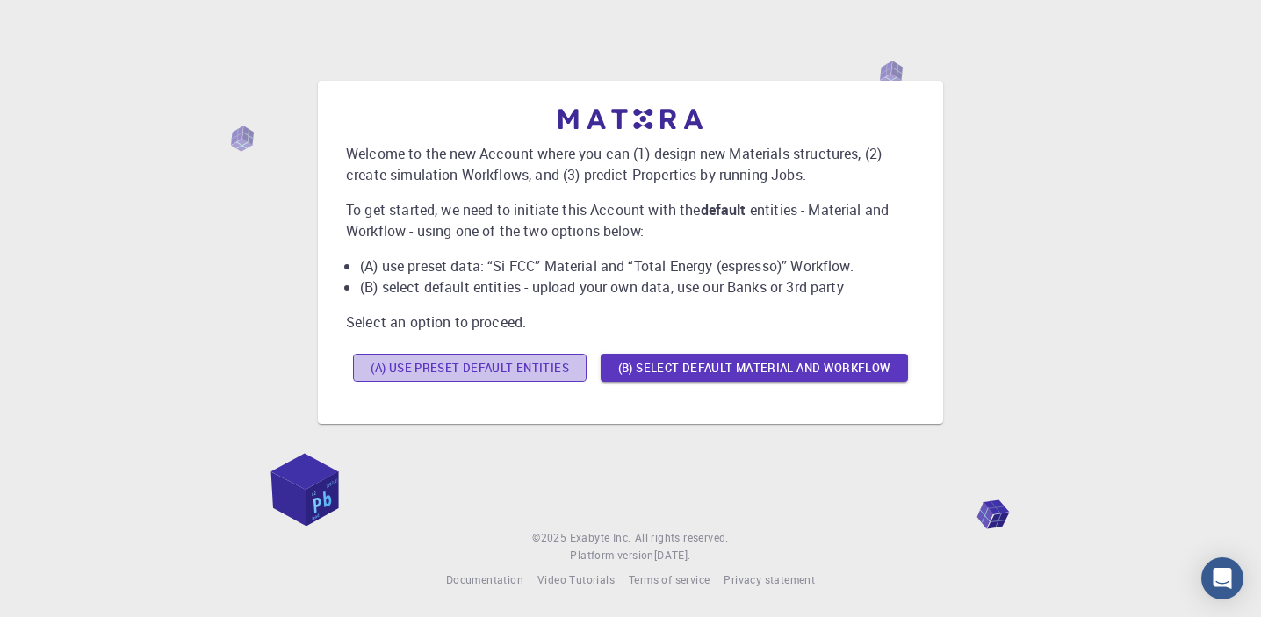
click at [525, 367] on button "(A) Use preset default entities" at bounding box center [470, 368] width 234 height 28
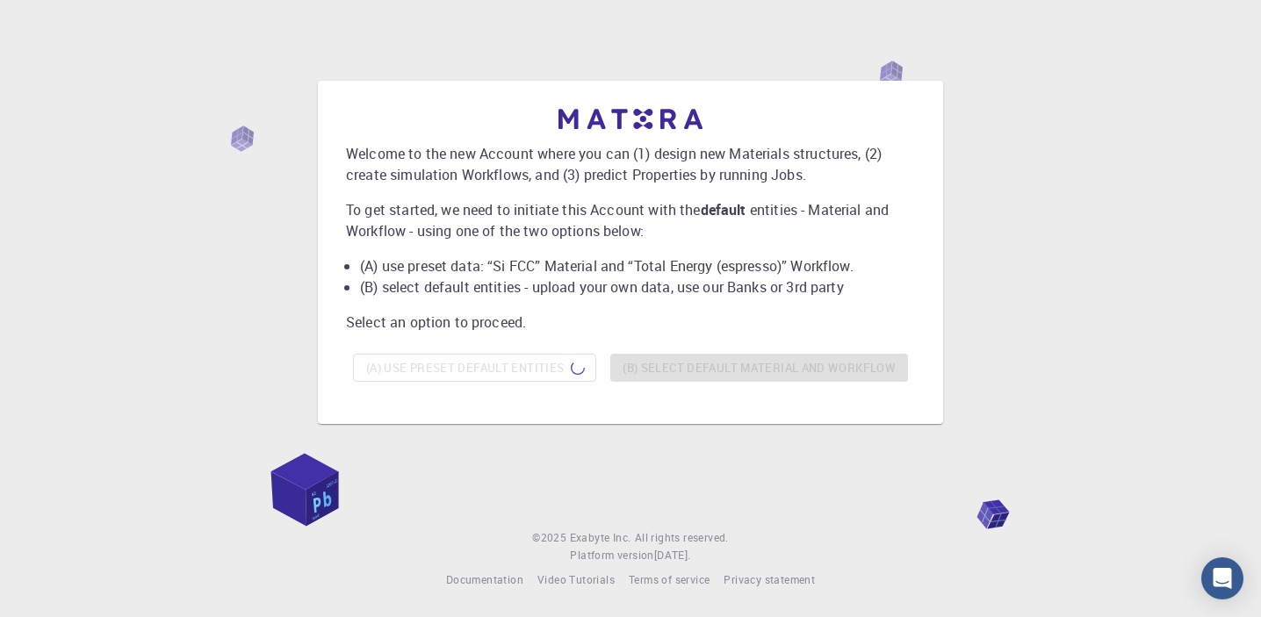
click at [695, 382] on div "(A) Use preset default entities (B) Select default material and workflow" at bounding box center [630, 368] width 569 height 42
click at [696, 365] on div "(A) Use preset default entities (B) Select default material and workflow" at bounding box center [630, 368] width 569 height 42
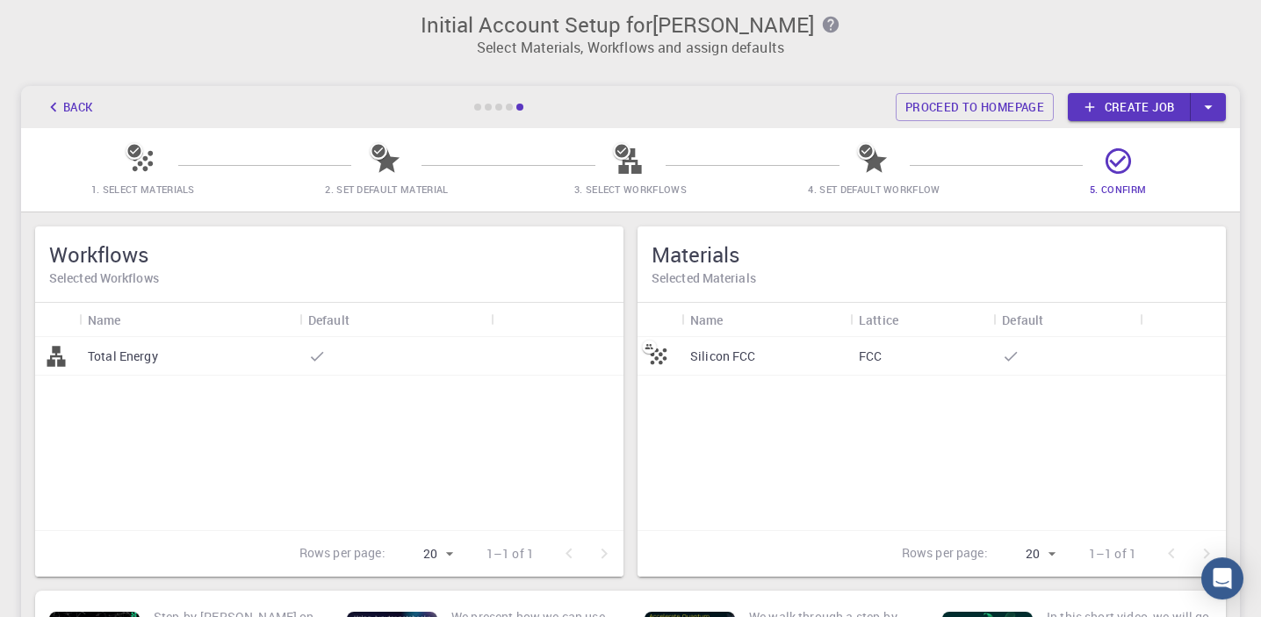
scroll to position [0, 0]
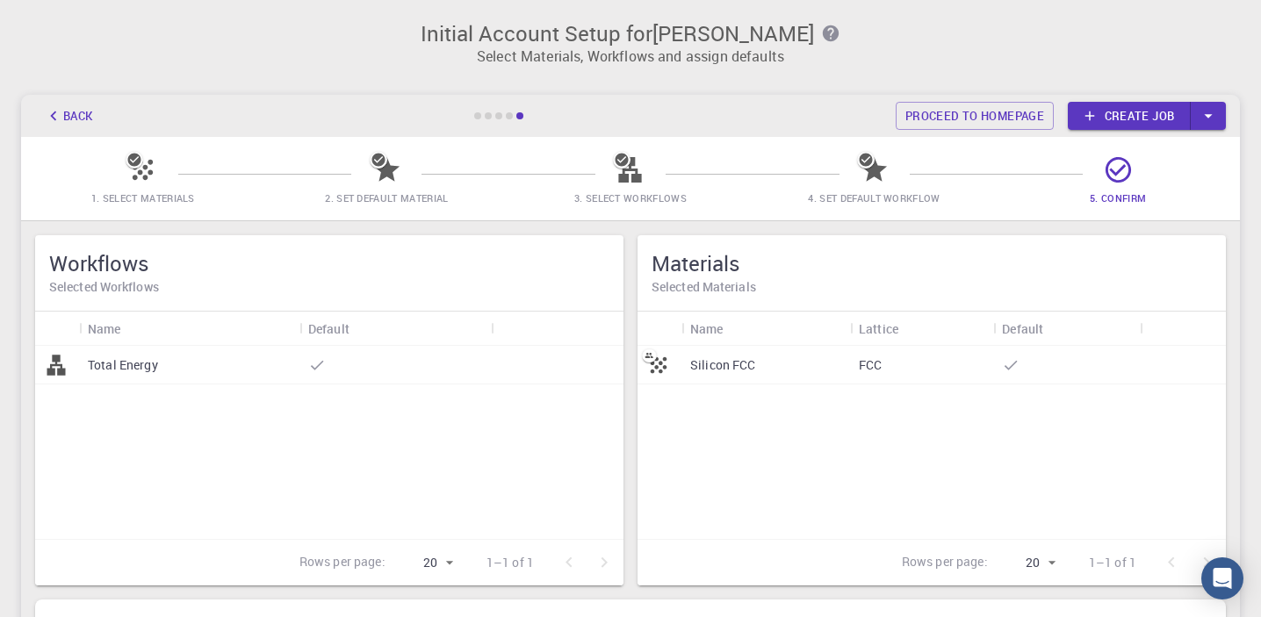
click at [720, 363] on p "Silicon FCC" at bounding box center [723, 366] width 66 height 18
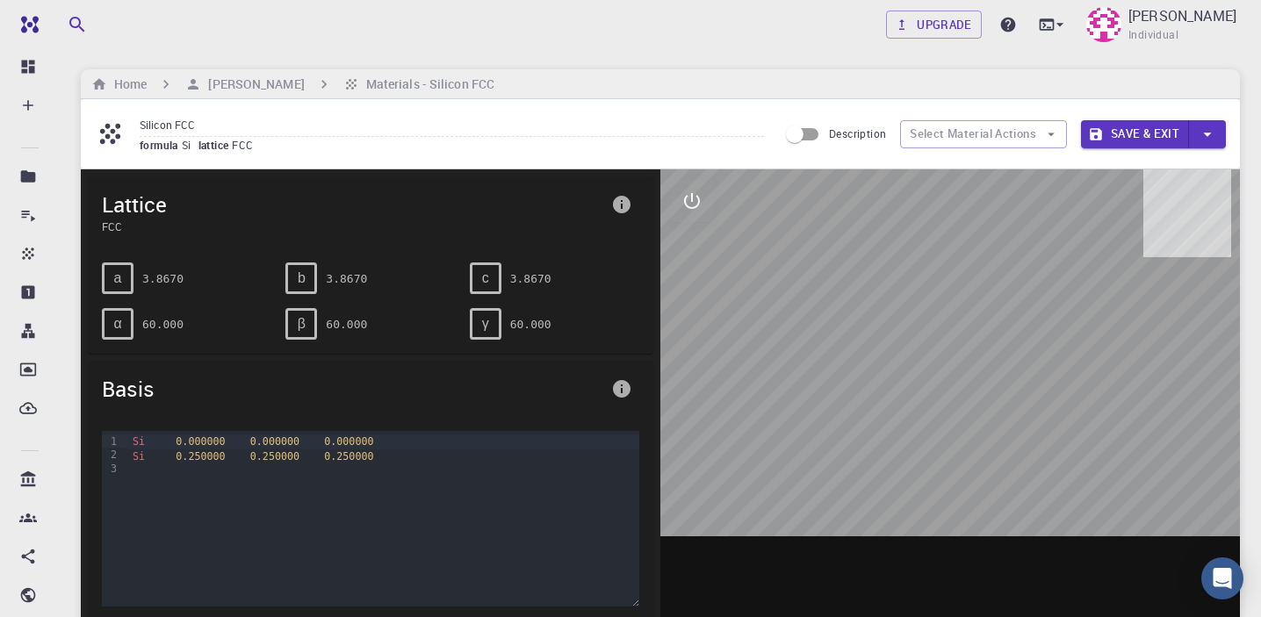
drag, startPoint x: 932, startPoint y: 352, endPoint x: 898, endPoint y: 346, distance: 33.9
click at [898, 346] on div at bounding box center [950, 442] width 580 height 546
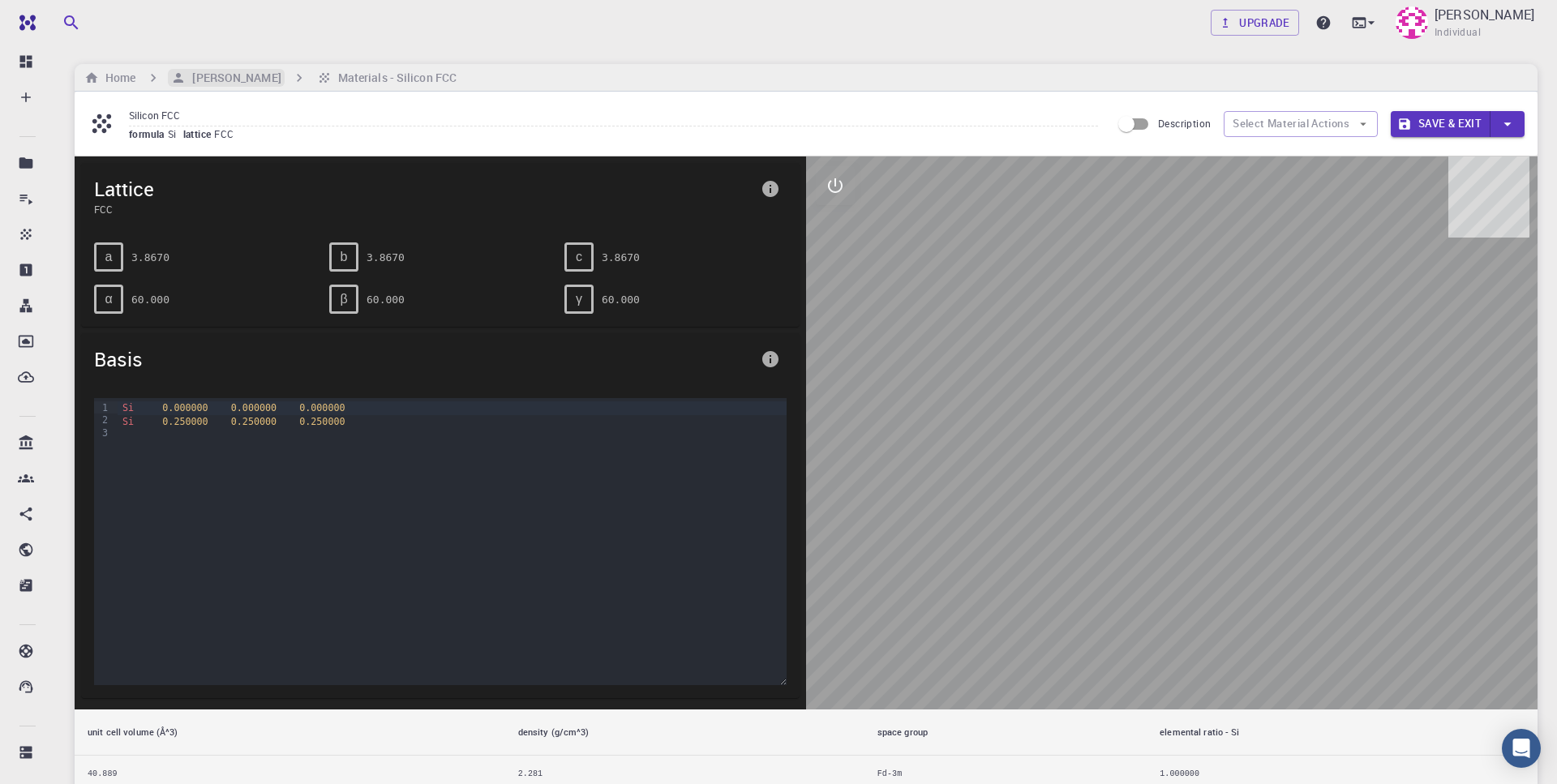
click at [246, 73] on h6 "[PERSON_NAME]" at bounding box center [233, 78] width 95 height 18
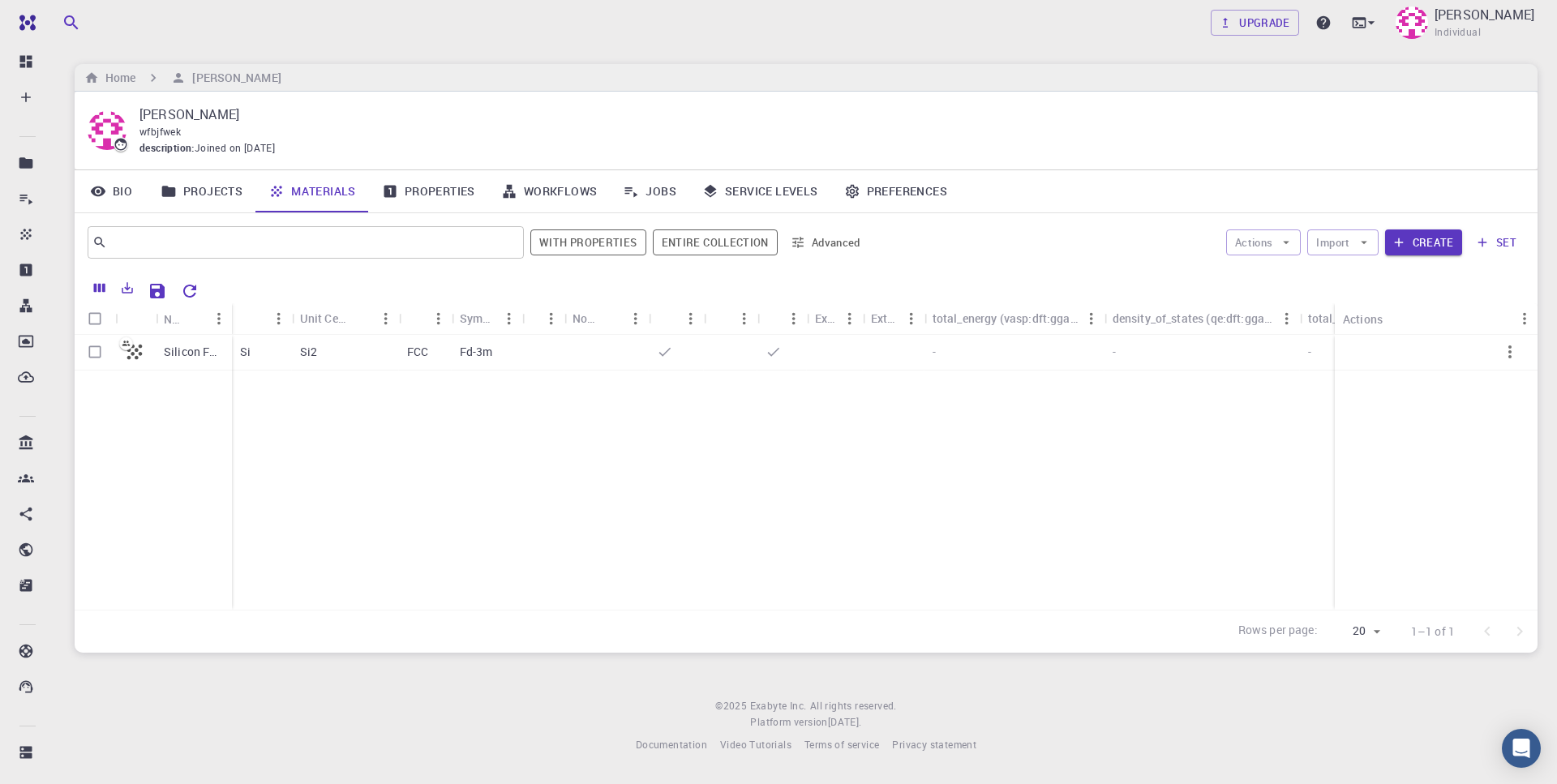
click at [427, 195] on link "Properties" at bounding box center [428, 191] width 119 height 42
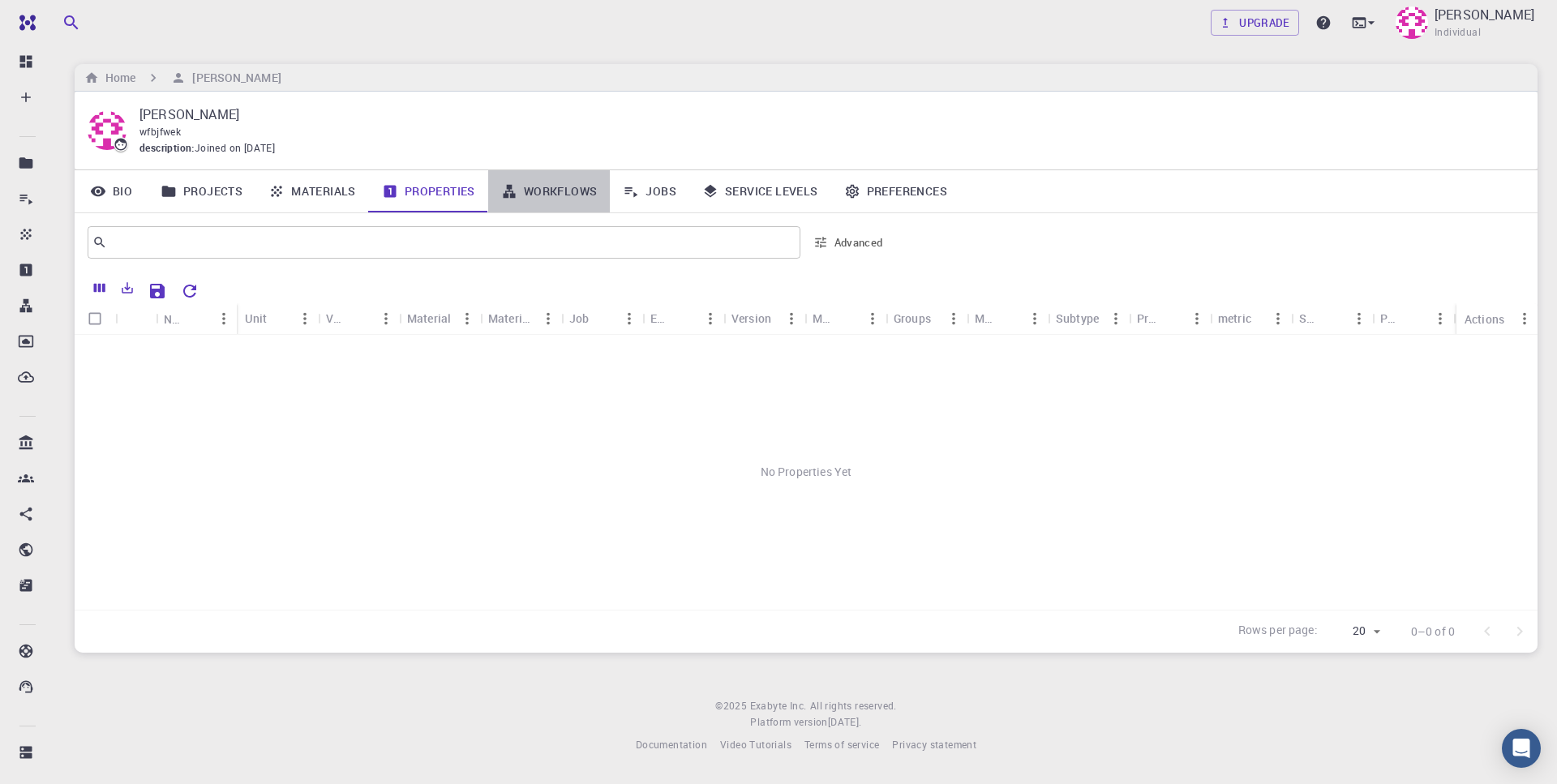
click at [520, 195] on link "Workflows" at bounding box center [549, 191] width 123 height 42
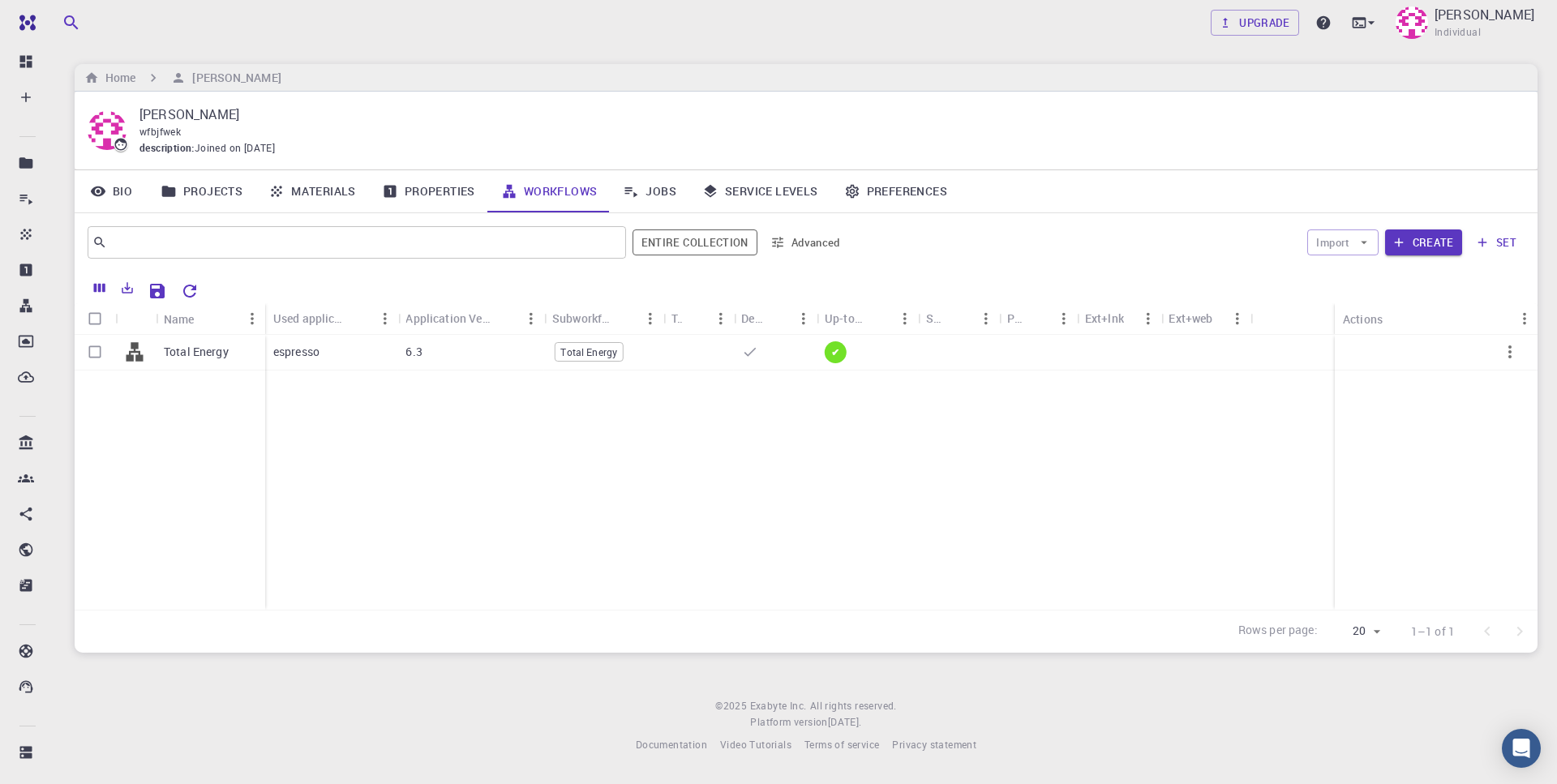
click at [436, 422] on div "Total Energy espresso 6.3 Total Energy ✔" at bounding box center [806, 473] width 1463 height 275
click at [626, 180] on link "Jobs" at bounding box center [649, 191] width 79 height 42
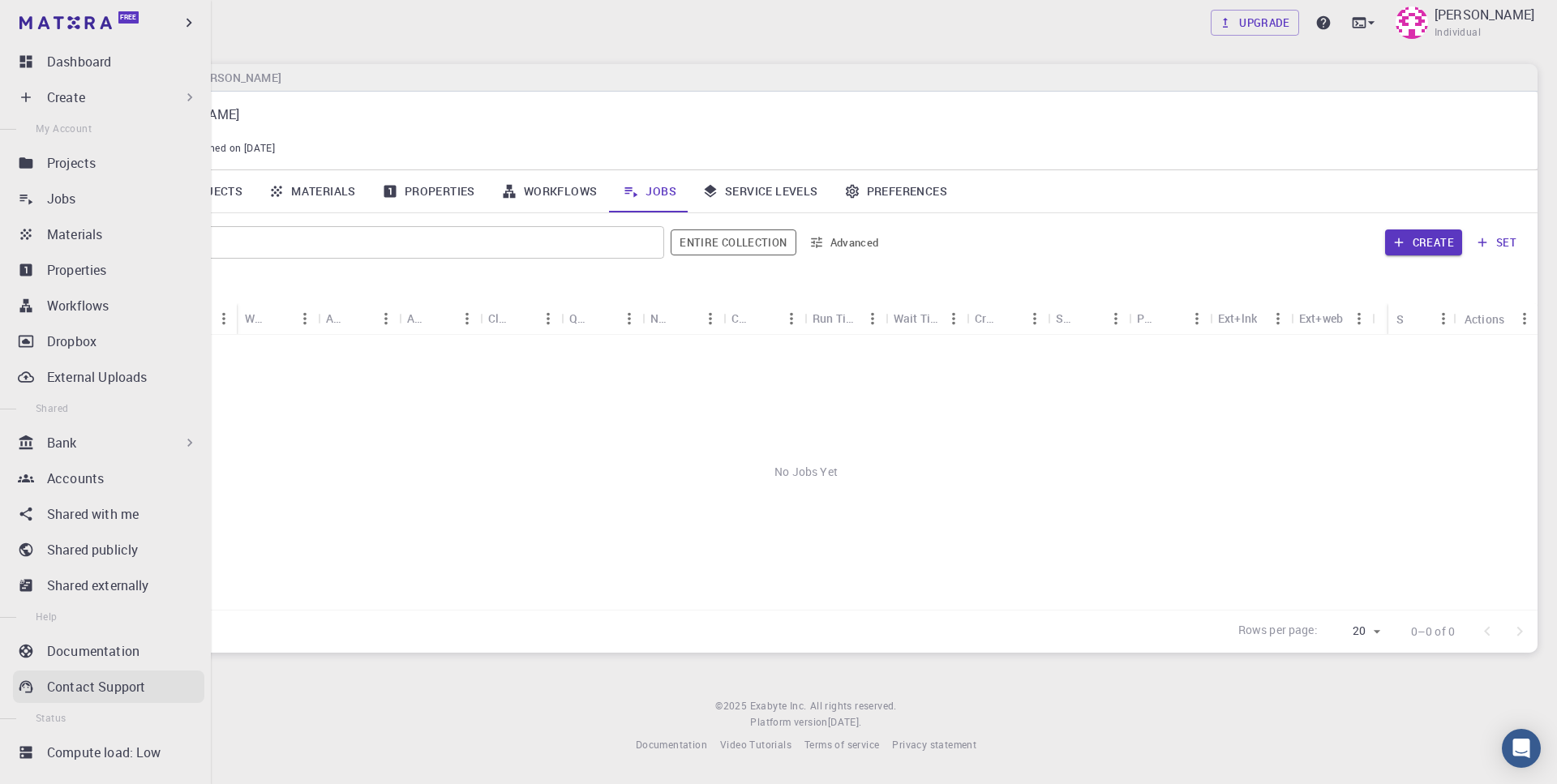
scroll to position [23, 0]
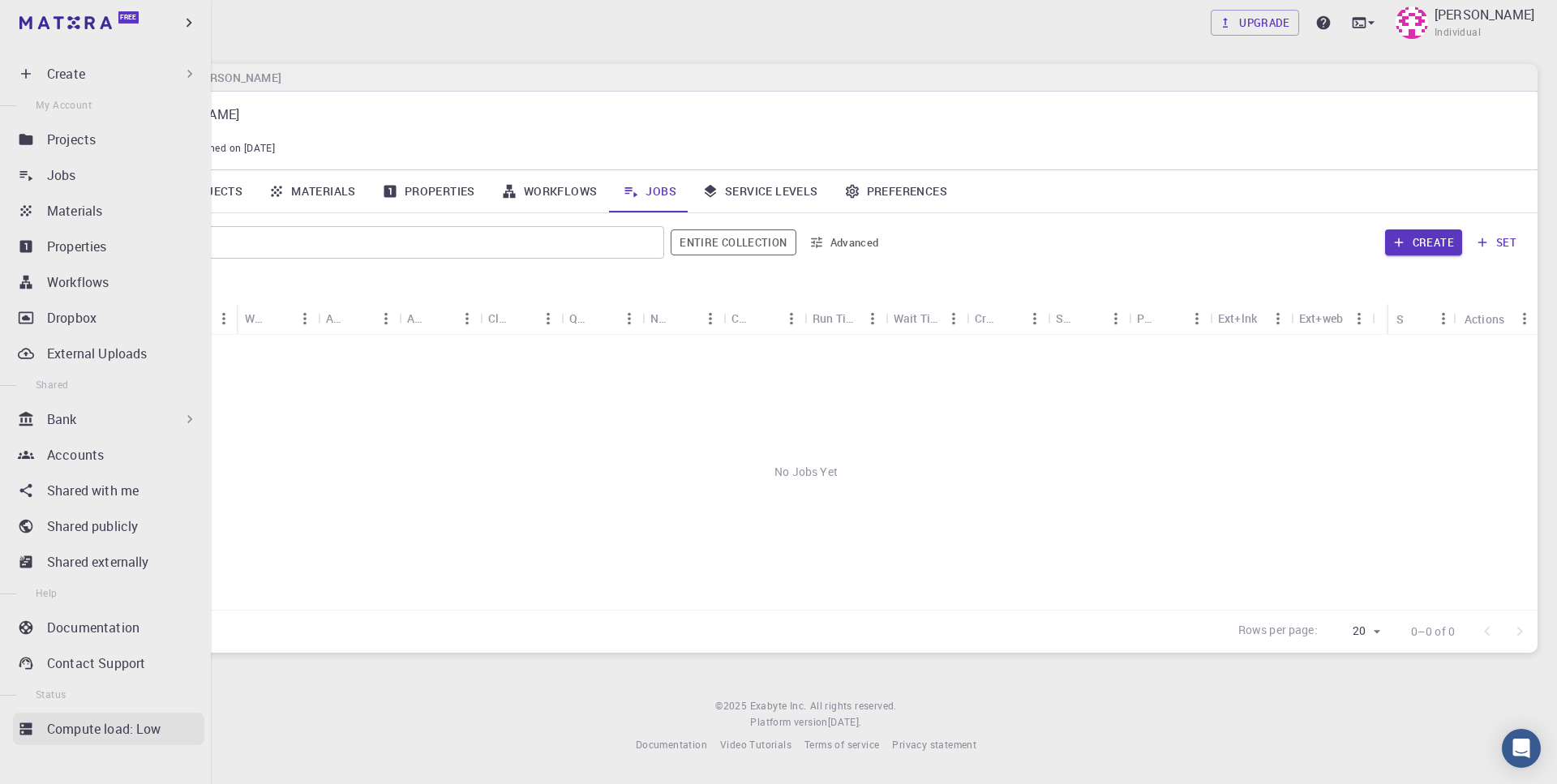
click at [97, 569] on link "Compute load: Low" at bounding box center [108, 729] width 191 height 32
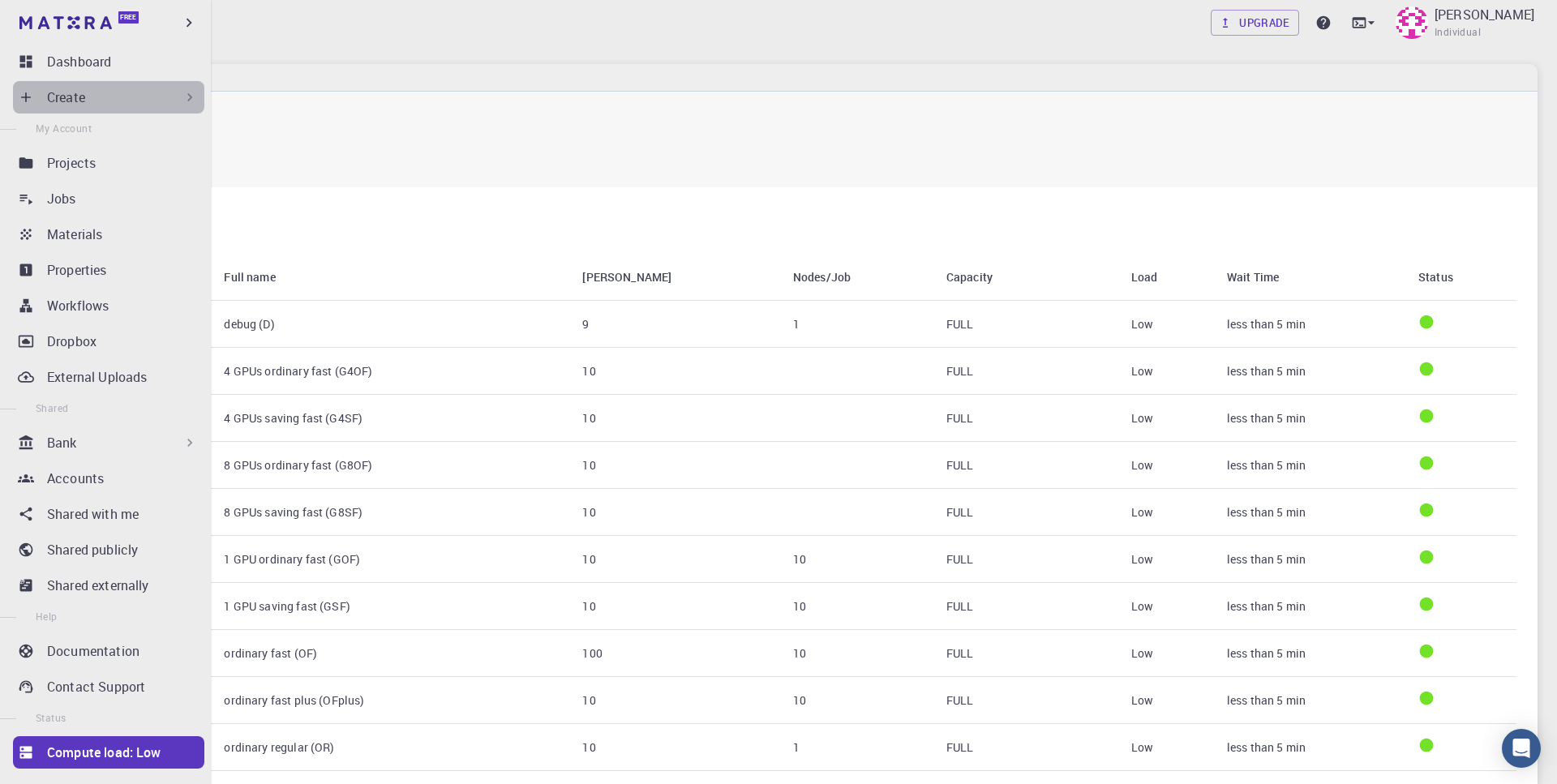
click at [65, 112] on div "Create" at bounding box center [108, 97] width 191 height 32
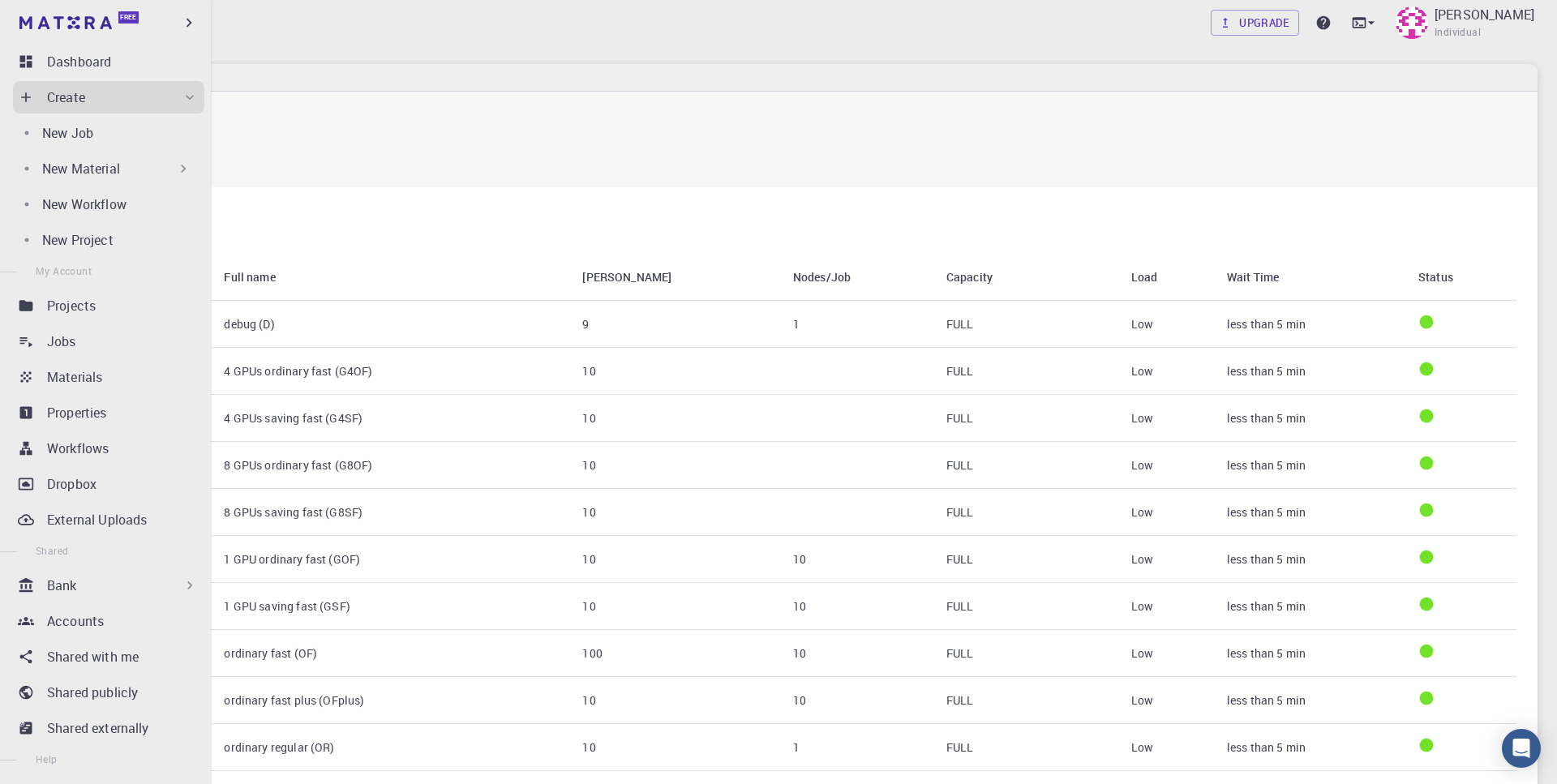
click at [107, 178] on div "New Material" at bounding box center [105, 168] width 185 height 32
